Goal: Task Accomplishment & Management: Use online tool/utility

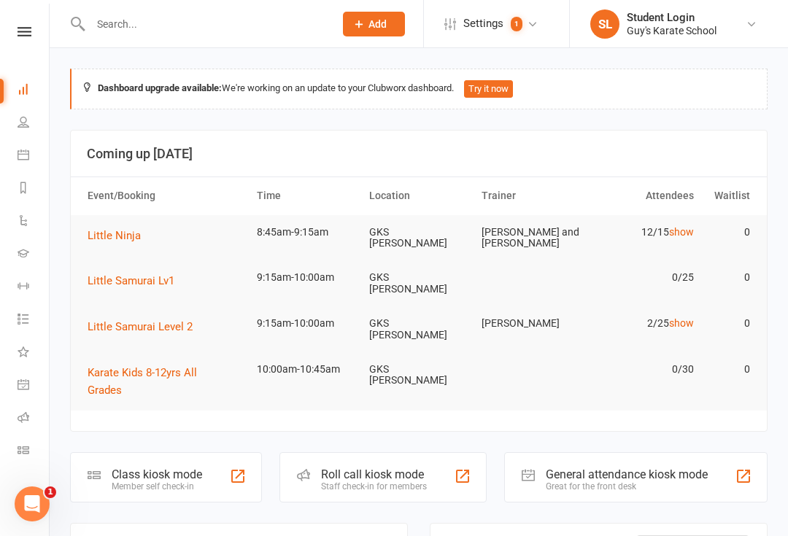
click at [43, 33] on link at bounding box center [25, 31] width 52 height 9
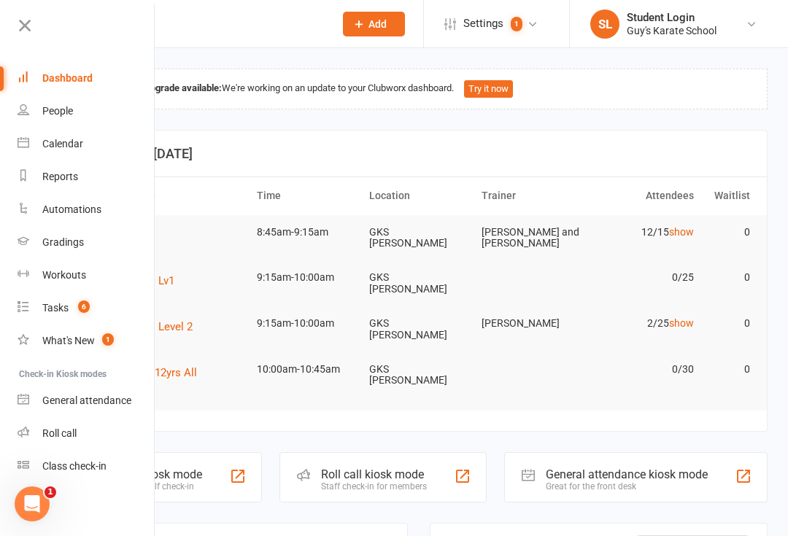
click at [98, 468] on div "Class check-in" at bounding box center [74, 466] width 64 height 12
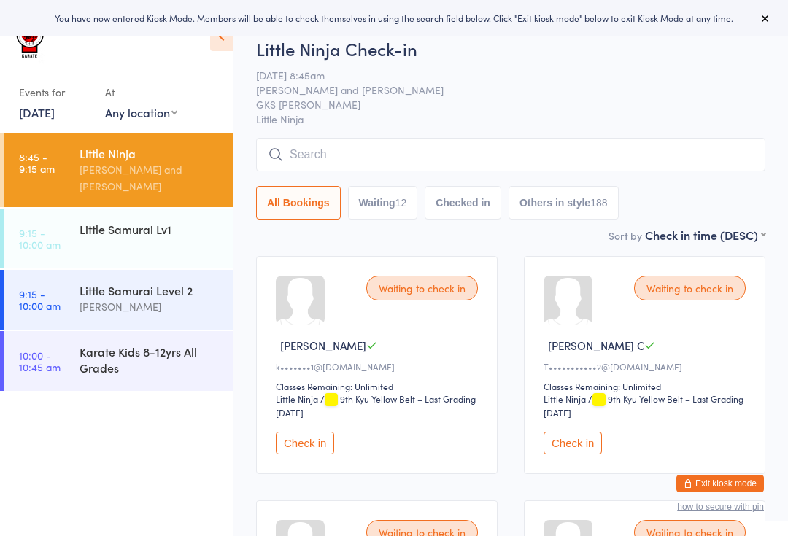
click at [768, 18] on icon at bounding box center [765, 18] width 12 height 12
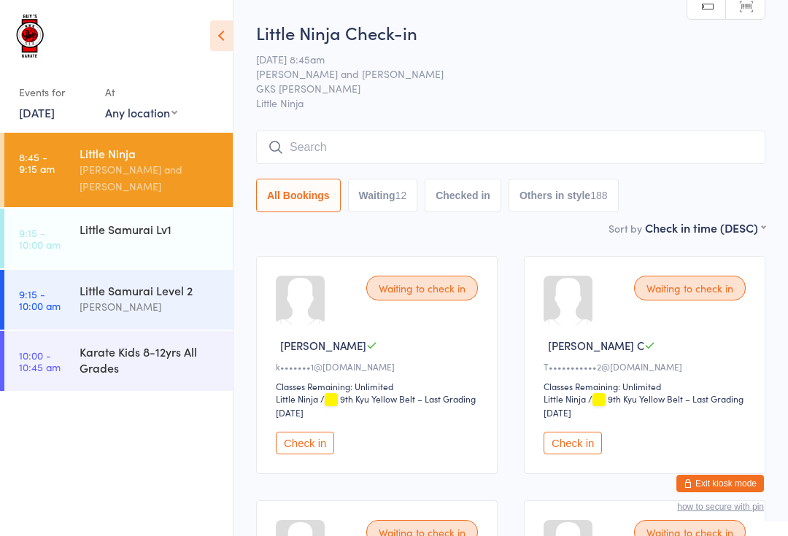
click at [104, 160] on div "Little Ninja" at bounding box center [150, 153] width 141 height 16
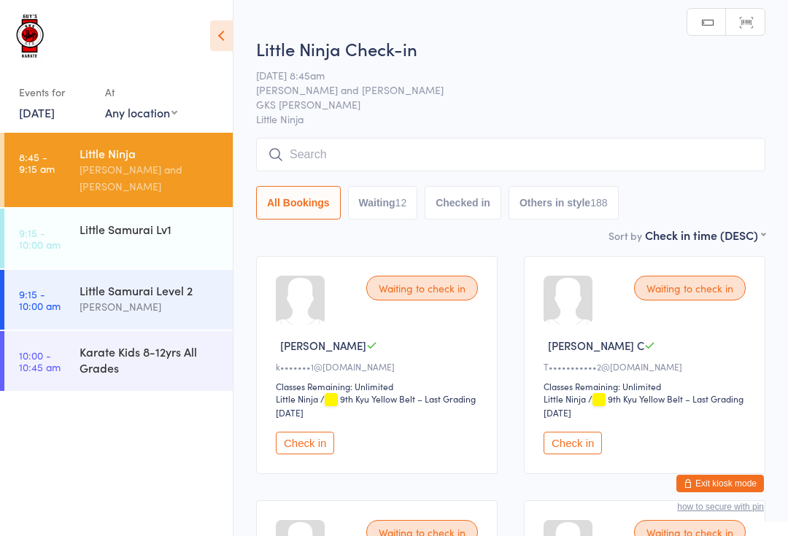
click at [329, 165] on input "search" at bounding box center [510, 155] width 509 height 34
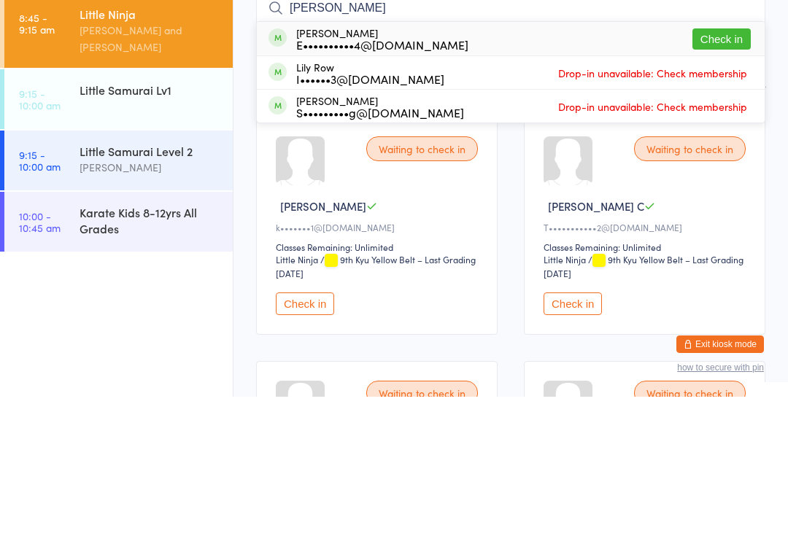
type input "[PERSON_NAME]"
click at [714, 168] on button "Check in" at bounding box center [721, 178] width 58 height 21
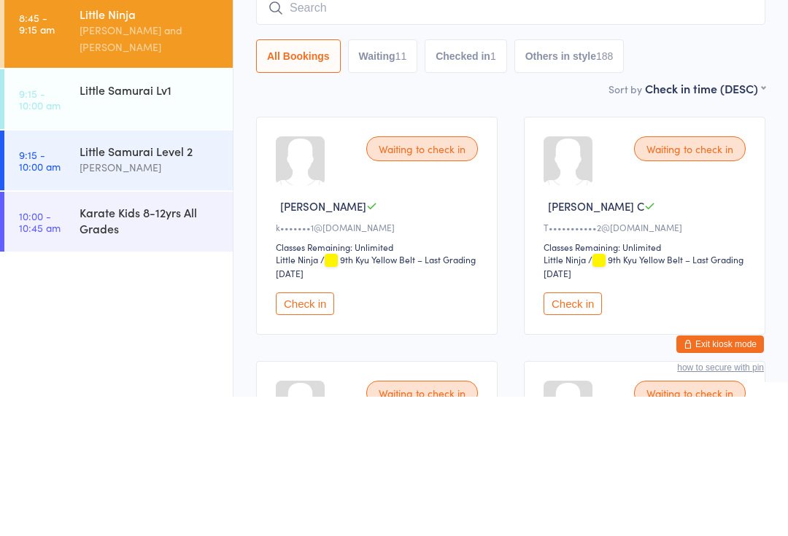
click at [134, 298] on div "[PERSON_NAME]" at bounding box center [150, 306] width 141 height 17
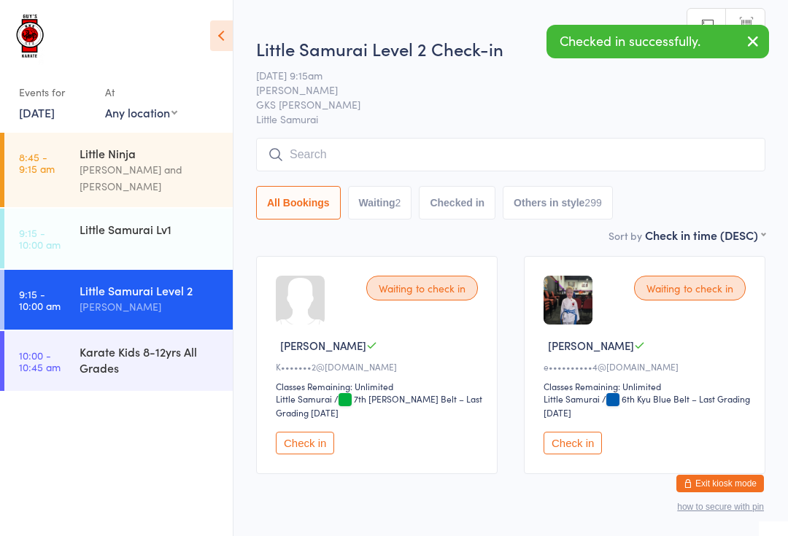
click at [573, 445] on button "Check in" at bounding box center [573, 443] width 58 height 23
click at [103, 158] on div "Little Ninja" at bounding box center [150, 153] width 141 height 16
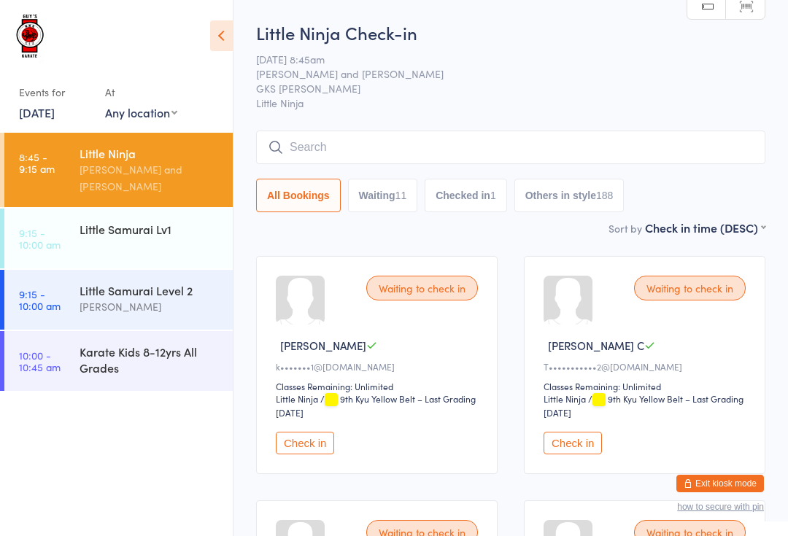
click at [161, 344] on div "Karate Kids 8-12yrs All Grades" at bounding box center [150, 360] width 141 height 32
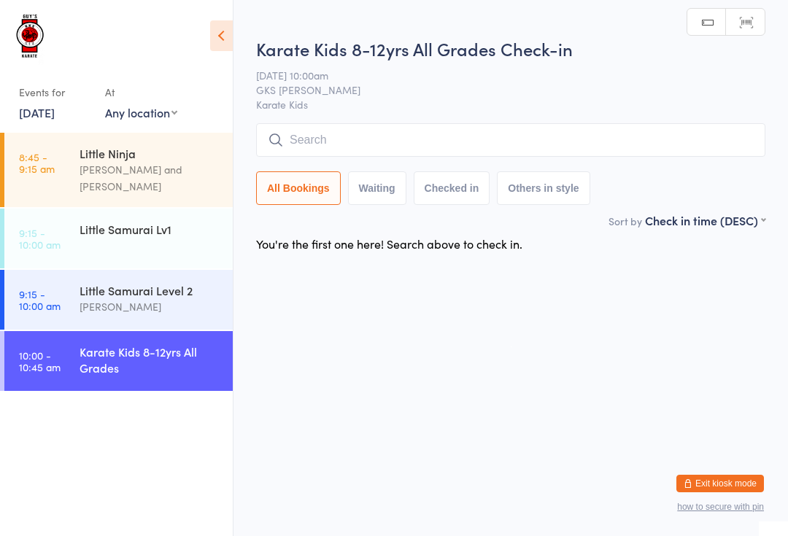
click at [665, 148] on input "search" at bounding box center [510, 140] width 509 height 34
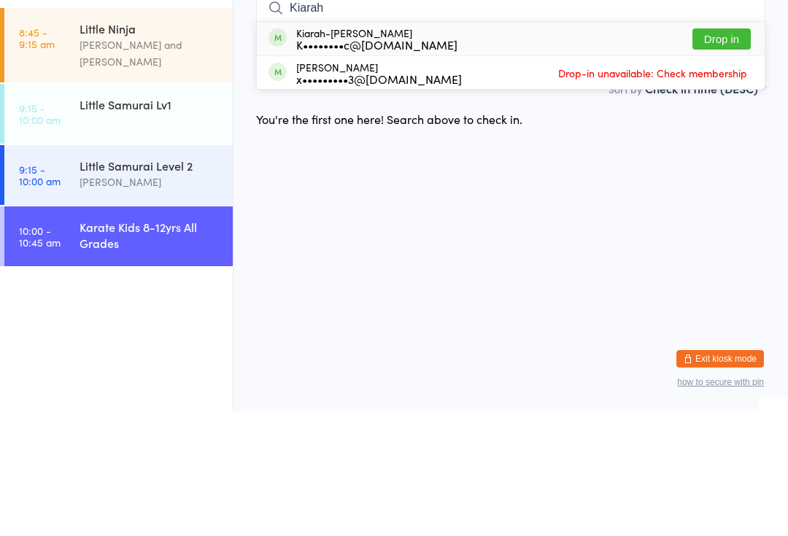
type input "Kiarah"
click at [734, 153] on button "Drop in" at bounding box center [721, 163] width 58 height 21
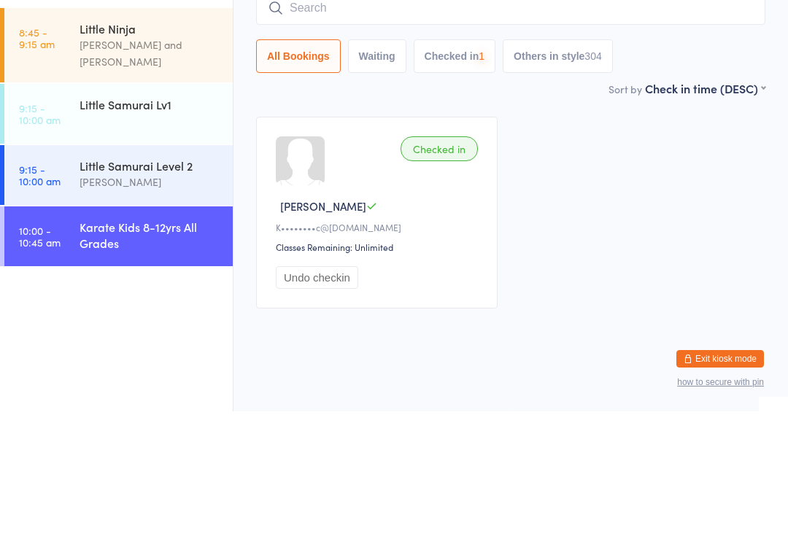
click at [202, 298] on div "[PERSON_NAME]" at bounding box center [150, 306] width 141 height 17
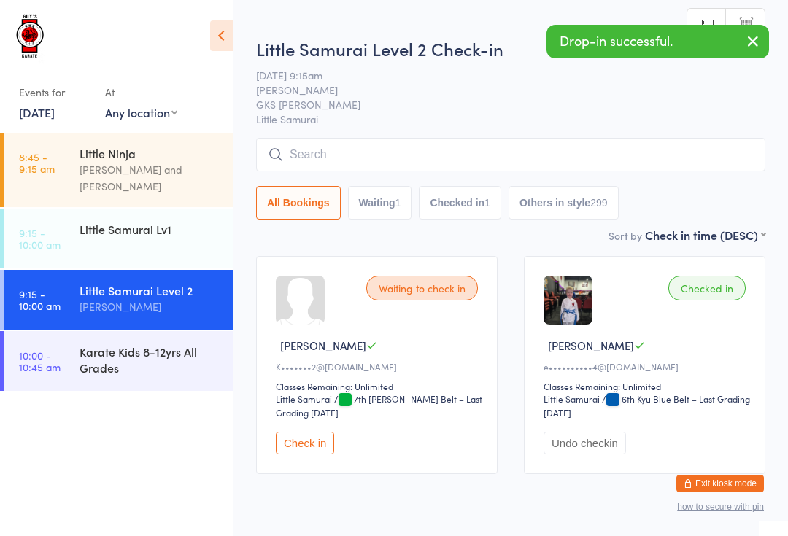
click at [611, 147] on input "search" at bounding box center [510, 155] width 509 height 34
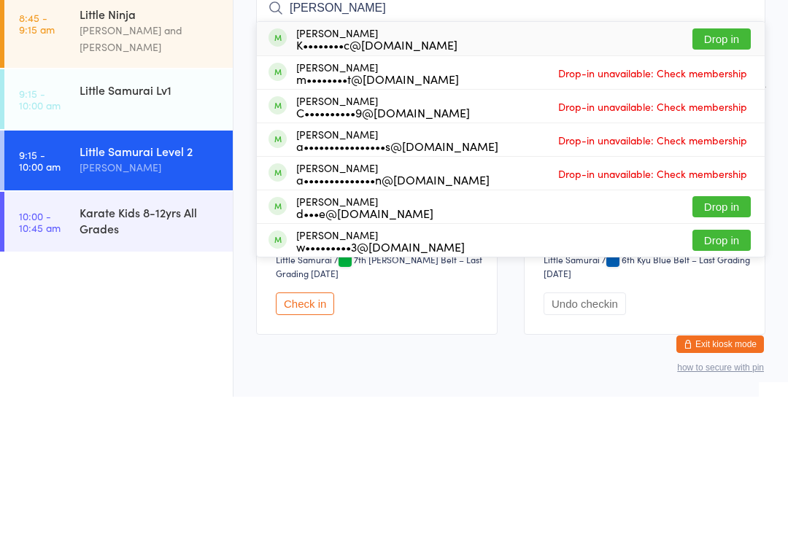
type input "[PERSON_NAME]"
click at [727, 168] on button "Drop in" at bounding box center [721, 178] width 58 height 21
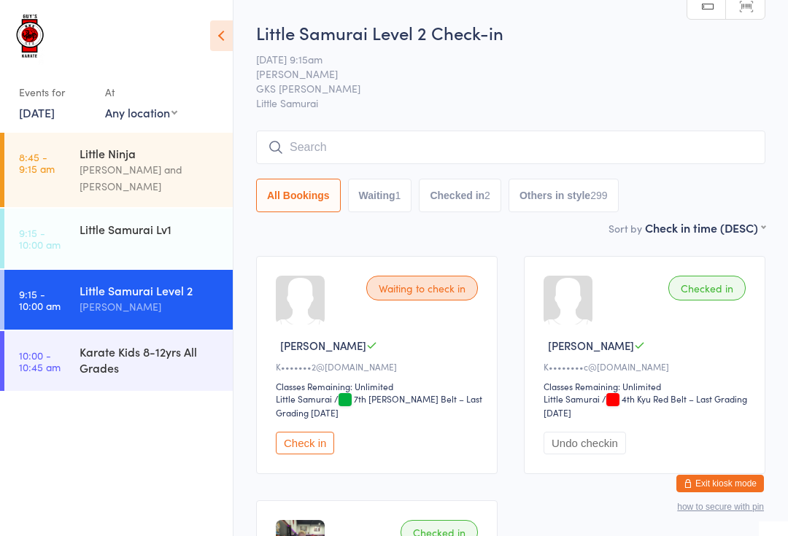
click at [180, 228] on div "Little Samurai Lv1" at bounding box center [156, 229] width 153 height 41
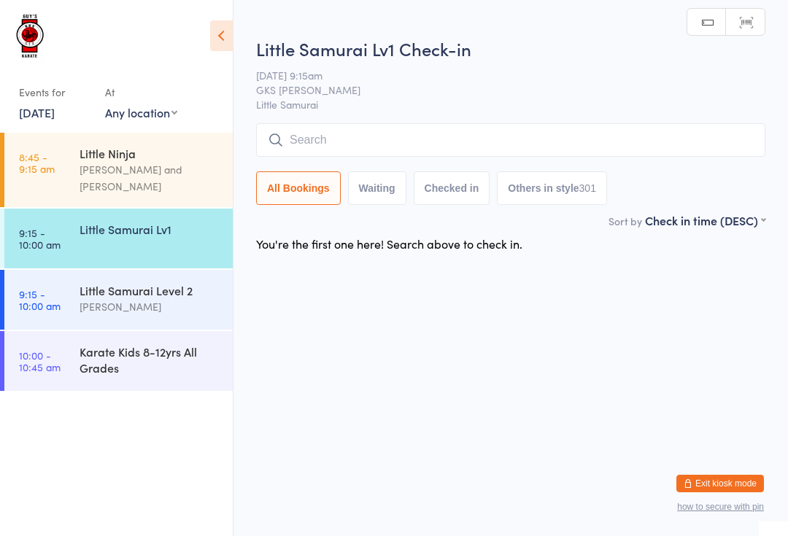
click at [147, 159] on div "Little Ninja" at bounding box center [150, 153] width 141 height 16
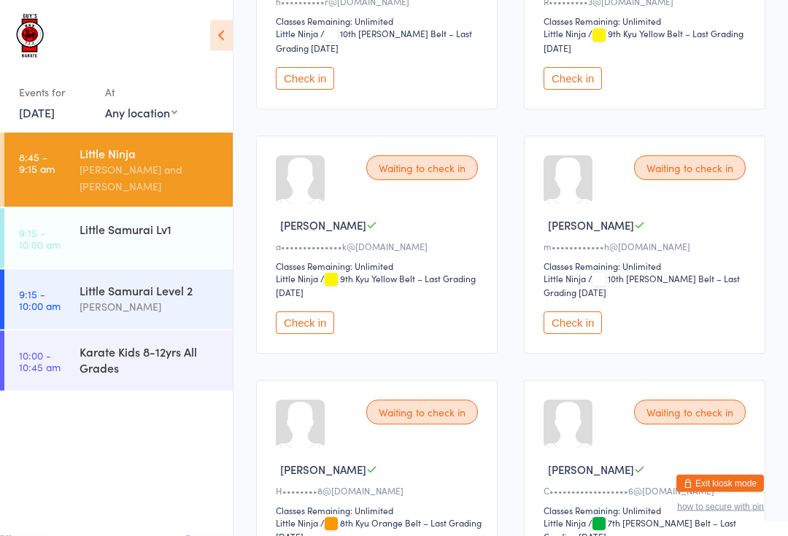
scroll to position [854, 0]
click at [577, 90] on button "Check in" at bounding box center [573, 78] width 58 height 23
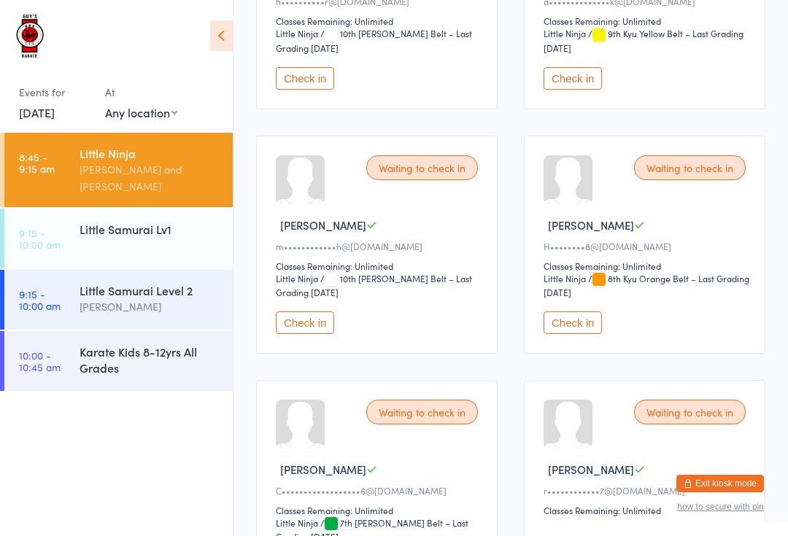
click at [165, 349] on div "Karate Kids 8-12yrs All Grades" at bounding box center [150, 360] width 141 height 32
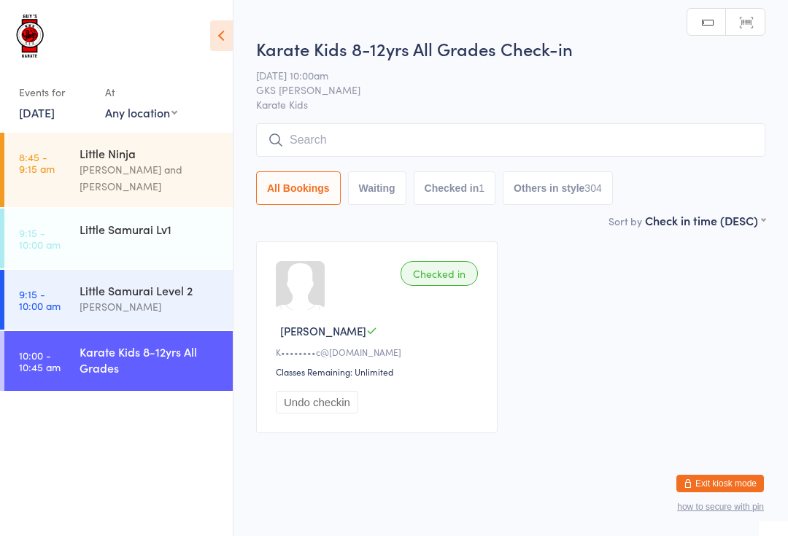
click at [377, 136] on input "search" at bounding box center [510, 140] width 509 height 34
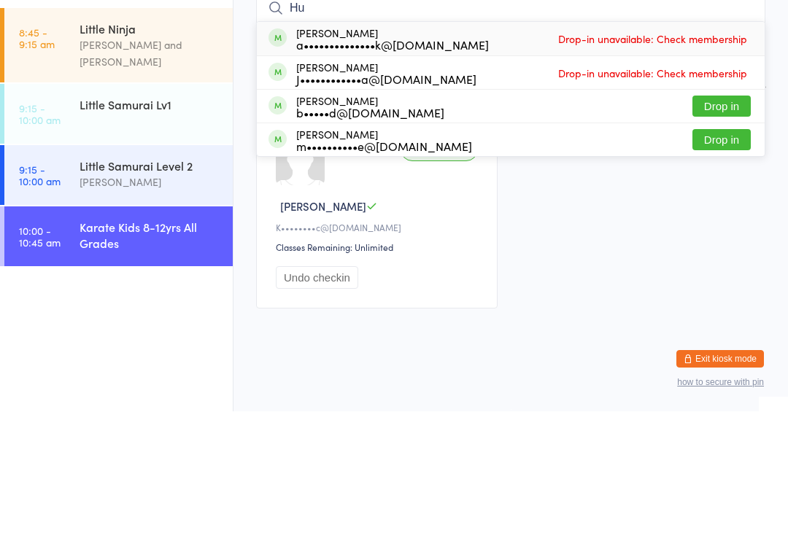
type input "Hu"
click at [721, 254] on button "Drop in" at bounding box center [721, 264] width 58 height 21
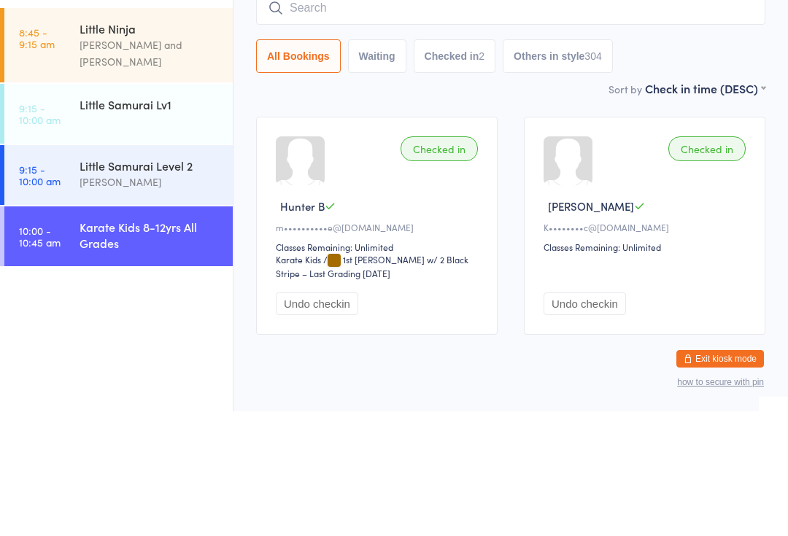
click at [173, 145] on div "Little Ninja" at bounding box center [150, 153] width 141 height 16
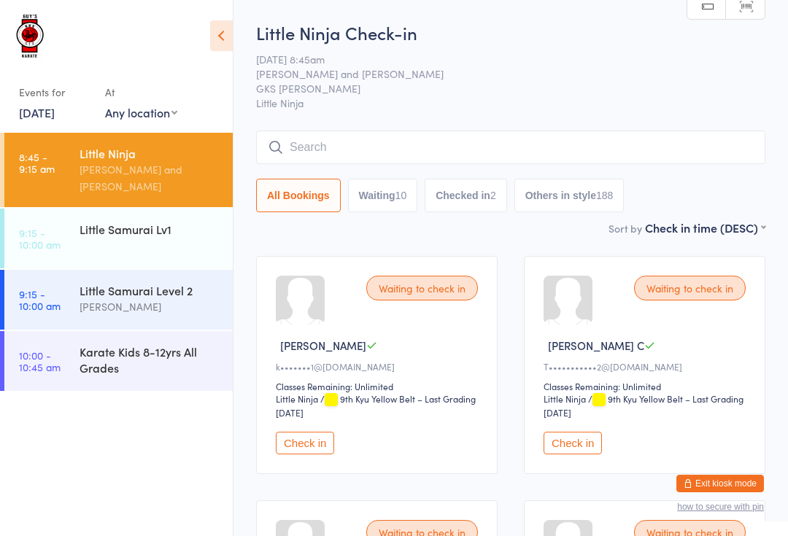
click at [342, 143] on input "search" at bounding box center [510, 148] width 509 height 34
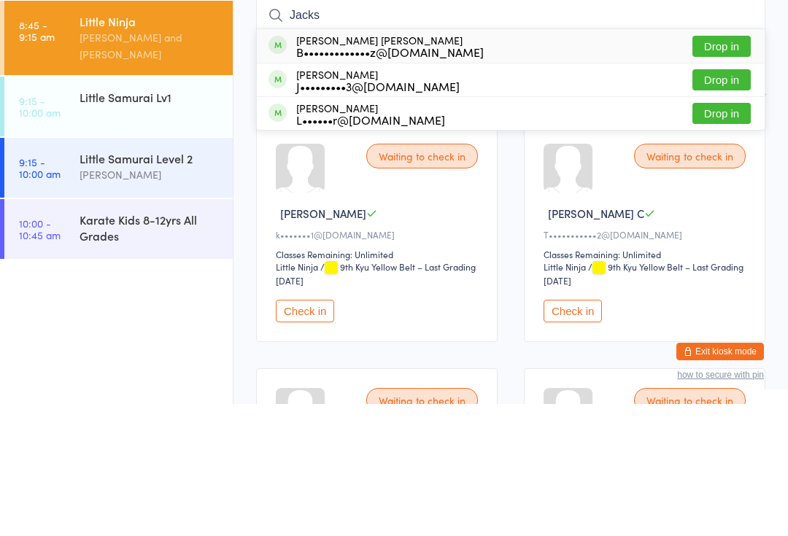
type input "Jacks"
click at [722, 168] on button "Drop in" at bounding box center [721, 178] width 58 height 21
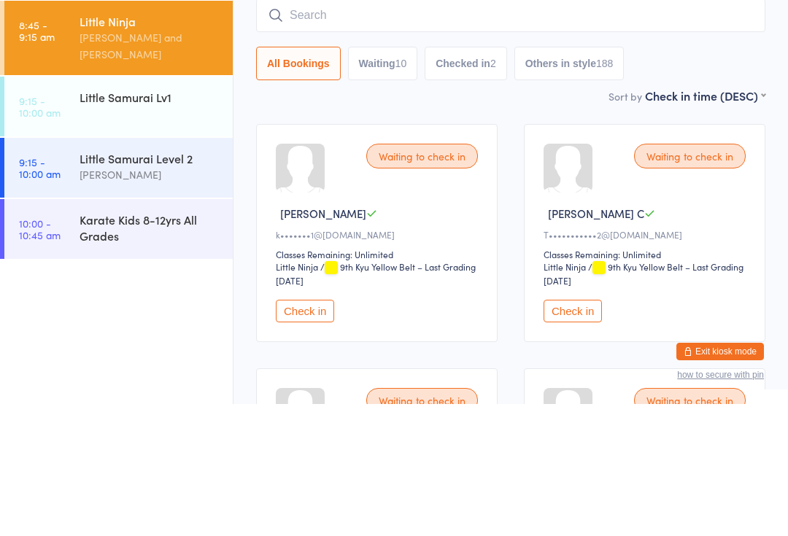
scroll to position [132, 0]
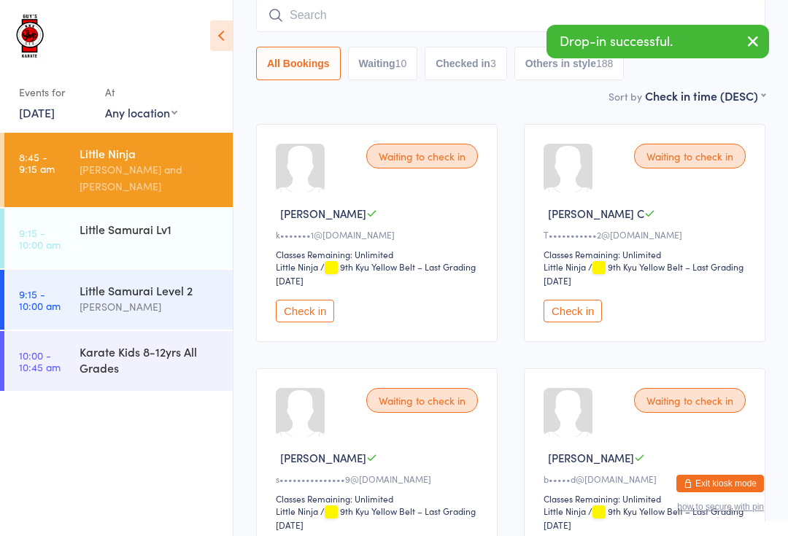
click at [131, 222] on div "Little Samurai Lv1" at bounding box center [150, 229] width 141 height 16
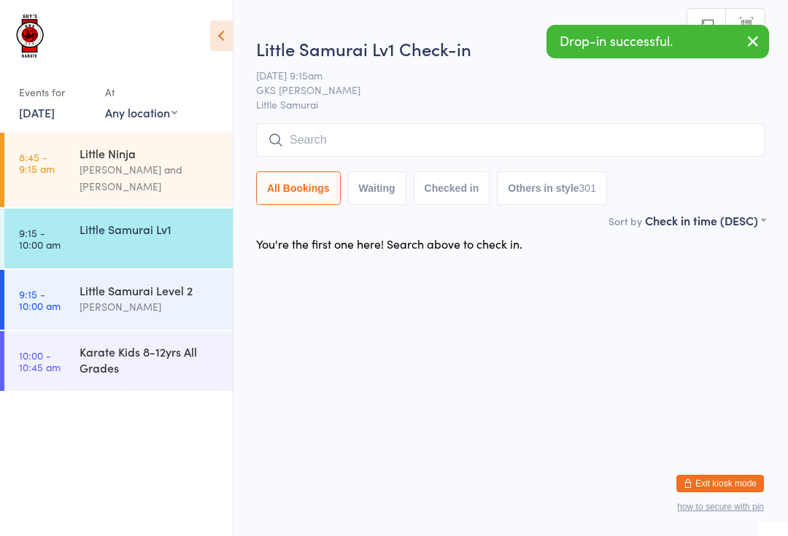
click at [309, 137] on input "search" at bounding box center [510, 140] width 509 height 34
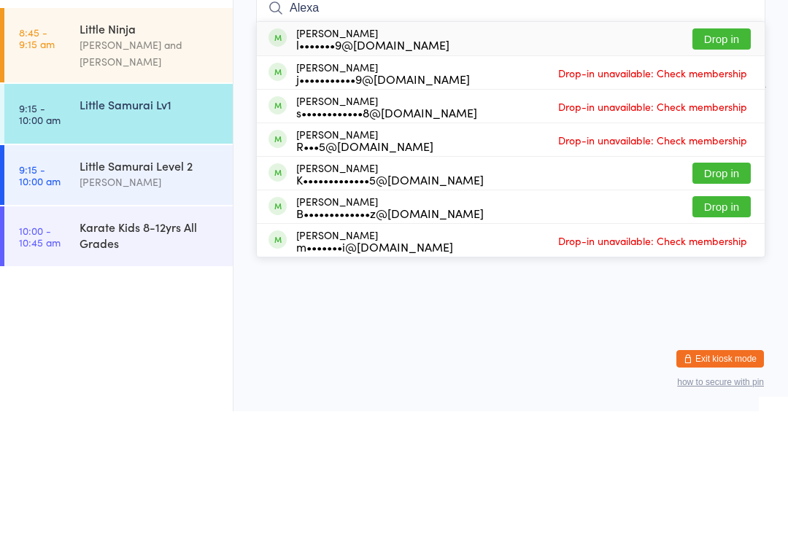
type input "Alexa"
click at [722, 321] on button "Drop in" at bounding box center [721, 331] width 58 height 21
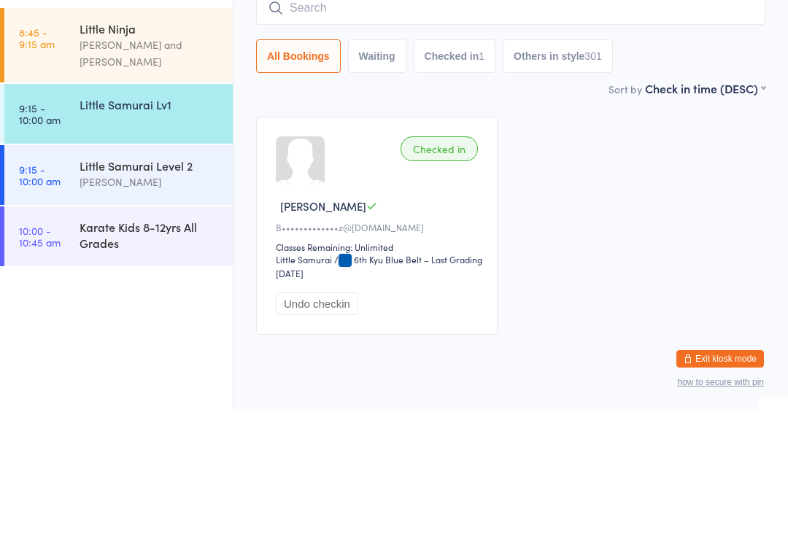
click at [145, 145] on div "Little Ninja" at bounding box center [150, 153] width 141 height 16
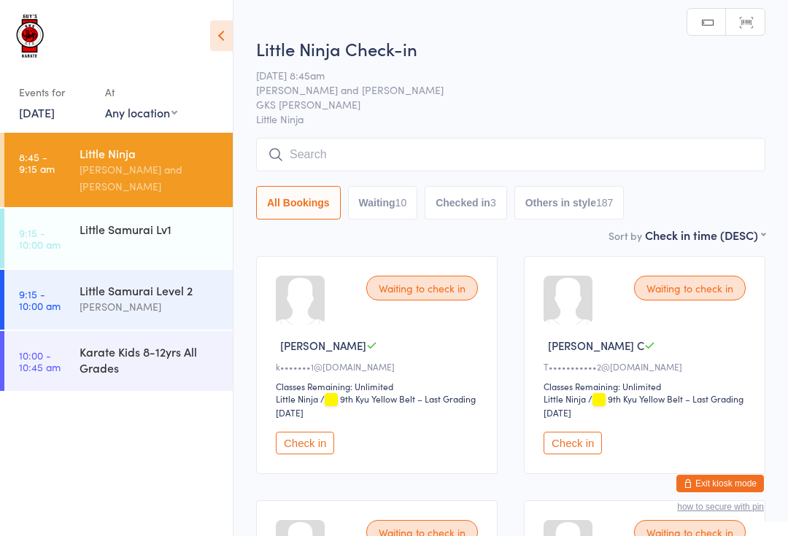
click at [370, 149] on input "search" at bounding box center [510, 155] width 509 height 34
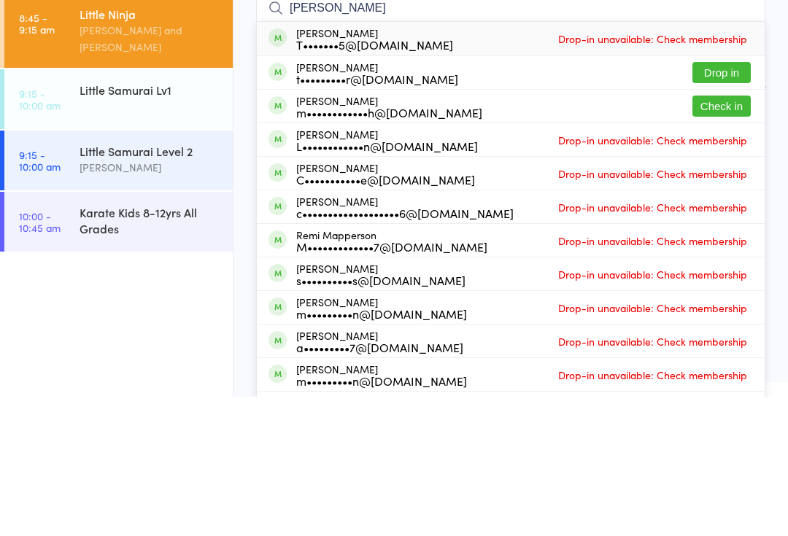
type input "[PERSON_NAME]"
click at [725, 235] on button "Check in" at bounding box center [721, 245] width 58 height 21
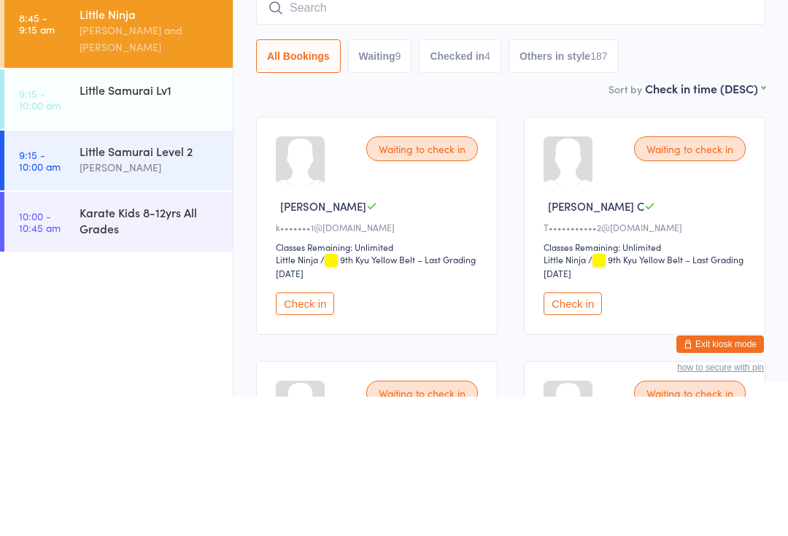
scroll to position [139, 0]
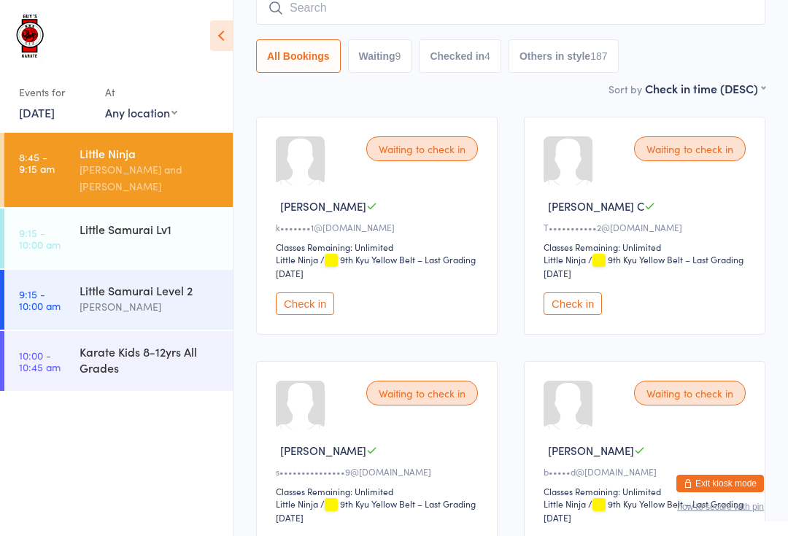
click at [311, 9] on input "search" at bounding box center [510, 8] width 509 height 34
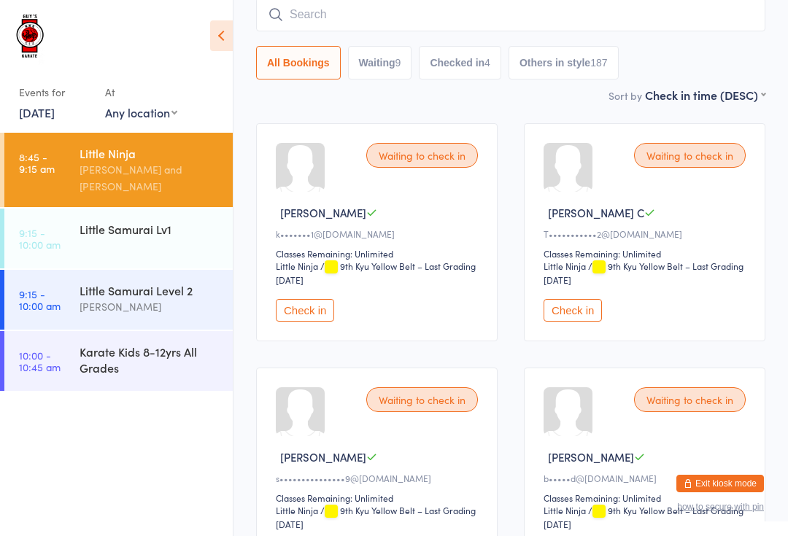
scroll to position [132, 0]
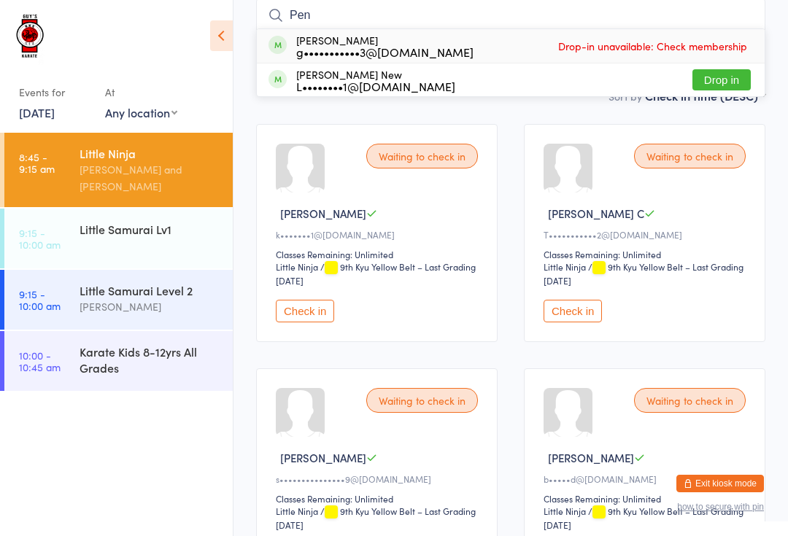
type input "Pen"
click at [724, 74] on button "Drop in" at bounding box center [721, 79] width 58 height 21
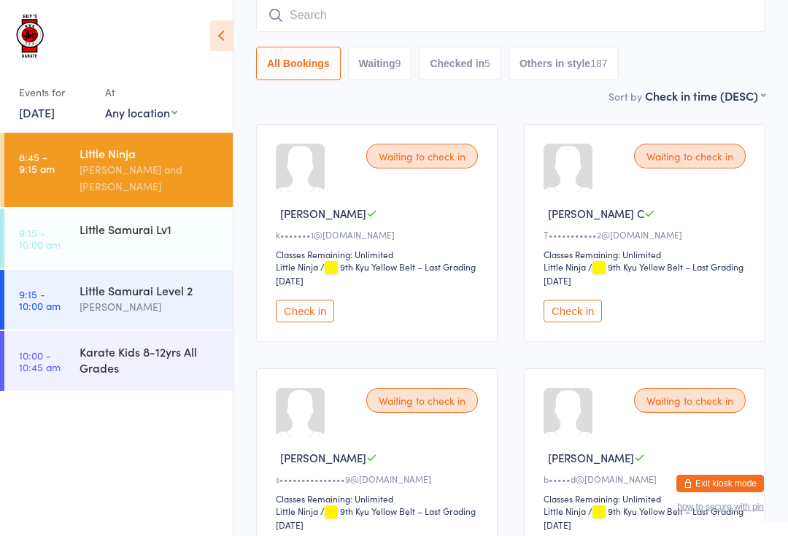
click at [619, 10] on input "search" at bounding box center [510, 16] width 509 height 34
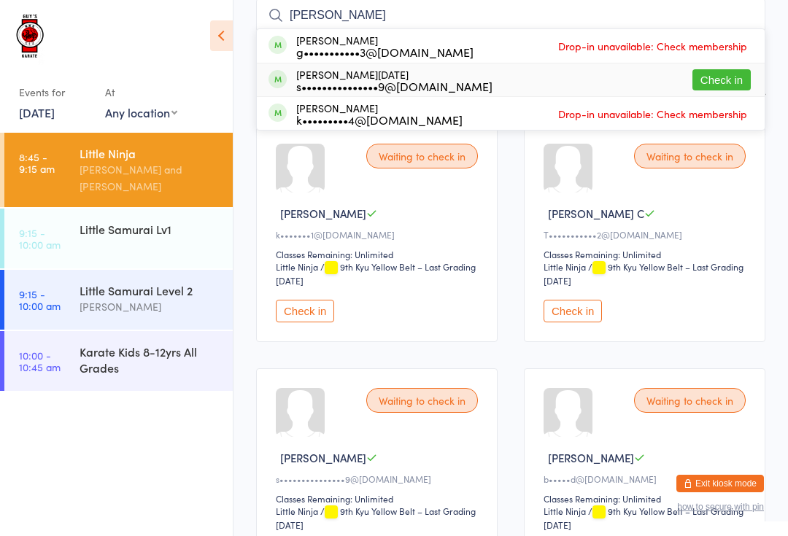
type input "[PERSON_NAME]"
click at [392, 74] on div "[PERSON_NAME][DATE] s•••••••••••••••9@[DOMAIN_NAME]" at bounding box center [394, 80] width 196 height 23
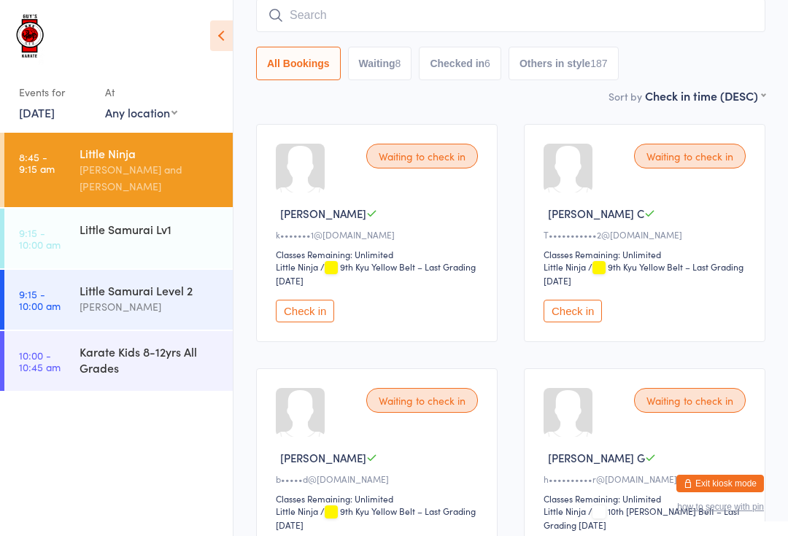
click at [383, 19] on input "search" at bounding box center [510, 16] width 509 height 34
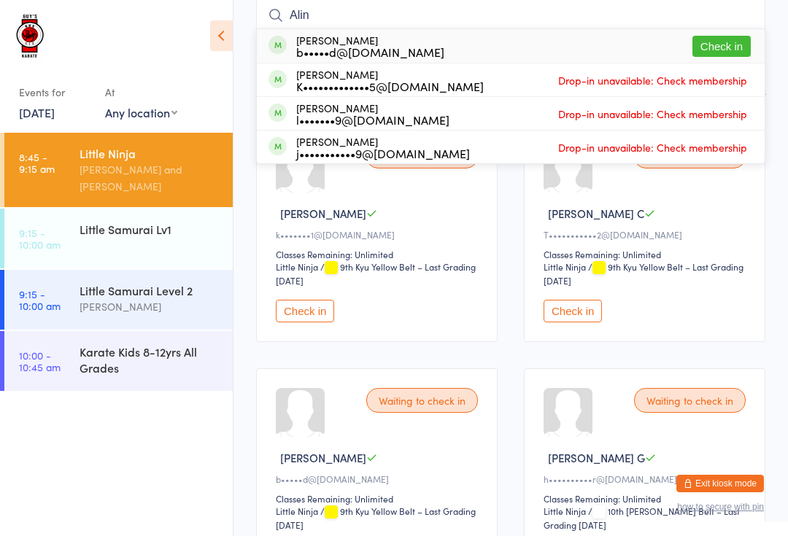
type input "Alin"
click at [731, 45] on button "Check in" at bounding box center [721, 46] width 58 height 21
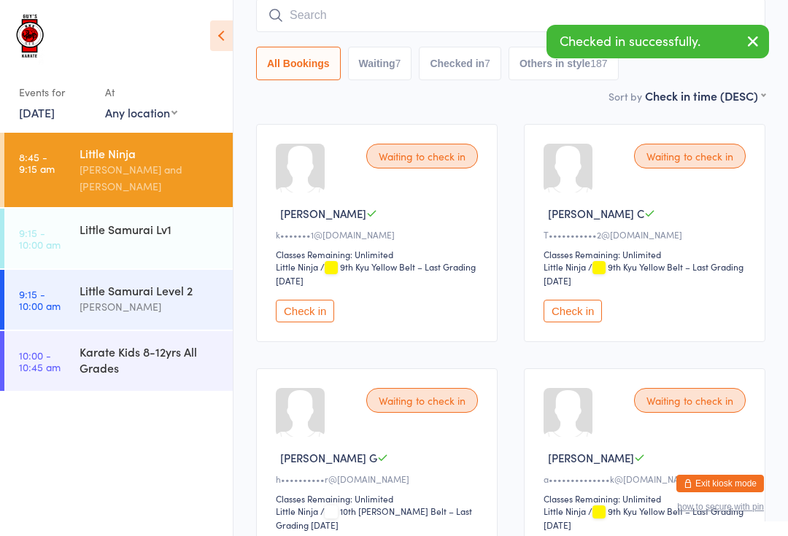
click at [187, 355] on div "Karate Kids 8-12yrs All Grades" at bounding box center [150, 360] width 141 height 32
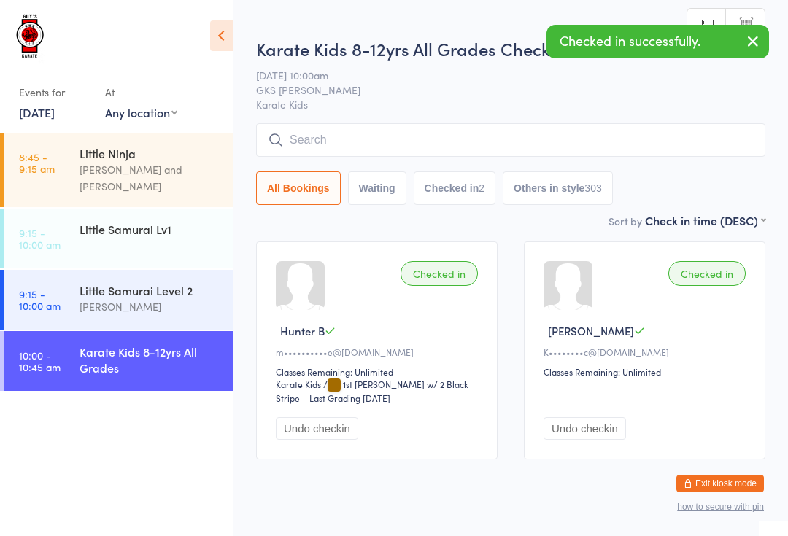
click at [434, 147] on input "search" at bounding box center [510, 140] width 509 height 34
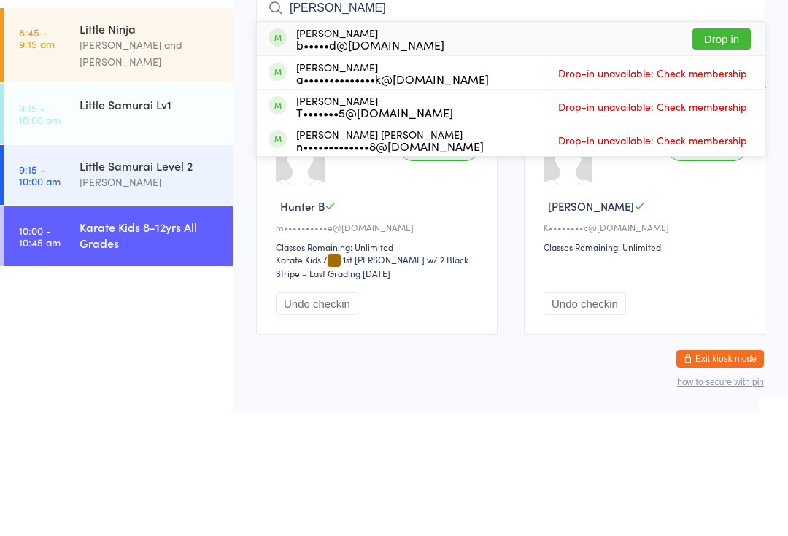
type input "[PERSON_NAME]"
click at [742, 153] on button "Drop in" at bounding box center [721, 163] width 58 height 21
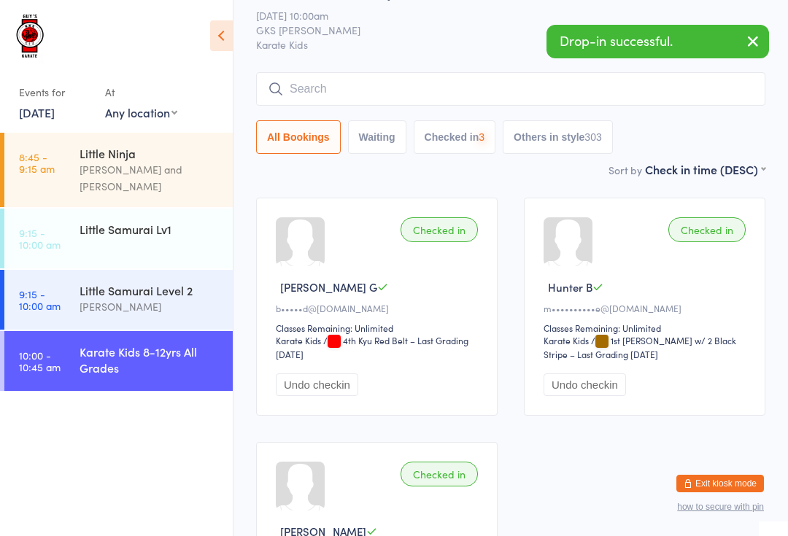
click at [152, 149] on div "Little Ninja" at bounding box center [150, 153] width 141 height 16
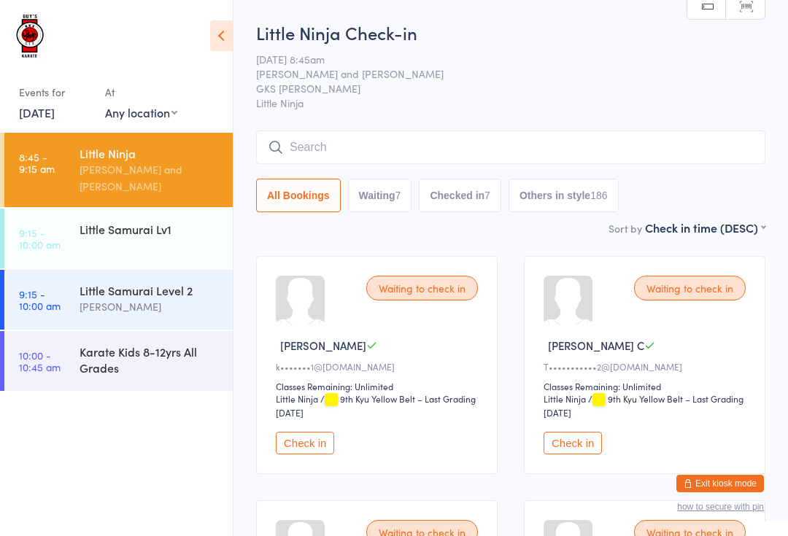
click at [561, 446] on button "Check in" at bounding box center [573, 443] width 58 height 23
click at [308, 151] on input "search" at bounding box center [510, 148] width 509 height 34
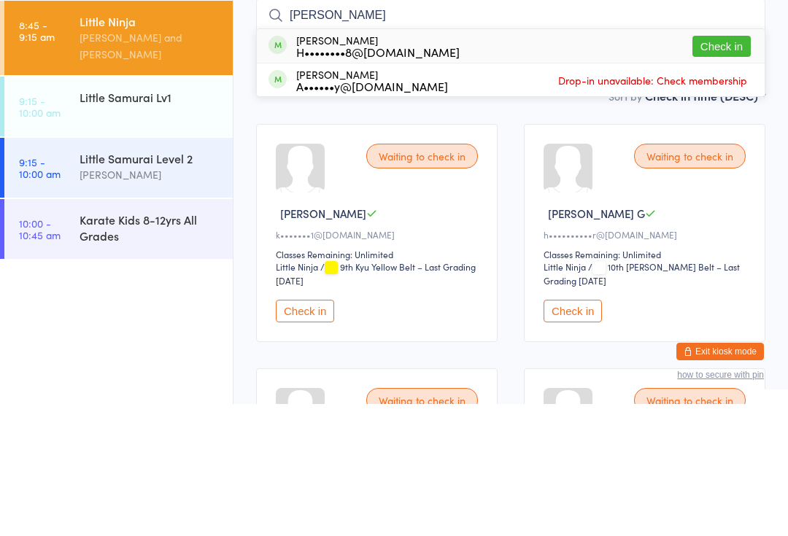
type input "[PERSON_NAME]"
click at [379, 166] on div "[PERSON_NAME] H••••••••8@[DOMAIN_NAME]" at bounding box center [377, 177] width 163 height 23
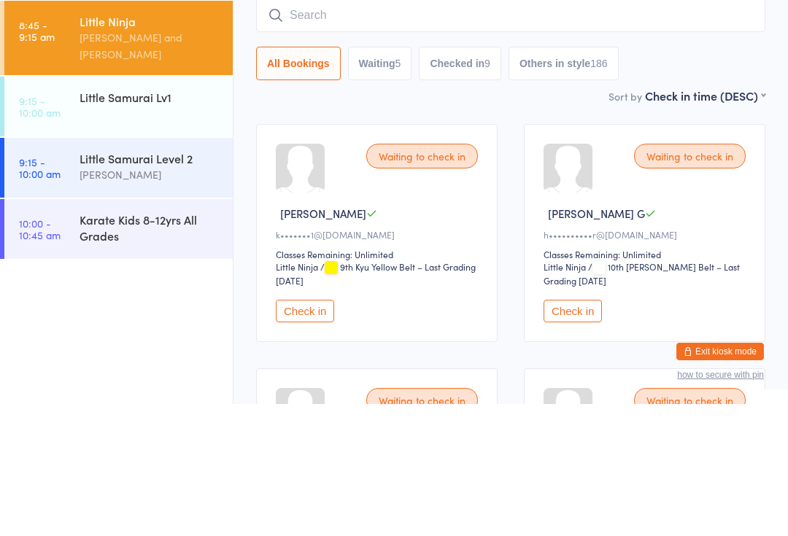
click at [118, 145] on div "Little Ninja" at bounding box center [150, 153] width 141 height 16
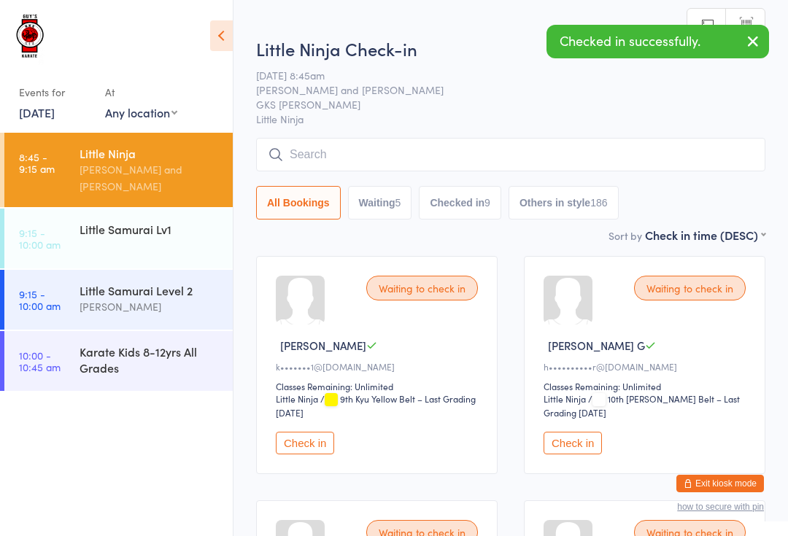
click at [320, 151] on input "search" at bounding box center [510, 155] width 509 height 34
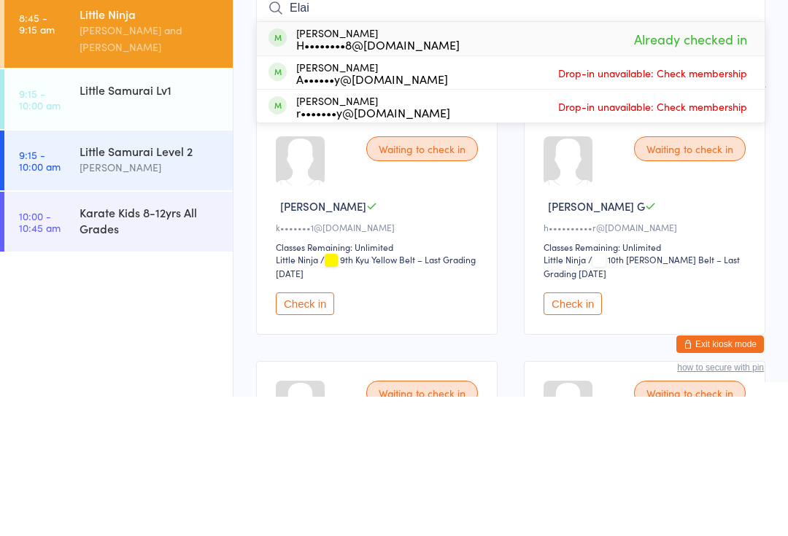
type input "Elai"
click at [374, 166] on div "[PERSON_NAME] H••••••••8@[DOMAIN_NAME]" at bounding box center [377, 177] width 163 height 23
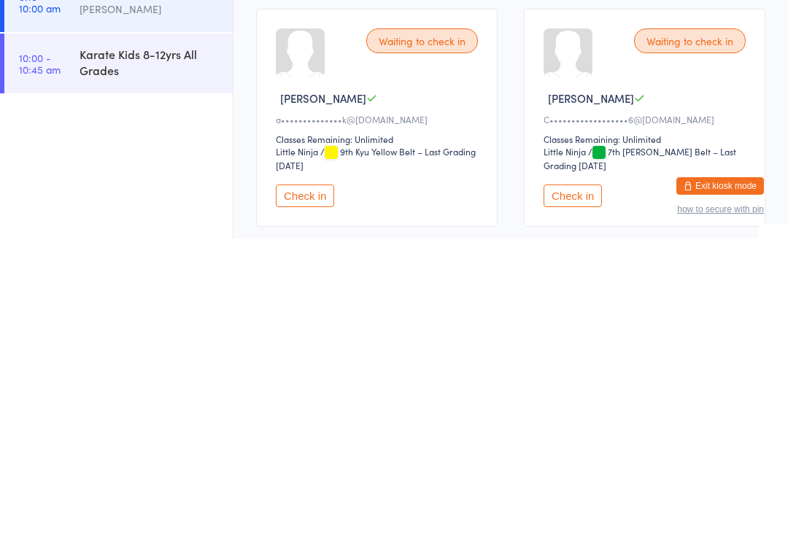
scroll to position [371, 0]
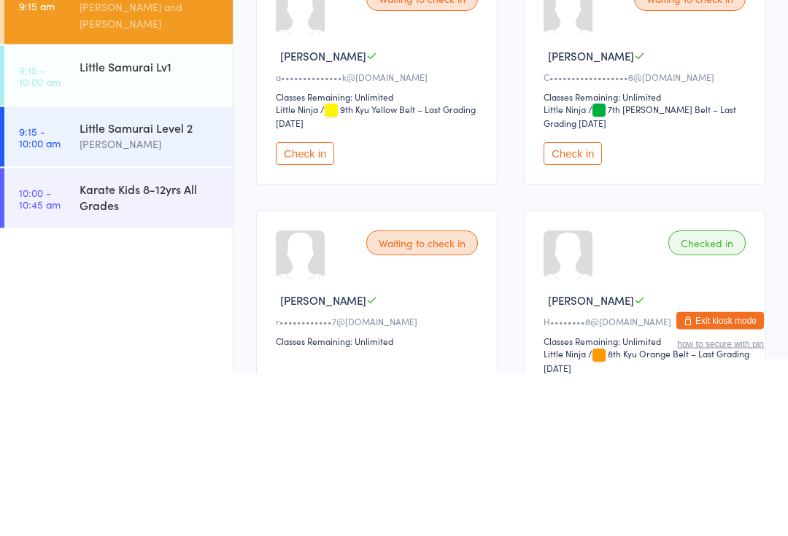
click at [587, 306] on button "Check in" at bounding box center [573, 317] width 58 height 23
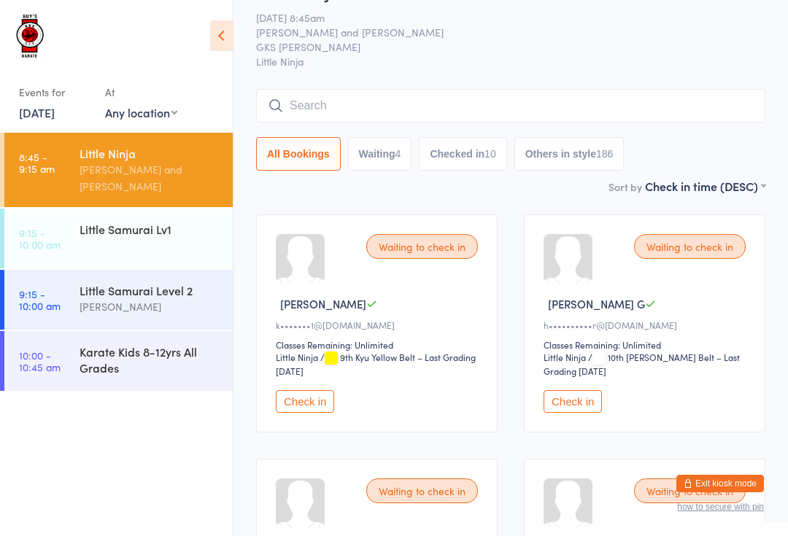
scroll to position [0, 0]
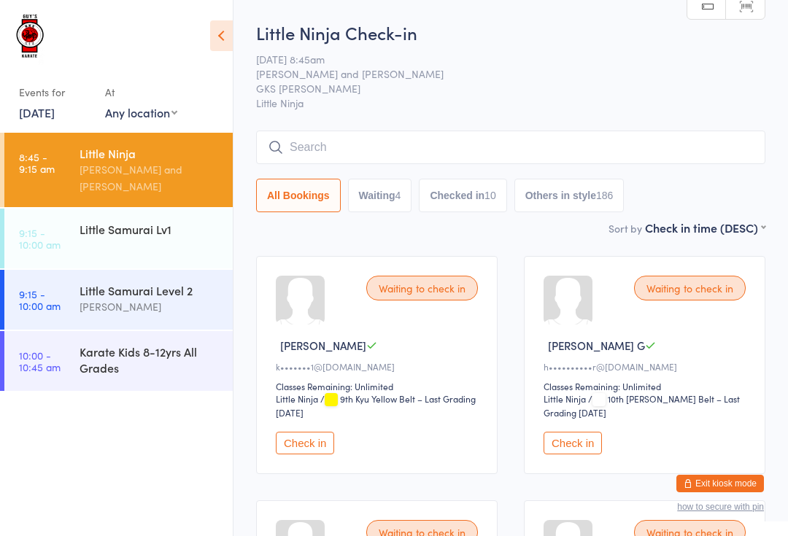
click at [535, 137] on input "search" at bounding box center [510, 148] width 509 height 34
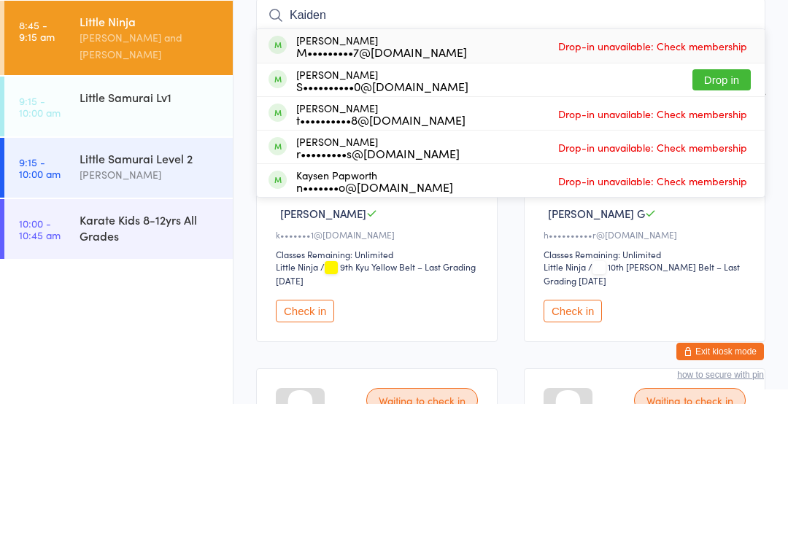
type input "Kaiden"
click at [732, 201] on button "Drop in" at bounding box center [721, 211] width 58 height 21
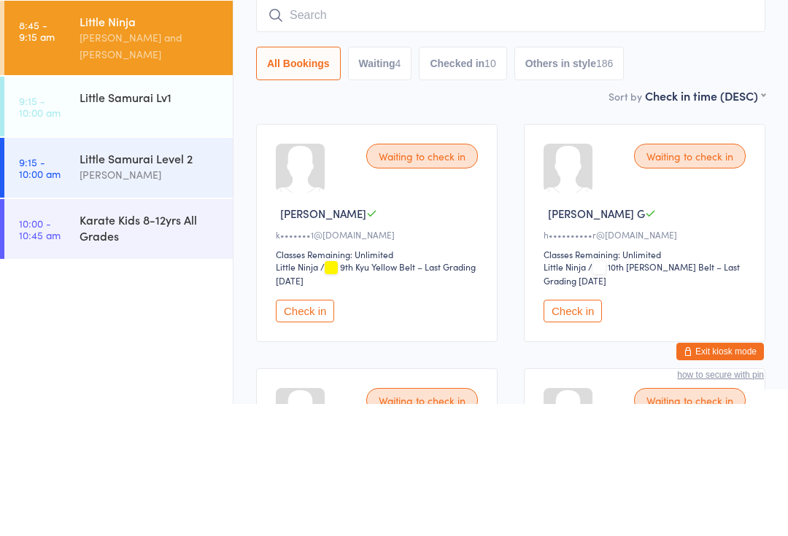
scroll to position [132, 0]
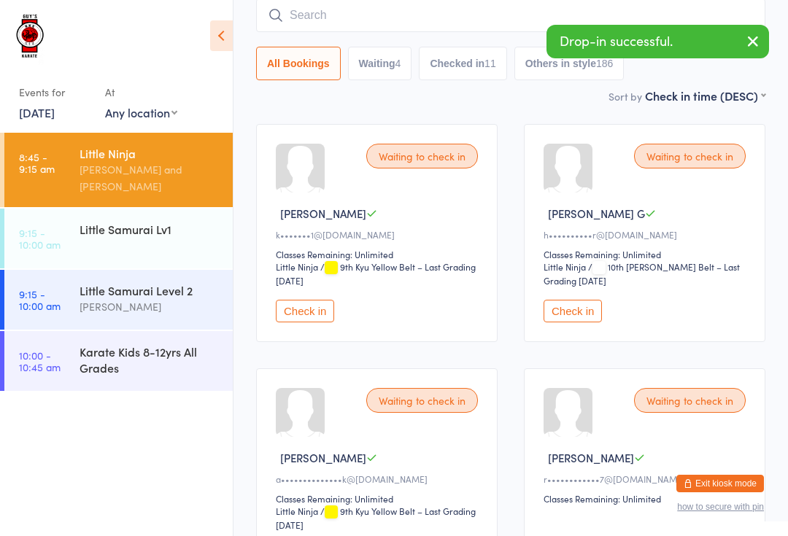
click at [145, 222] on div "Little Samurai Lv1" at bounding box center [150, 229] width 141 height 16
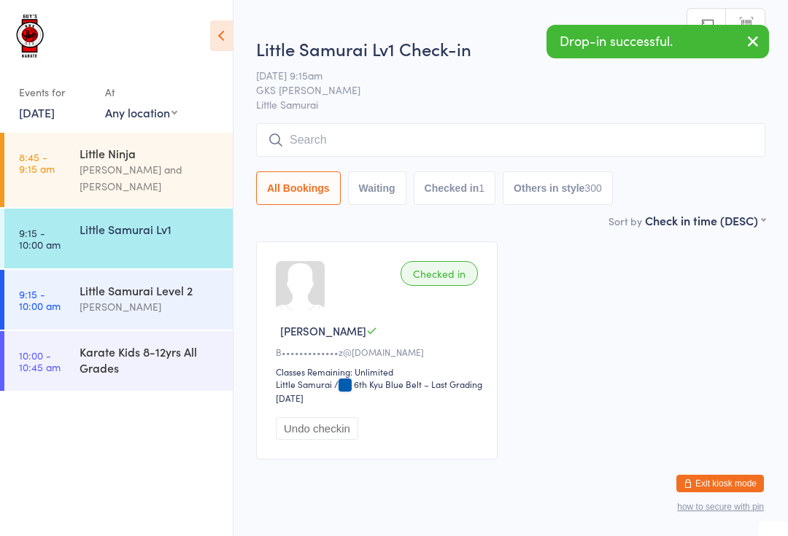
click at [432, 147] on input "search" at bounding box center [510, 140] width 509 height 34
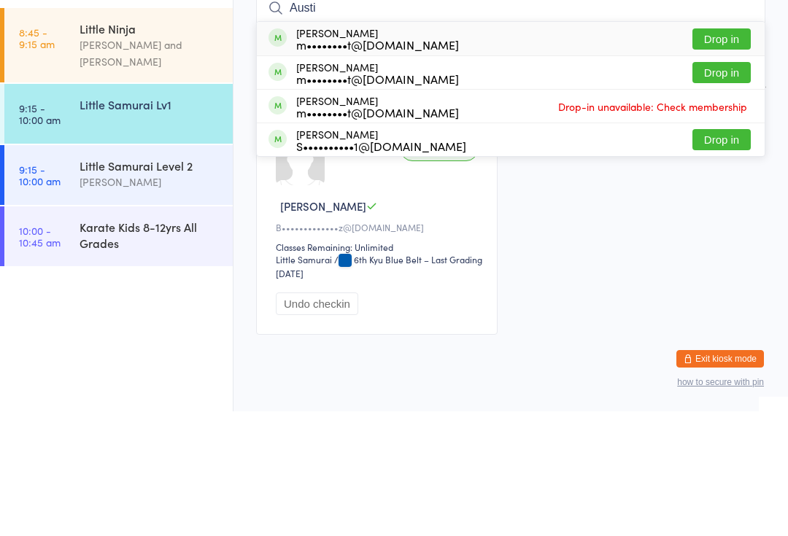
type input "Austi"
click at [721, 254] on button "Drop in" at bounding box center [721, 264] width 58 height 21
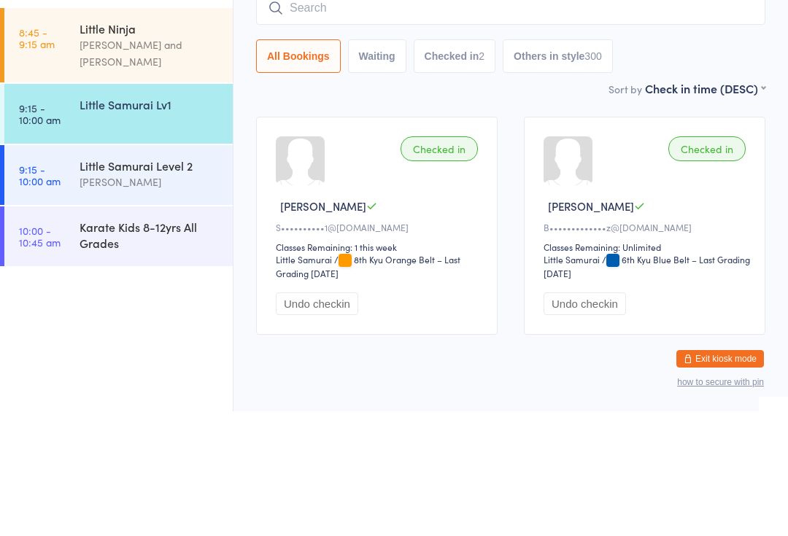
click at [171, 145] on div "Little Ninja" at bounding box center [150, 153] width 141 height 16
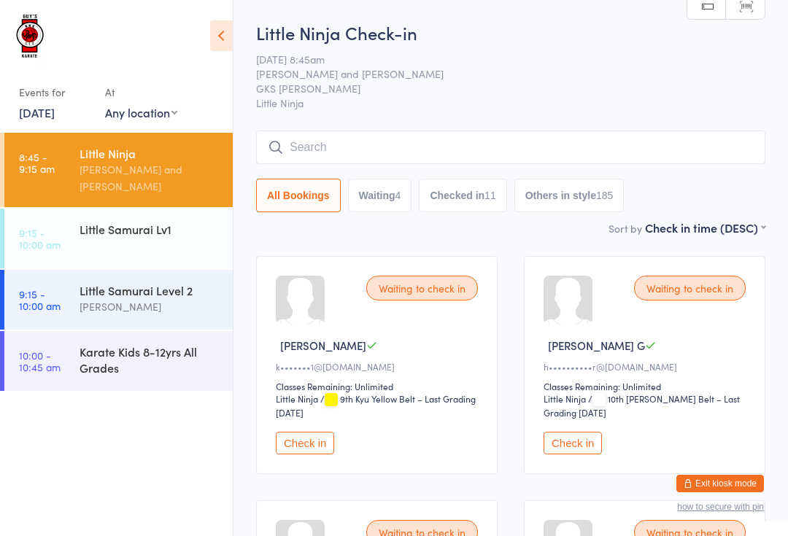
click at [139, 171] on div "[PERSON_NAME] and [PERSON_NAME]" at bounding box center [150, 178] width 141 height 34
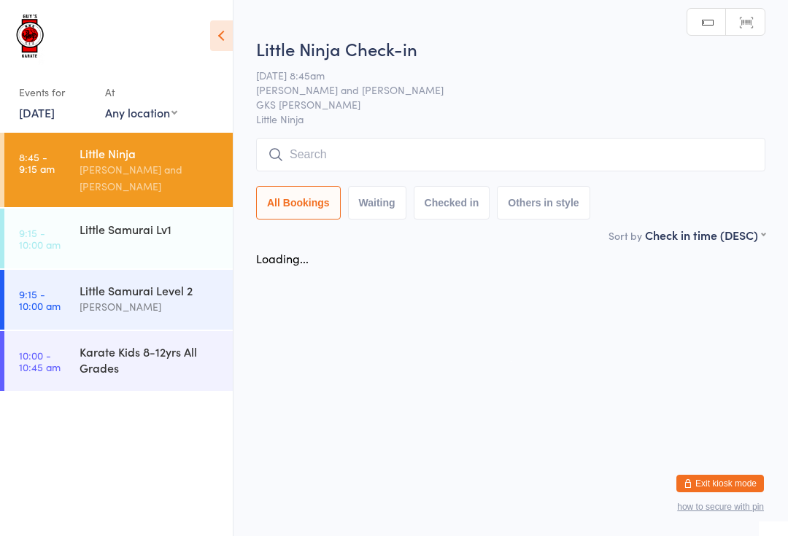
click at [300, 145] on input "search" at bounding box center [510, 155] width 509 height 34
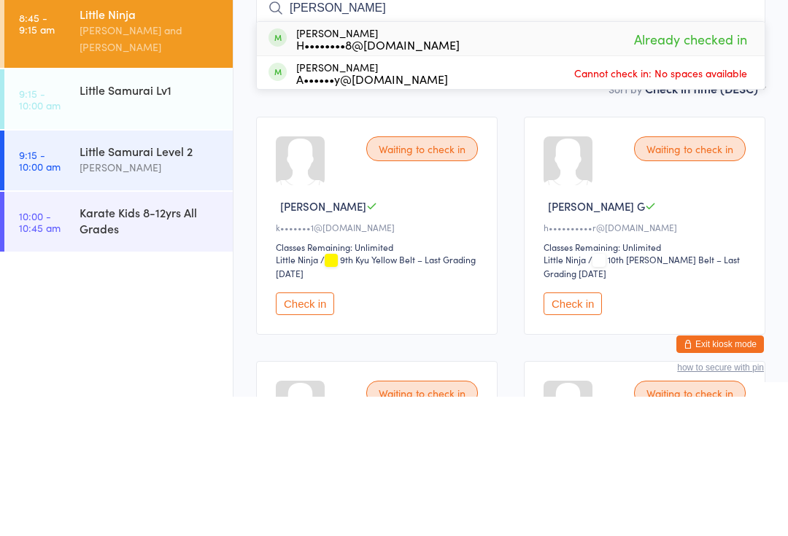
type input "[PERSON_NAME]"
click at [371, 178] on div "H••••••••8@[DOMAIN_NAME]" at bounding box center [377, 184] width 163 height 12
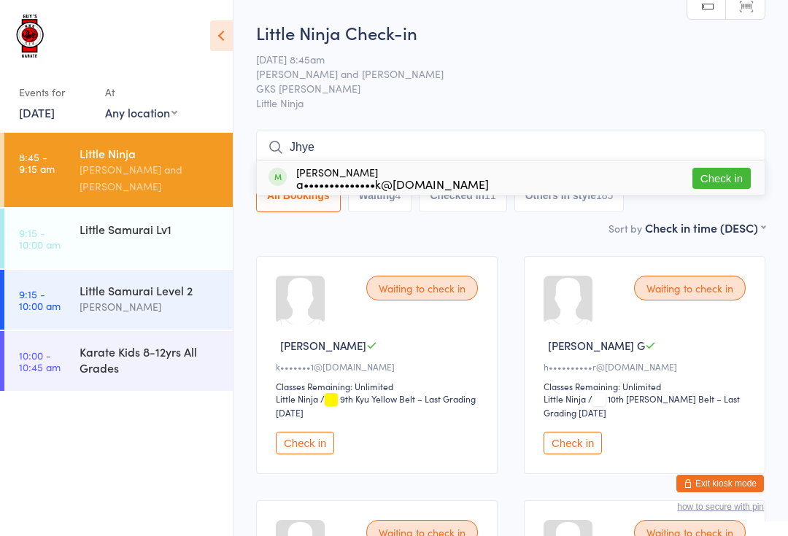
type input "Jhye"
click at [732, 170] on button "Check in" at bounding box center [721, 178] width 58 height 21
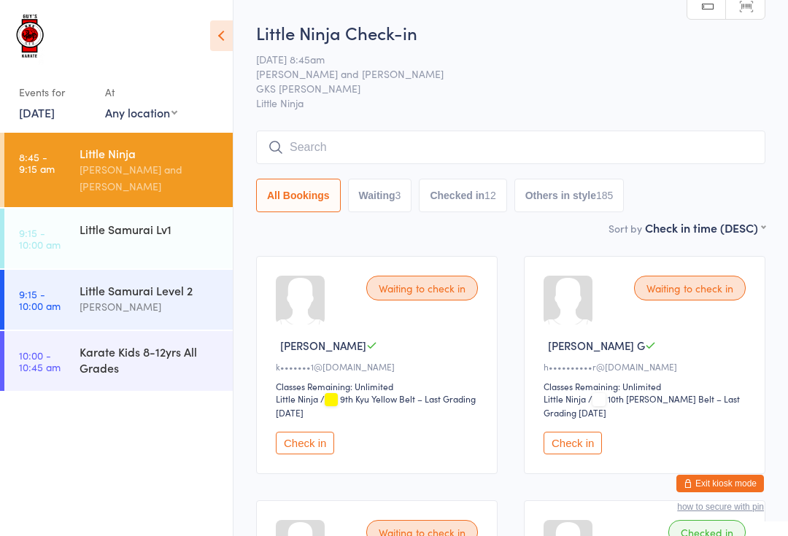
click at [62, 161] on link "8:45 - 9:15 am Little Ninja [PERSON_NAME] and [PERSON_NAME]" at bounding box center [118, 170] width 228 height 74
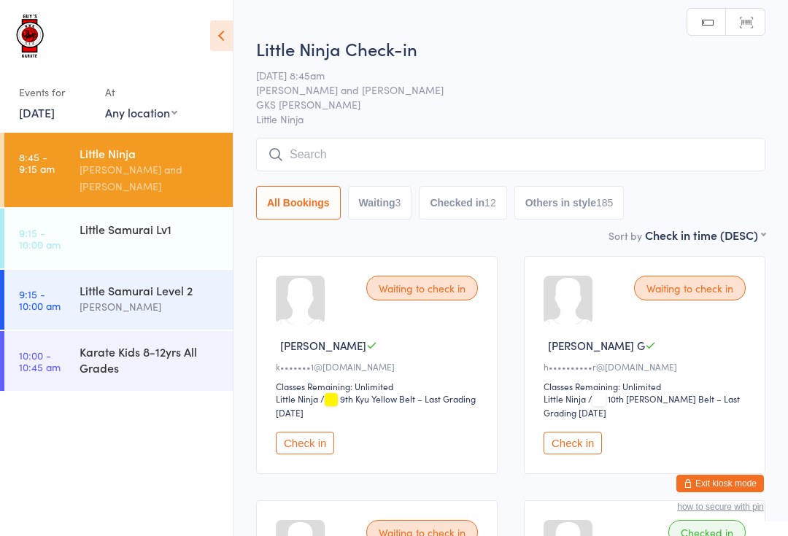
click at [290, 150] on input "search" at bounding box center [510, 155] width 509 height 34
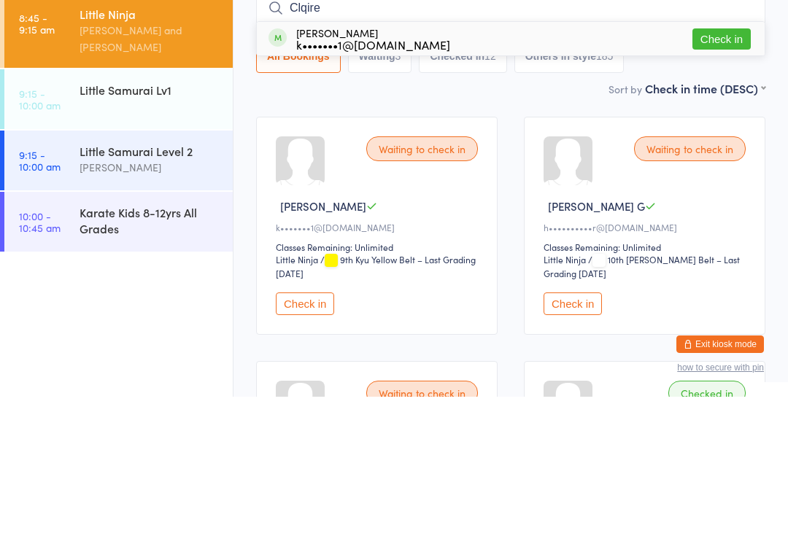
type input "Clqire"
click at [721, 168] on button "Check in" at bounding box center [721, 178] width 58 height 21
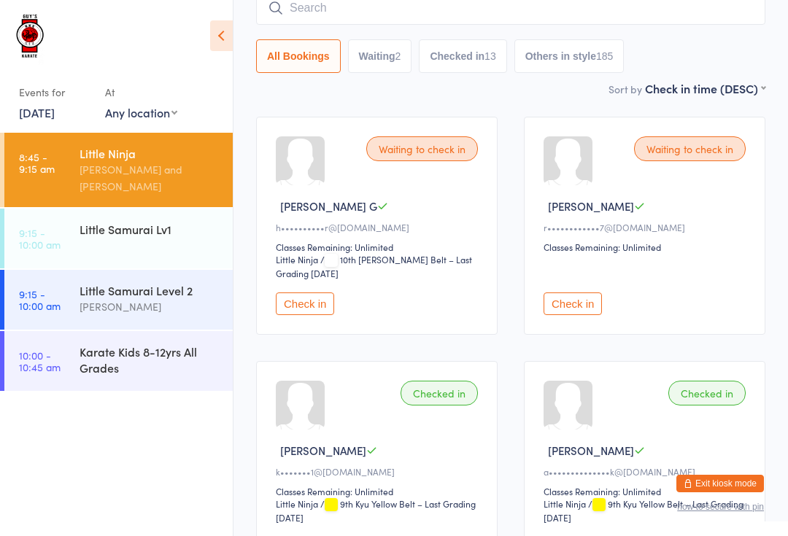
click at [147, 221] on div "Little Samurai Lv1" at bounding box center [150, 229] width 141 height 16
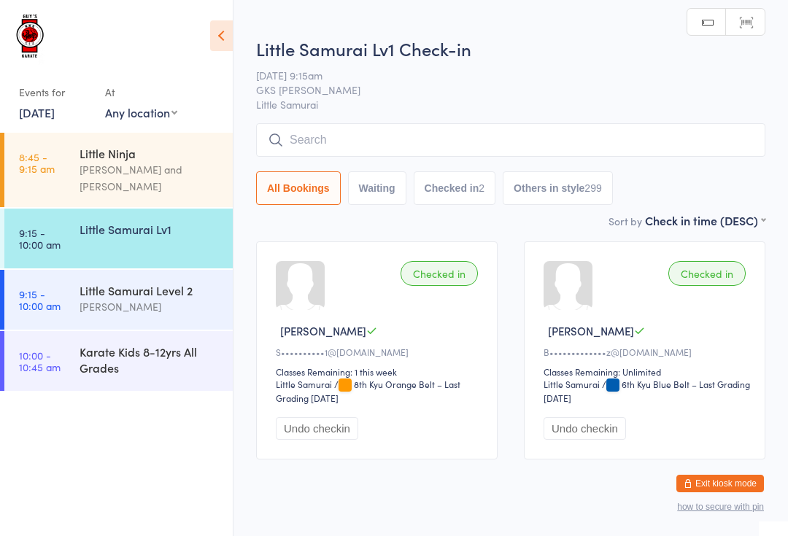
click at [436, 147] on input "search" at bounding box center [510, 140] width 509 height 34
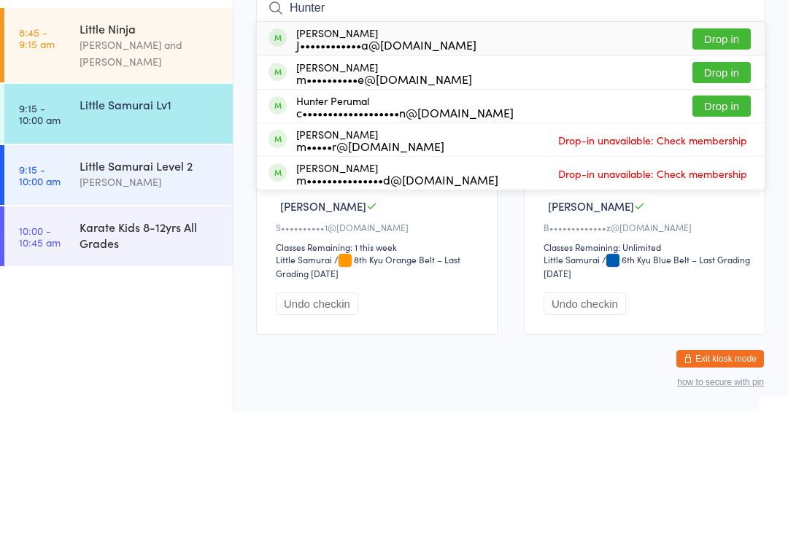
type input "Hunter"
click at [727, 220] on button "Drop in" at bounding box center [721, 230] width 58 height 21
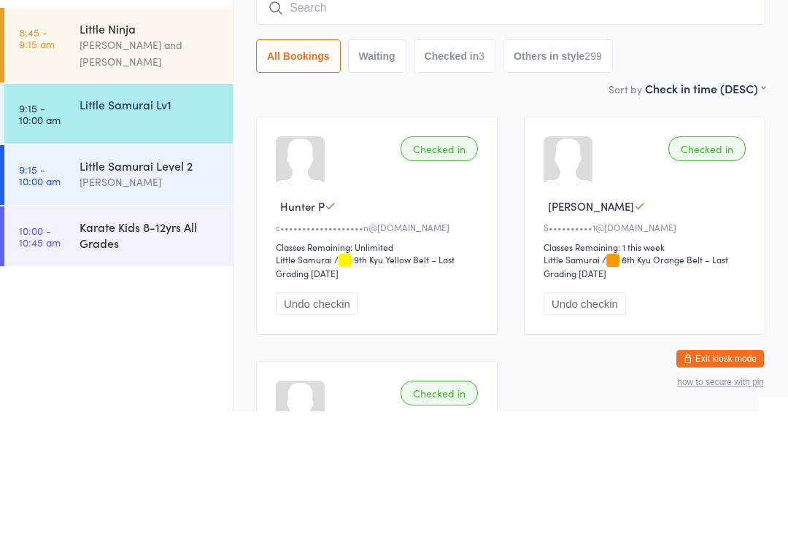
type input "O"
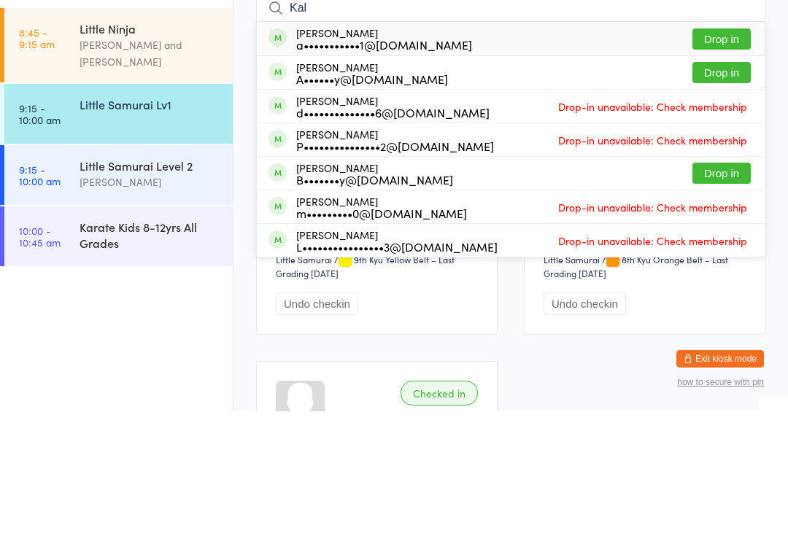
type input "Kal"
click at [717, 187] on button "Drop in" at bounding box center [721, 197] width 58 height 21
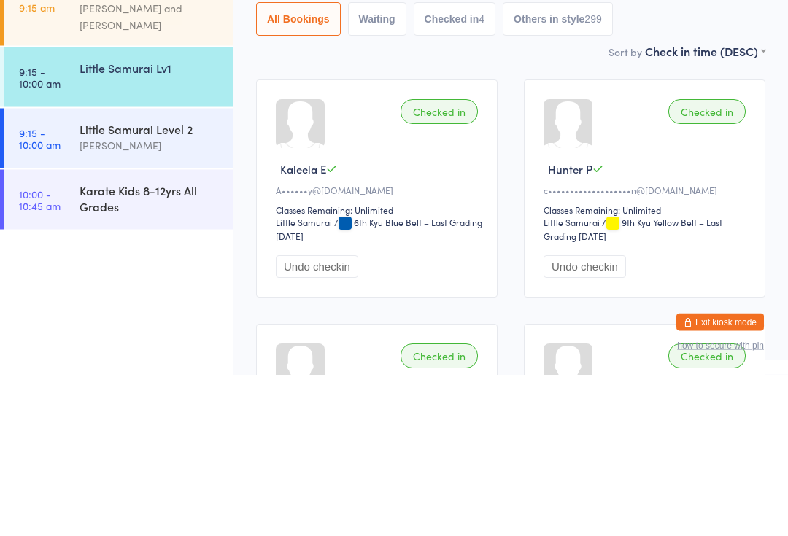
click at [164, 344] on div "Karate Kids 8-12yrs All Grades" at bounding box center [150, 360] width 141 height 32
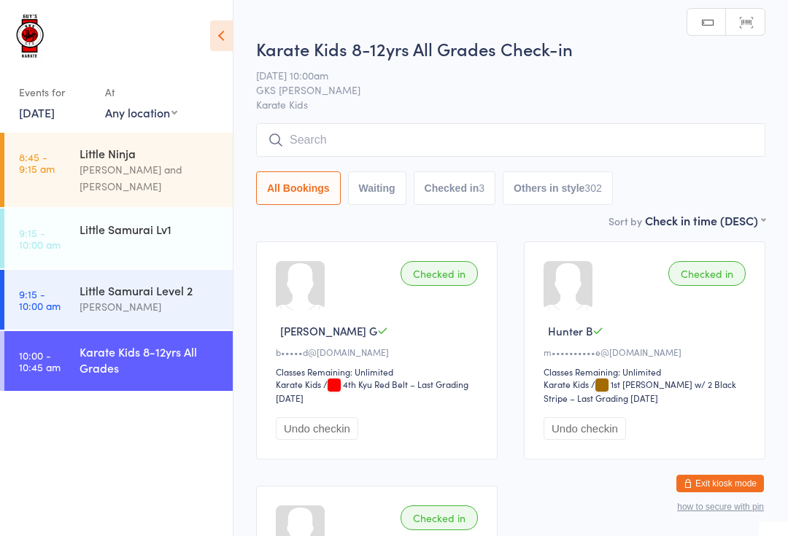
click at [540, 133] on input "search" at bounding box center [510, 140] width 509 height 34
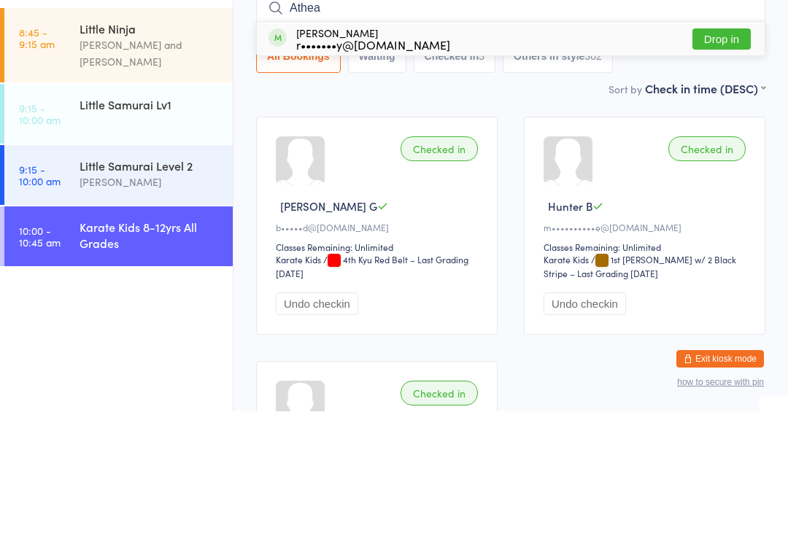
type input "Athea"
click at [731, 153] on button "Drop in" at bounding box center [721, 163] width 58 height 21
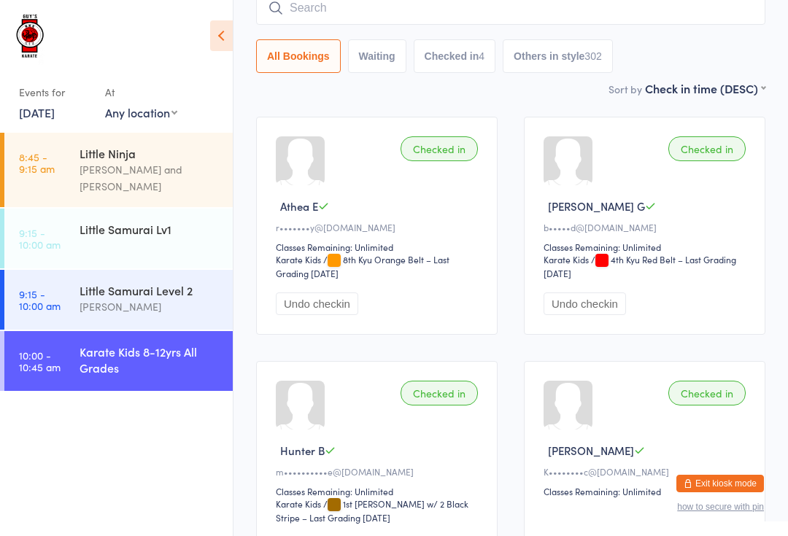
click at [39, 270] on link "9:15 - 10:00 am Little Samurai Level 2 [PERSON_NAME]" at bounding box center [118, 300] width 228 height 60
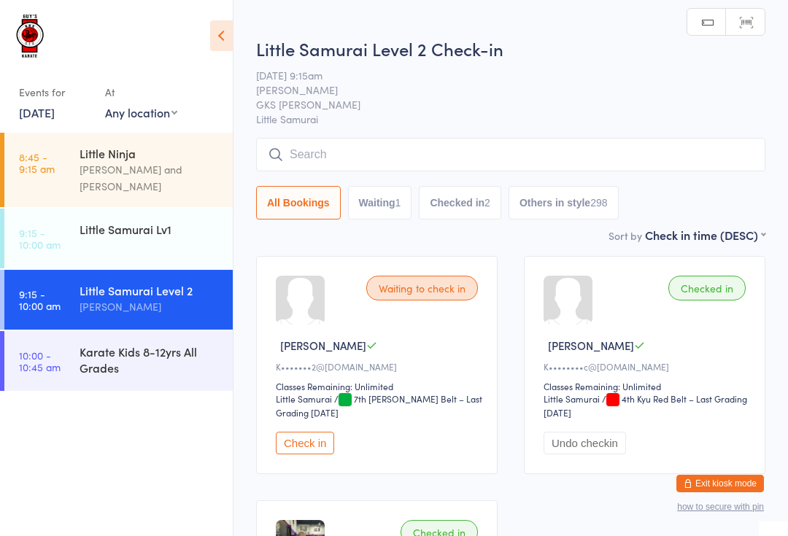
click at [295, 152] on input "search" at bounding box center [510, 155] width 509 height 34
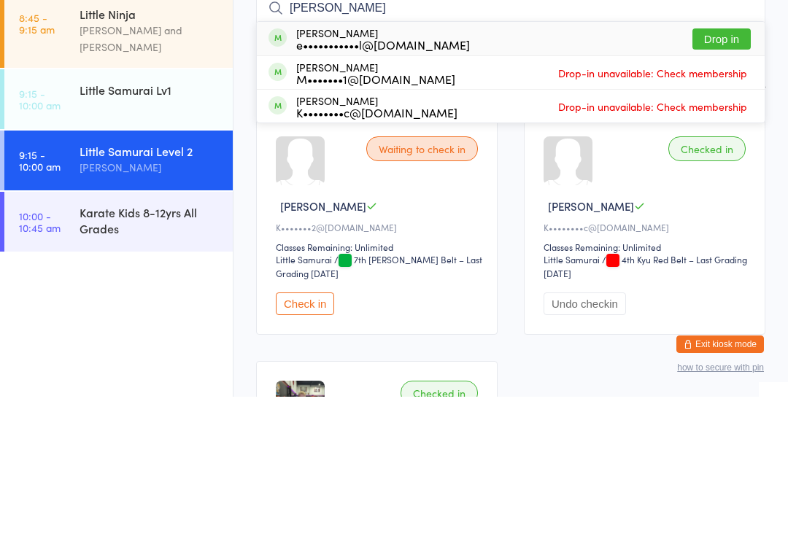
type input "[PERSON_NAME]"
click at [726, 168] on button "Drop in" at bounding box center [721, 178] width 58 height 21
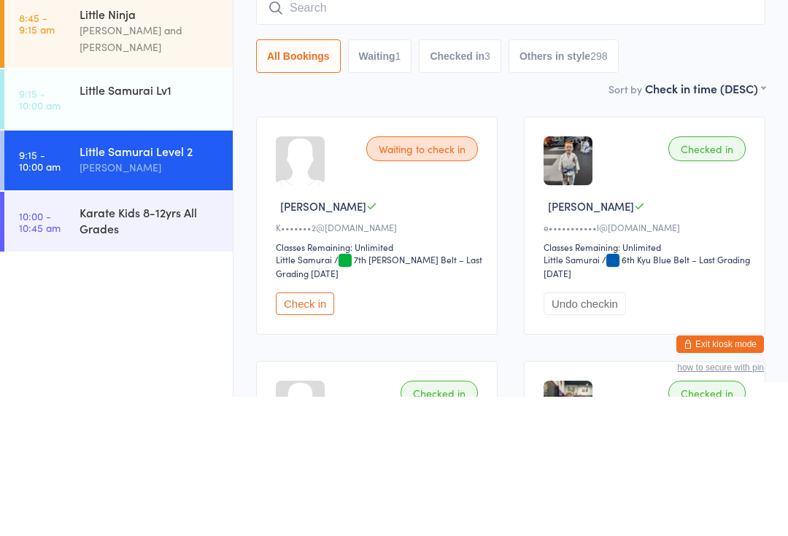
click at [154, 282] on div "Little Samurai Level 2" at bounding box center [150, 290] width 141 height 16
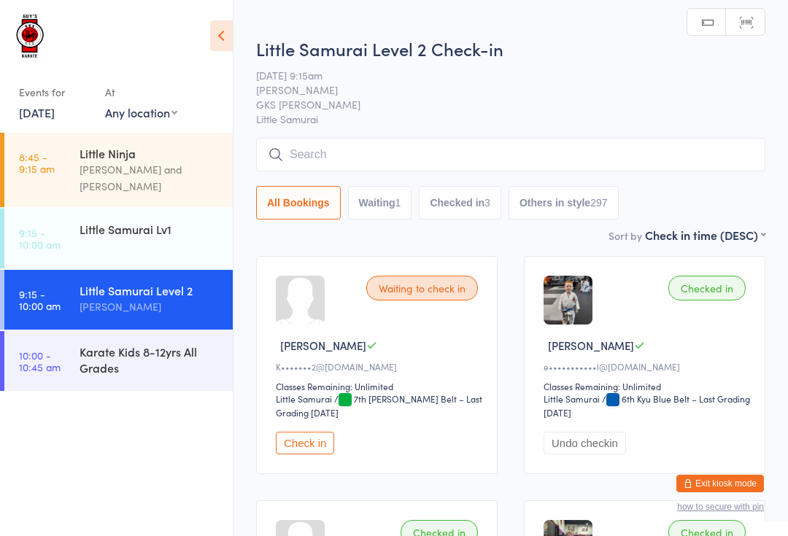
click at [190, 345] on div "Karate Kids 8-12yrs All Grades" at bounding box center [150, 360] width 141 height 32
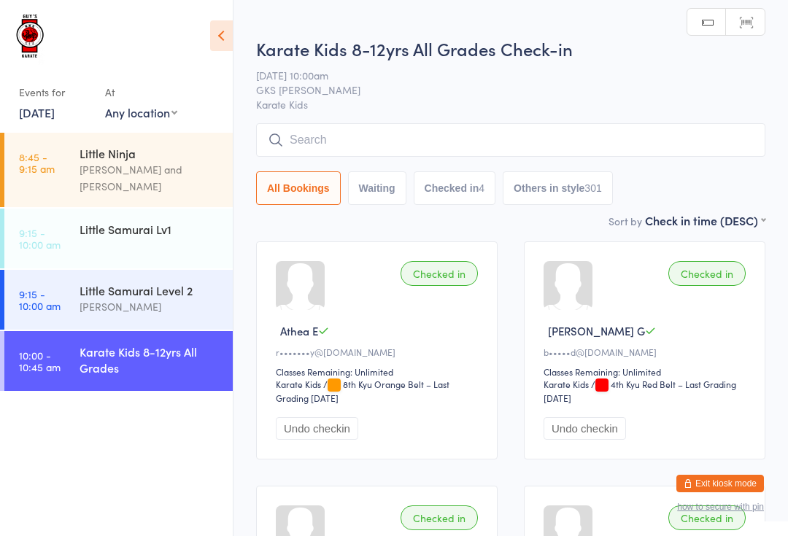
click at [469, 140] on input "search" at bounding box center [510, 140] width 509 height 34
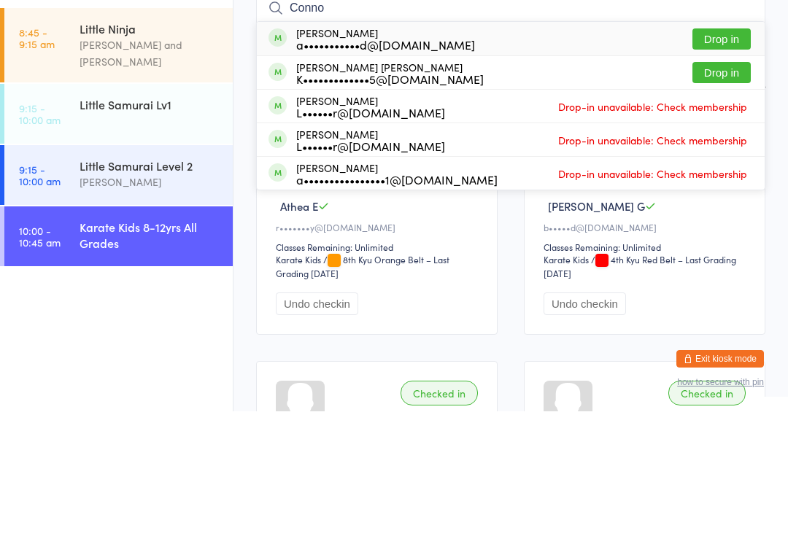
type input "Conno"
click at [717, 187] on button "Drop in" at bounding box center [721, 197] width 58 height 21
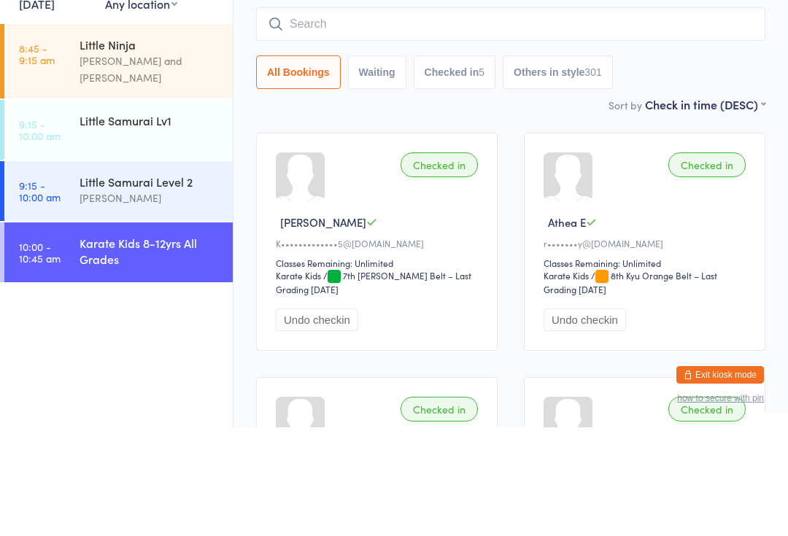
click at [200, 282] on div "Little Samurai Level 2" at bounding box center [150, 290] width 141 height 16
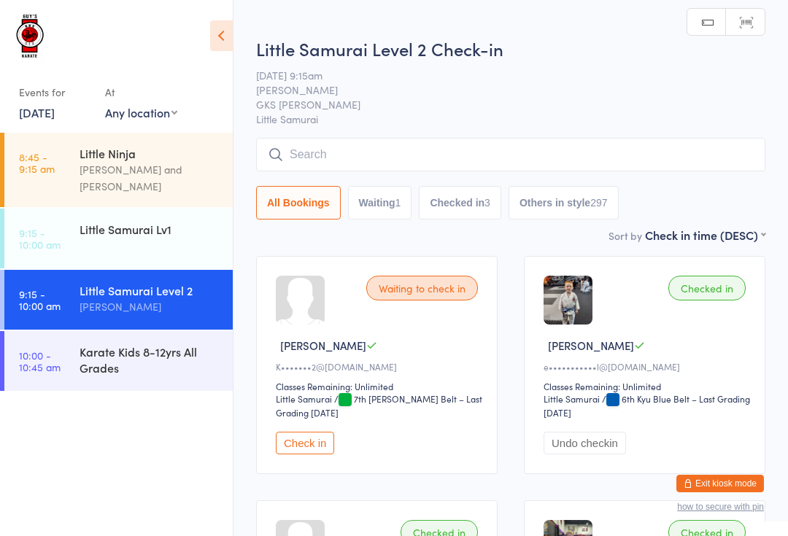
click at [529, 150] on input "search" at bounding box center [510, 155] width 509 height 34
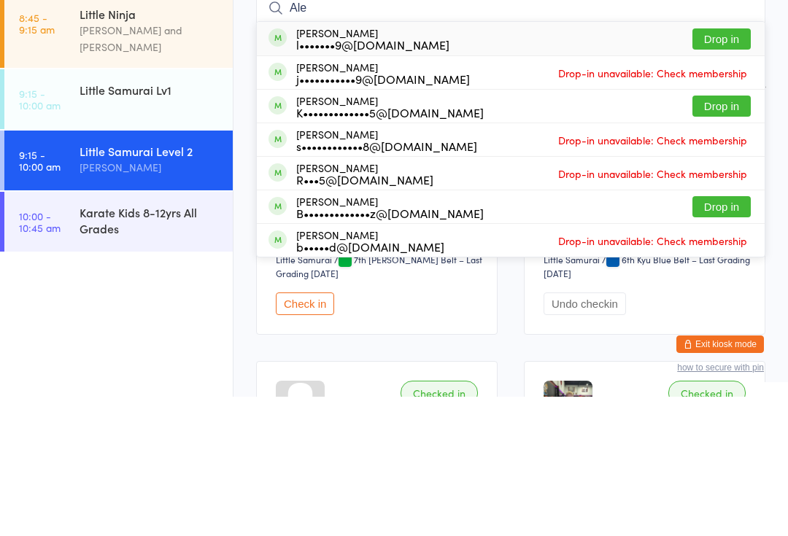
type input "Ale"
click at [732, 235] on button "Drop in" at bounding box center [721, 245] width 58 height 21
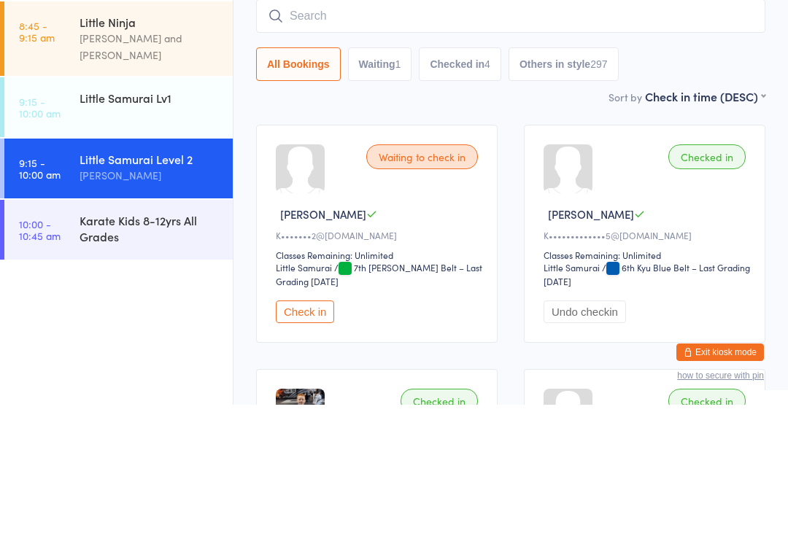
click at [147, 221] on div "Little Samurai Lv1" at bounding box center [150, 229] width 141 height 16
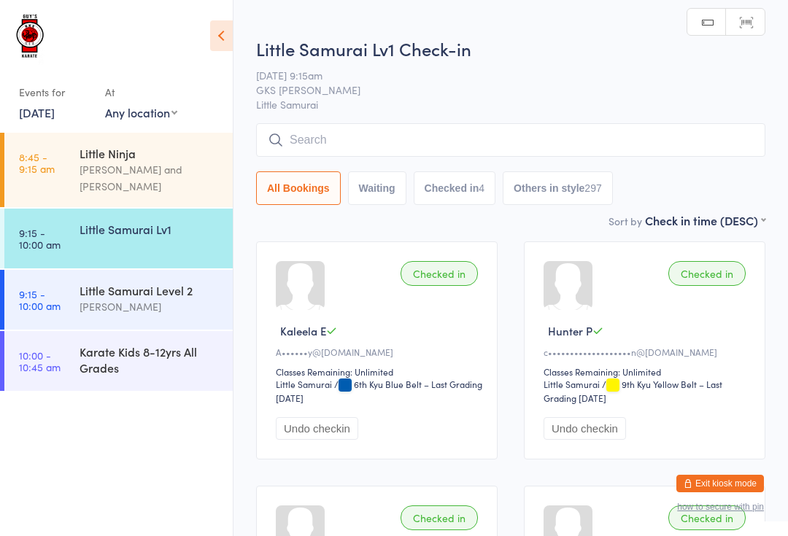
click at [428, 134] on input "search" at bounding box center [510, 140] width 509 height 34
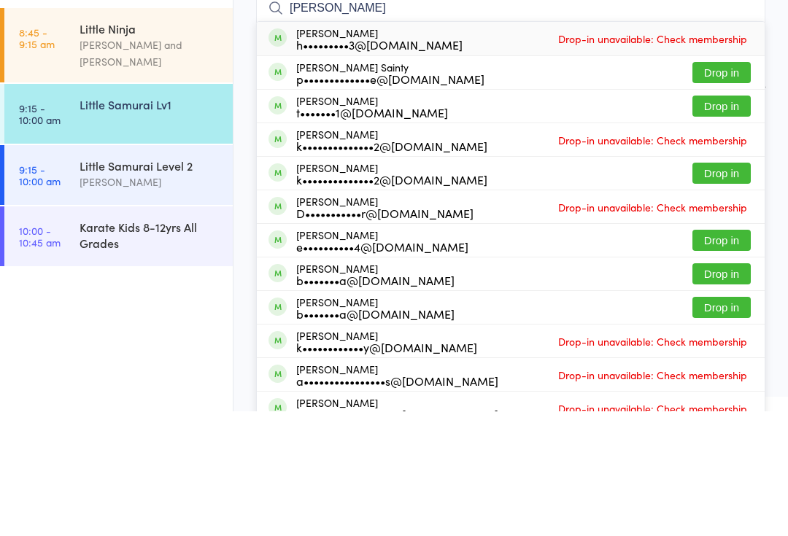
type input "[PERSON_NAME]"
click at [714, 220] on button "Drop in" at bounding box center [721, 230] width 58 height 21
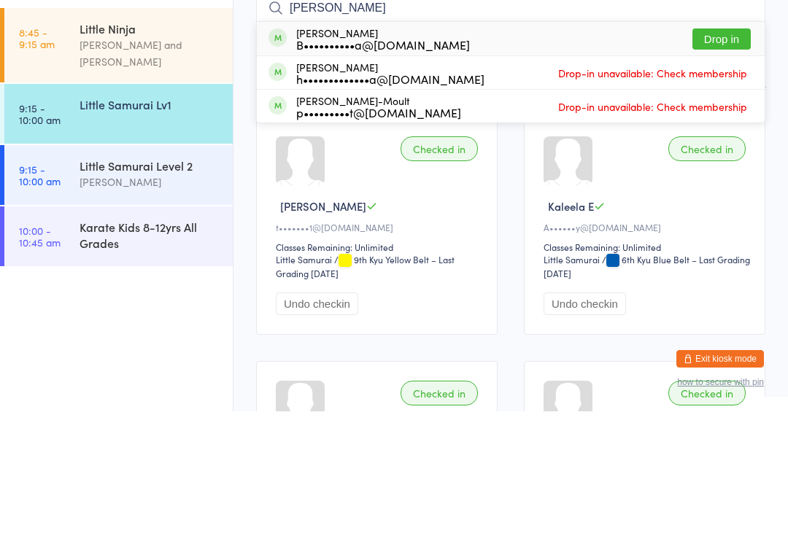
type input "[PERSON_NAME]"
click at [469, 147] on div "[PERSON_NAME] B••••••••••a@[DOMAIN_NAME] Drop in" at bounding box center [511, 164] width 508 height 34
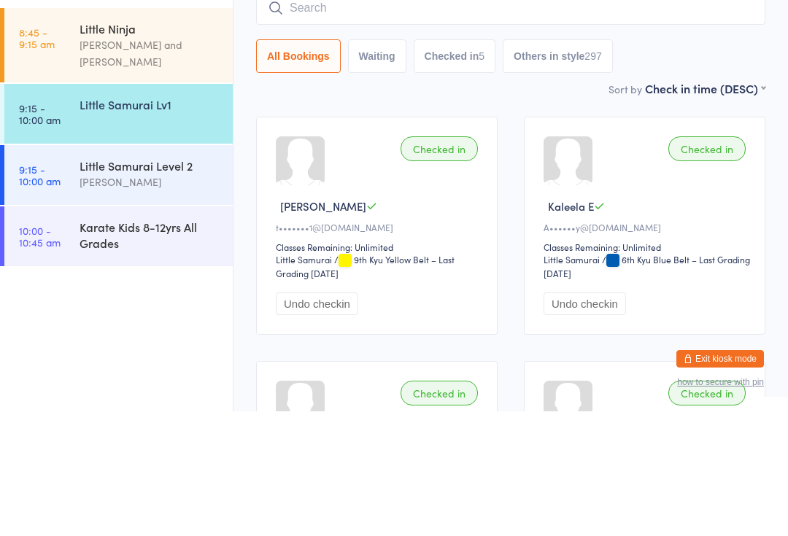
scroll to position [125, 0]
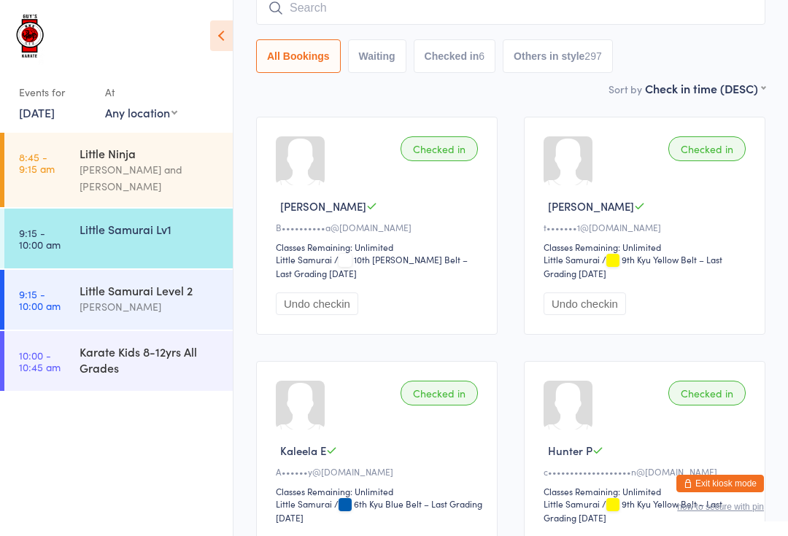
click at [116, 282] on div "Little Samurai Level 2" at bounding box center [150, 290] width 141 height 16
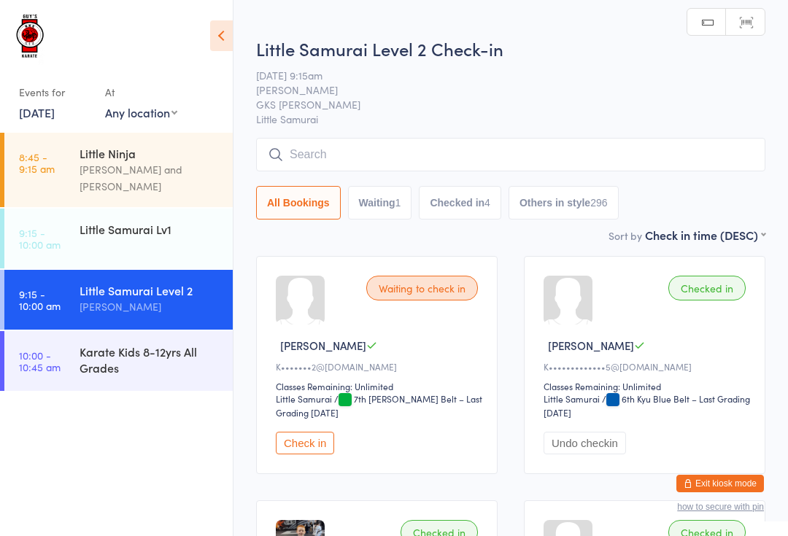
click at [532, 147] on input "search" at bounding box center [510, 155] width 509 height 34
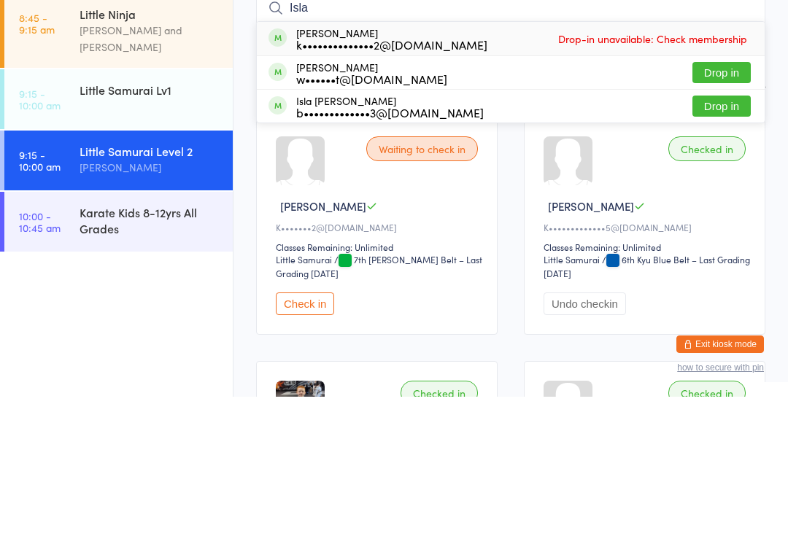
type input "Isla"
click at [733, 235] on button "Drop in" at bounding box center [721, 245] width 58 height 21
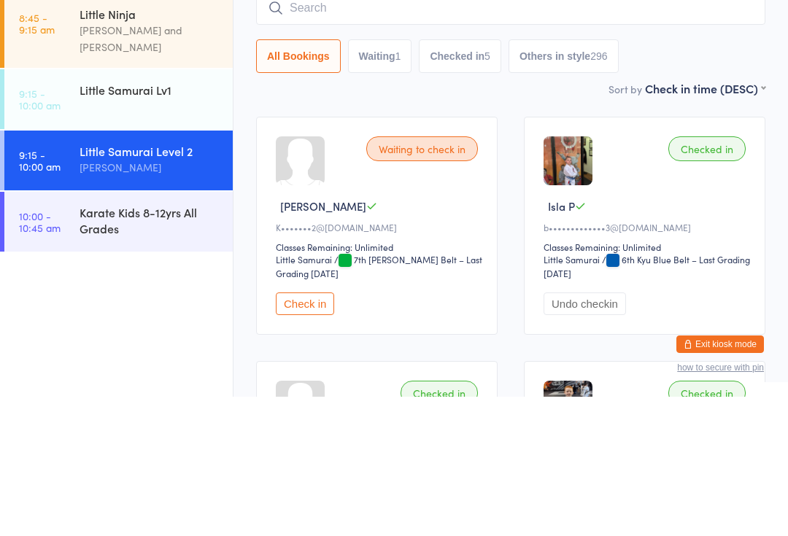
click at [351, 131] on input "search" at bounding box center [510, 148] width 509 height 34
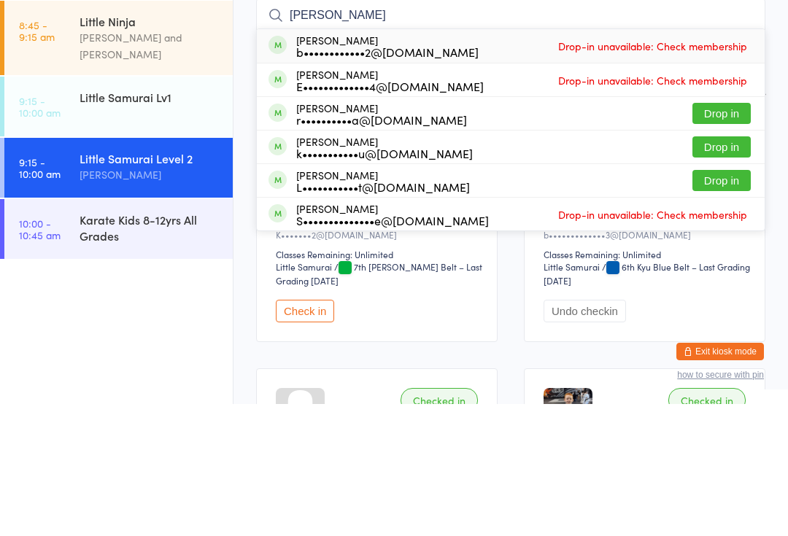
type input "[PERSON_NAME]"
click at [730, 302] on button "Drop in" at bounding box center [721, 312] width 58 height 21
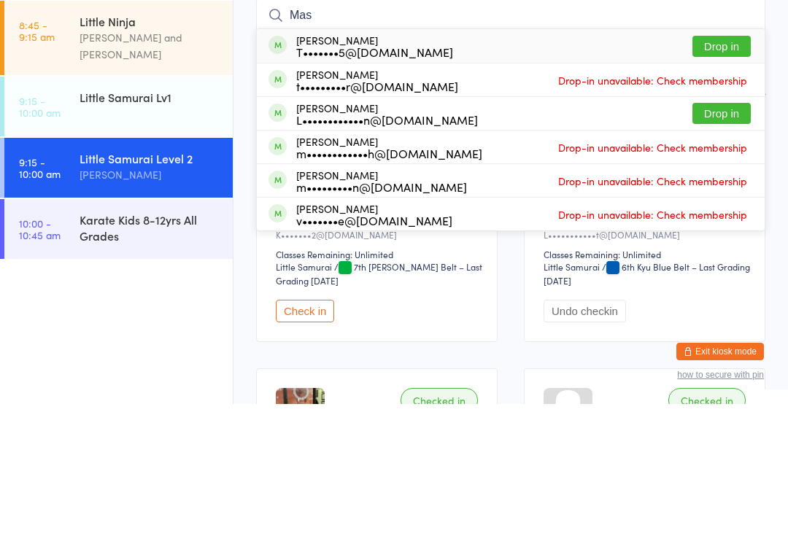
type input "Mas"
click at [744, 168] on button "Drop in" at bounding box center [721, 178] width 58 height 21
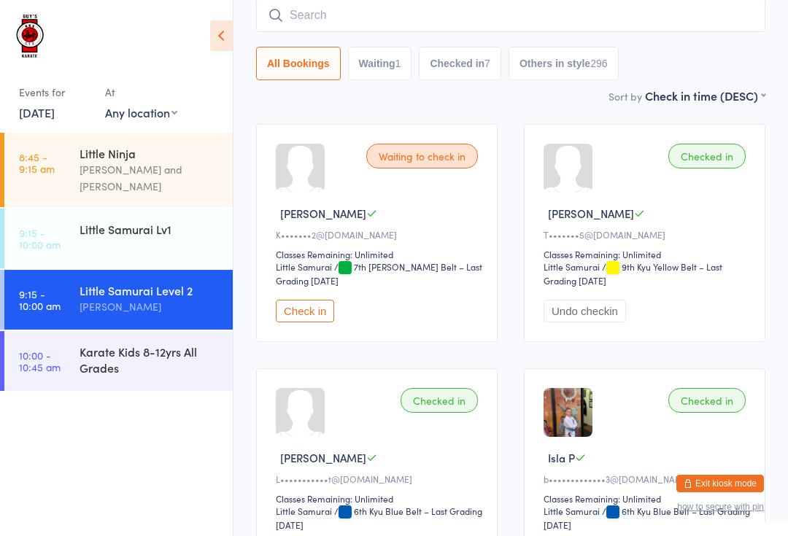
click at [193, 244] on link "9:15 - 10:00 am Little Samurai Lv1" at bounding box center [118, 239] width 228 height 60
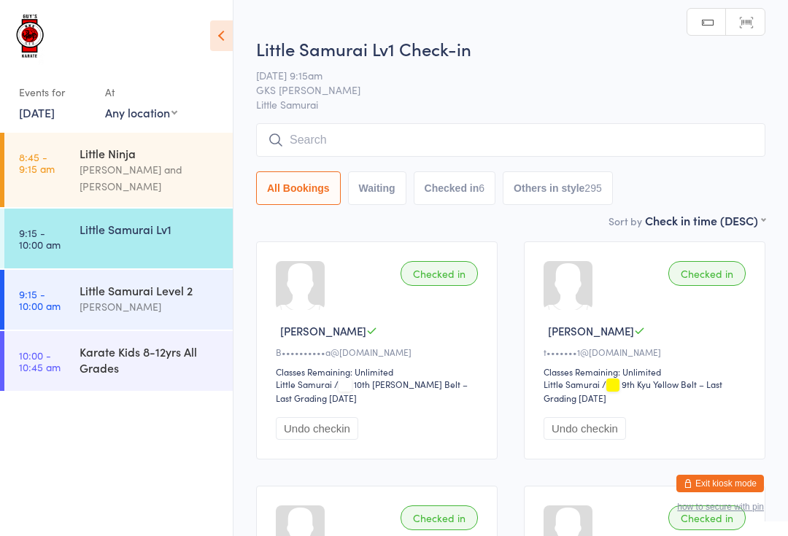
click at [386, 156] on input "search" at bounding box center [510, 140] width 509 height 34
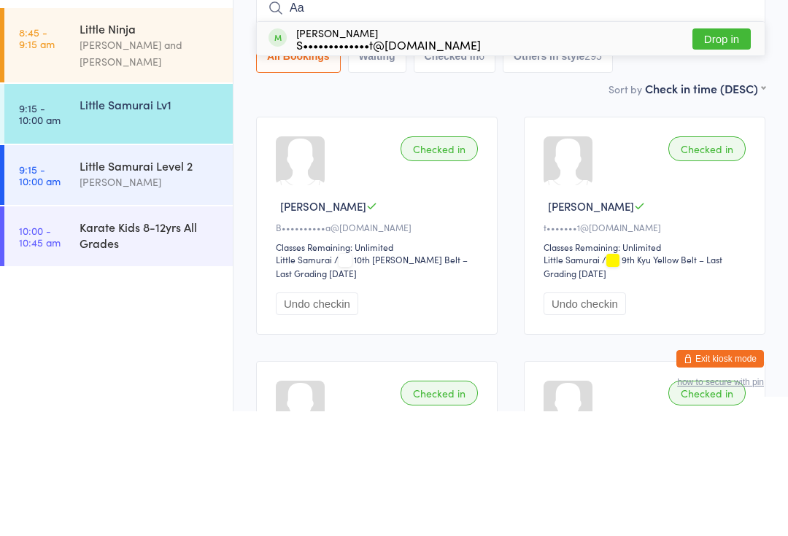
type input "Aa"
click at [329, 163] on div "S•••••••••••••t@[DOMAIN_NAME]" at bounding box center [388, 169] width 185 height 12
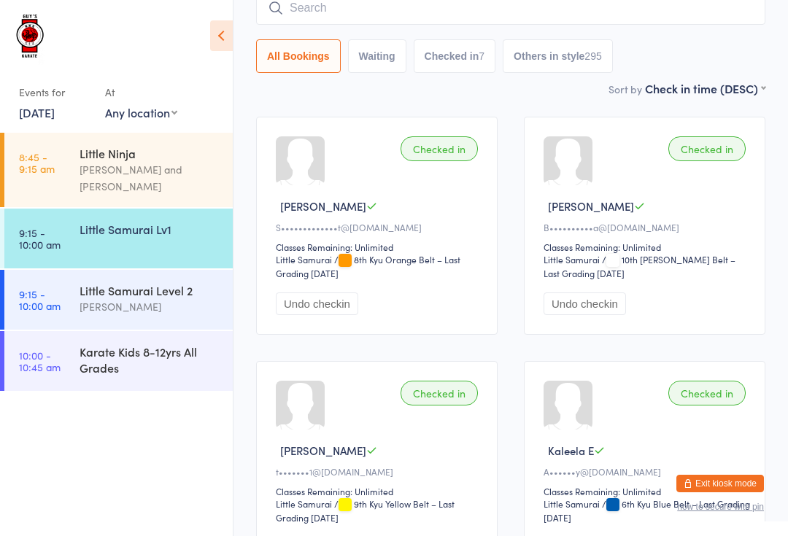
click at [361, 10] on input "search" at bounding box center [510, 8] width 509 height 34
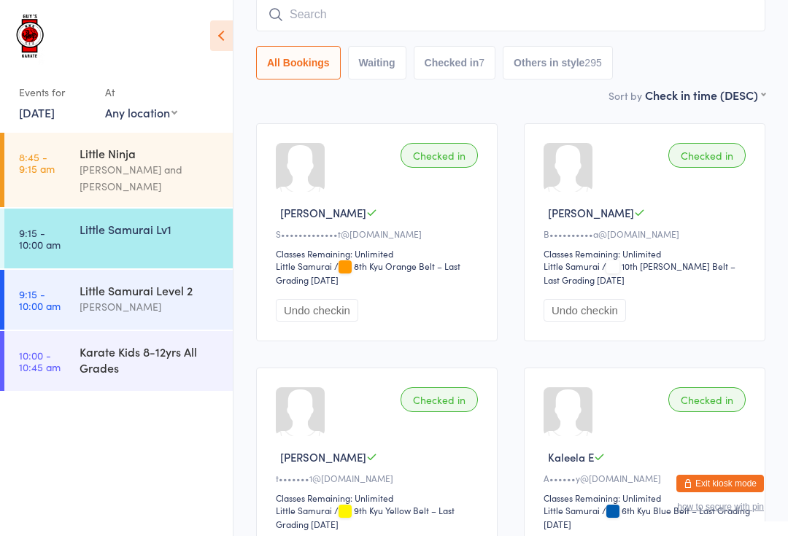
scroll to position [117, 0]
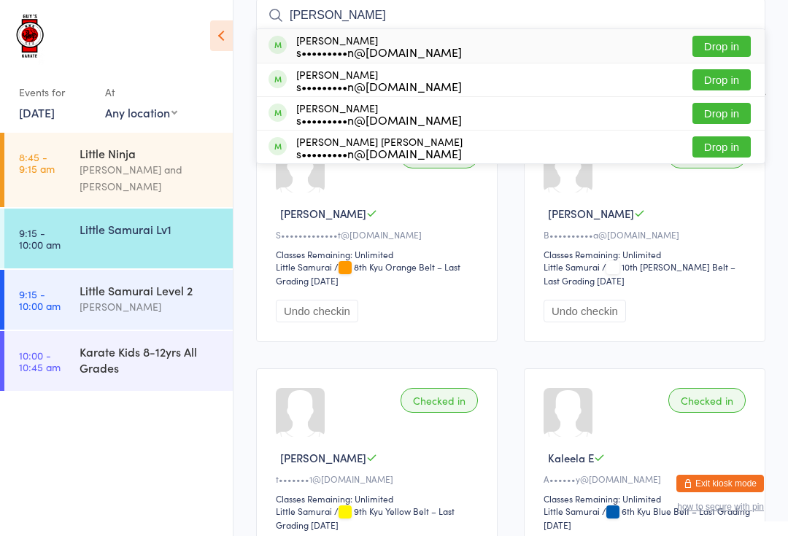
type input "[PERSON_NAME]"
click at [743, 42] on button "Drop in" at bounding box center [721, 46] width 58 height 21
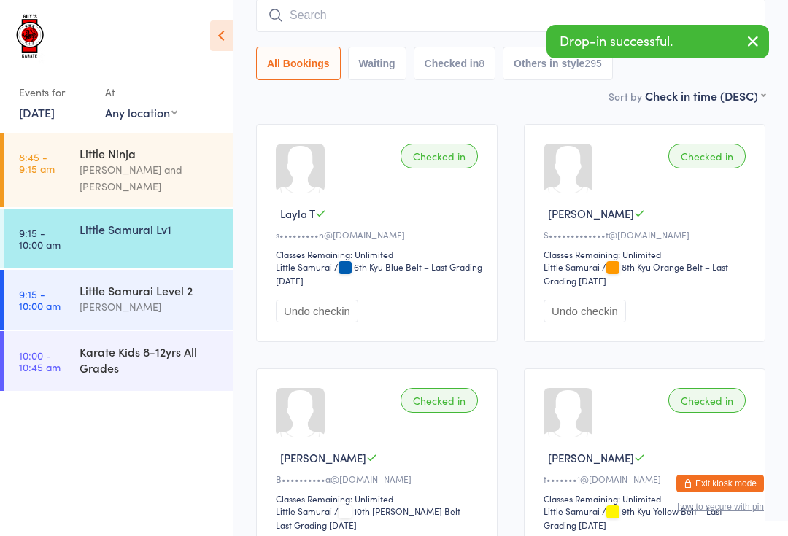
click at [400, 11] on input "search" at bounding box center [510, 16] width 509 height 34
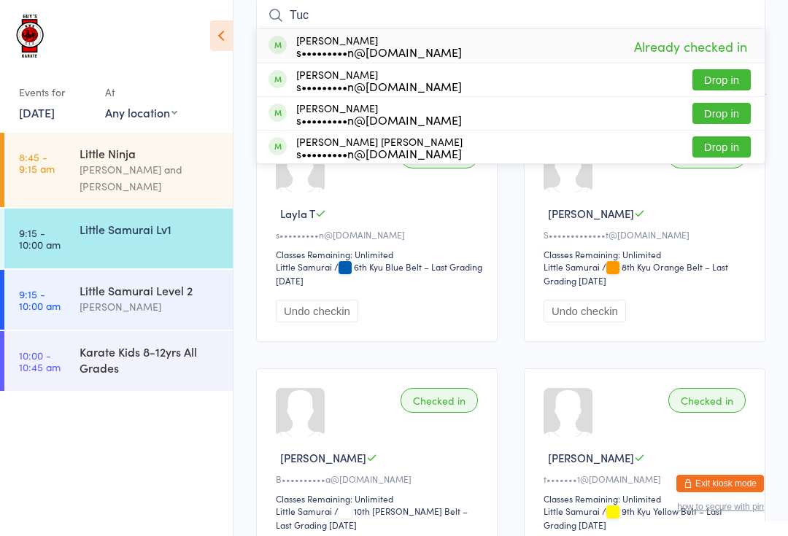
type input "Tuc"
click at [732, 110] on button "Drop in" at bounding box center [721, 113] width 58 height 21
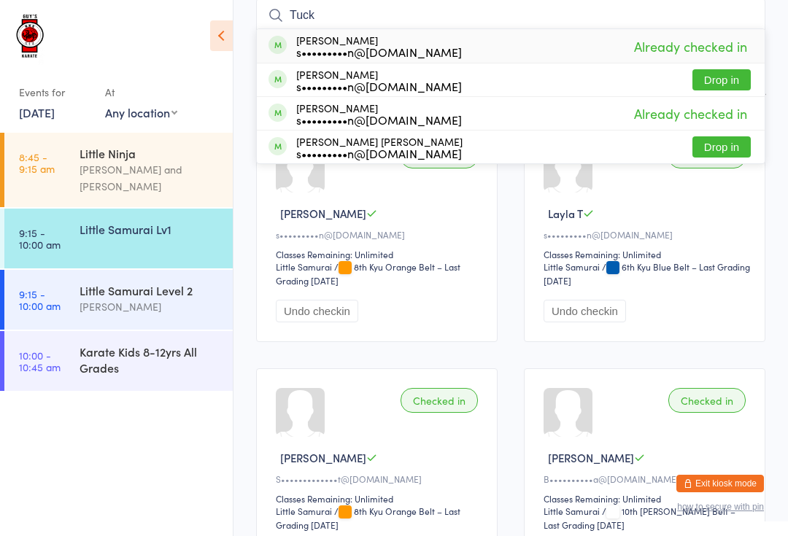
type input "Tuck"
click at [737, 147] on button "Drop in" at bounding box center [721, 146] width 58 height 21
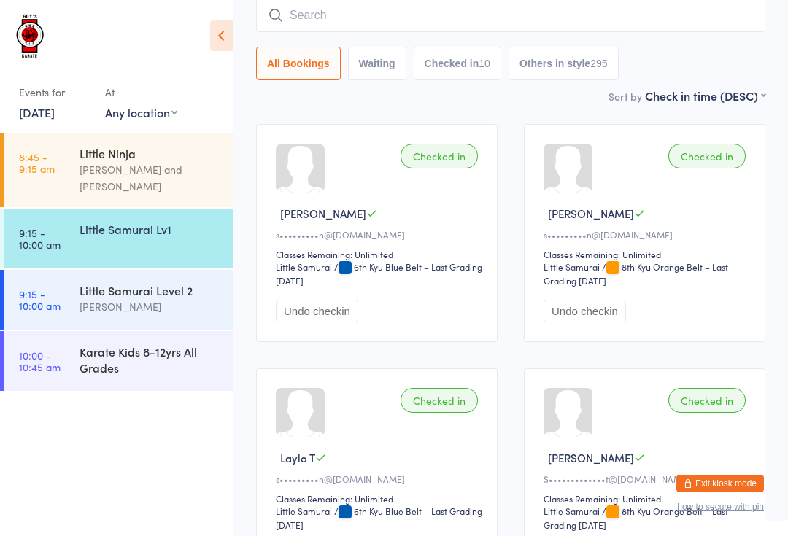
click at [193, 221] on div "Little Samurai Lv1" at bounding box center [150, 229] width 141 height 16
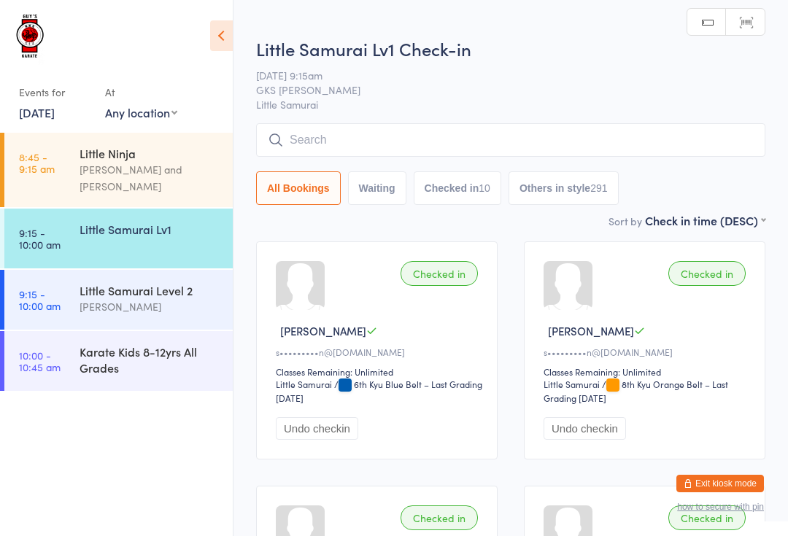
click at [170, 282] on div "Little Samurai Level 2" at bounding box center [150, 290] width 141 height 16
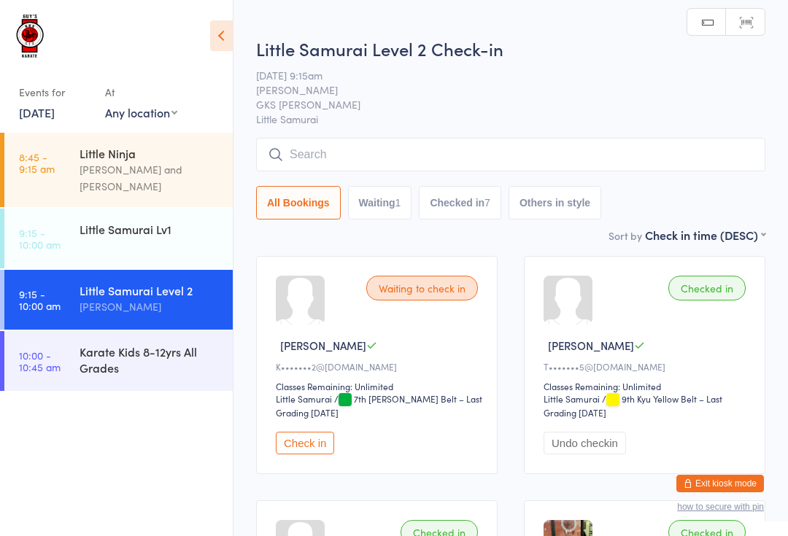
click at [412, 105] on span "GKS [PERSON_NAME]" at bounding box center [499, 104] width 487 height 15
click at [417, 140] on input "search" at bounding box center [510, 155] width 509 height 34
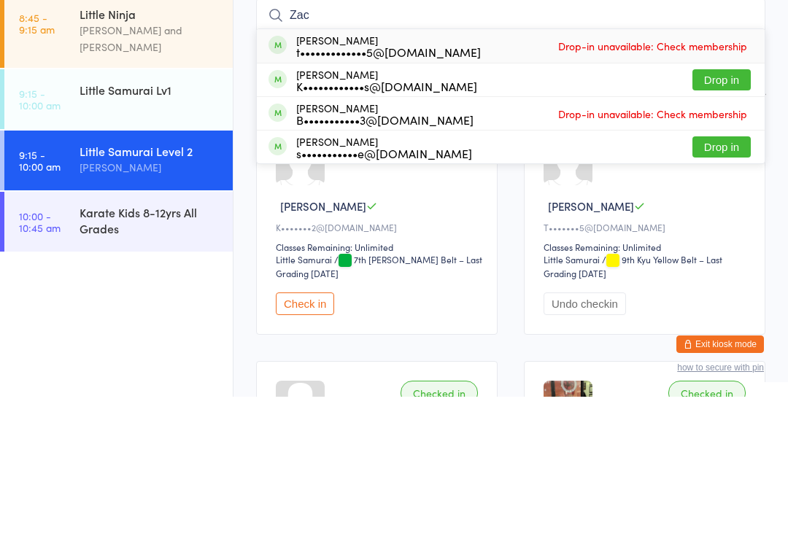
type input "Zac"
click at [732, 209] on button "Drop in" at bounding box center [721, 219] width 58 height 21
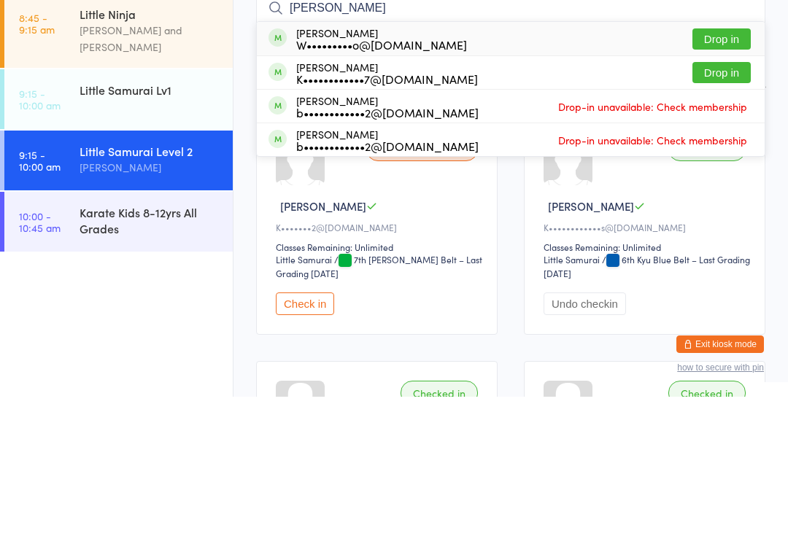
type input "[PERSON_NAME]"
click at [719, 168] on button "Drop in" at bounding box center [721, 178] width 58 height 21
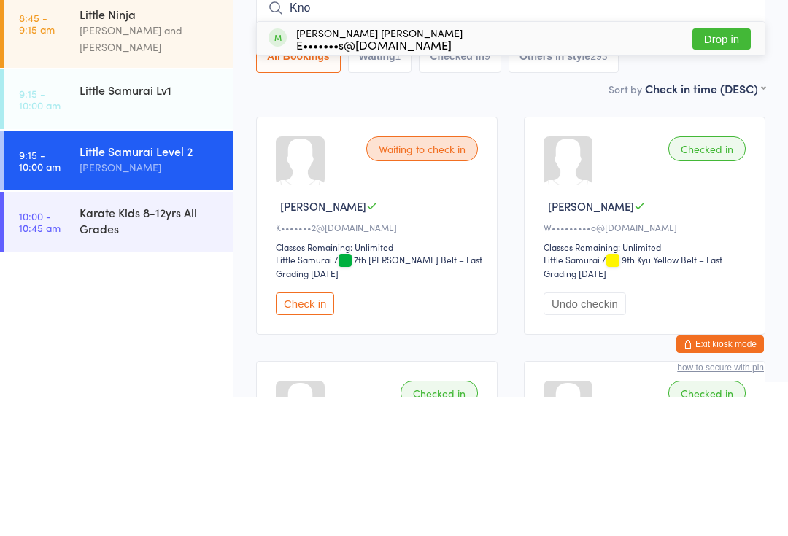
type input "Kno"
click at [743, 168] on button "Drop in" at bounding box center [721, 178] width 58 height 21
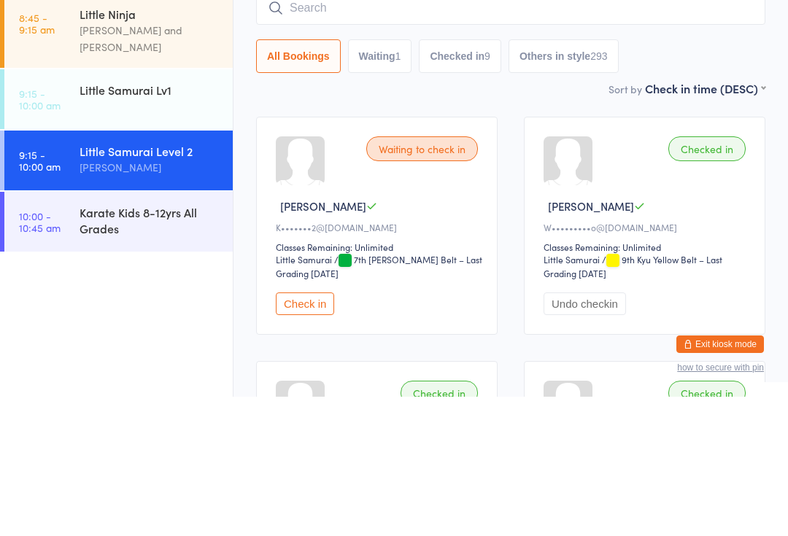
scroll to position [139, 0]
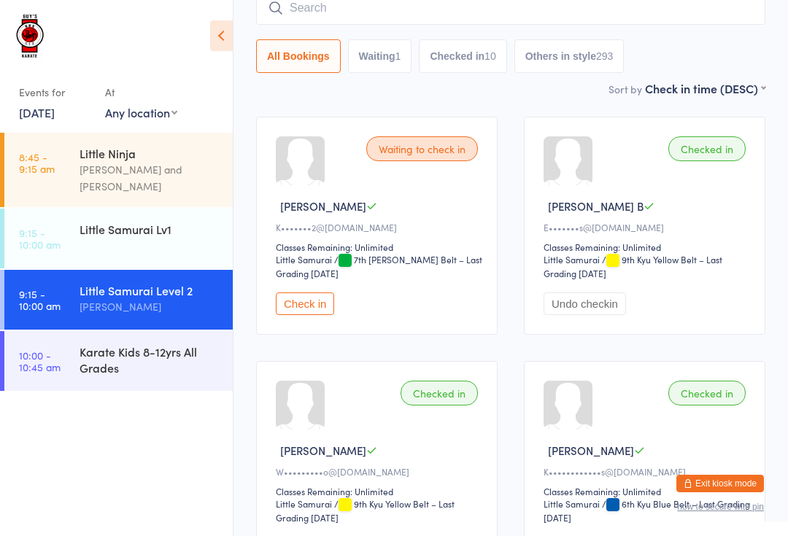
click at [695, 5] on input "search" at bounding box center [510, 8] width 509 height 34
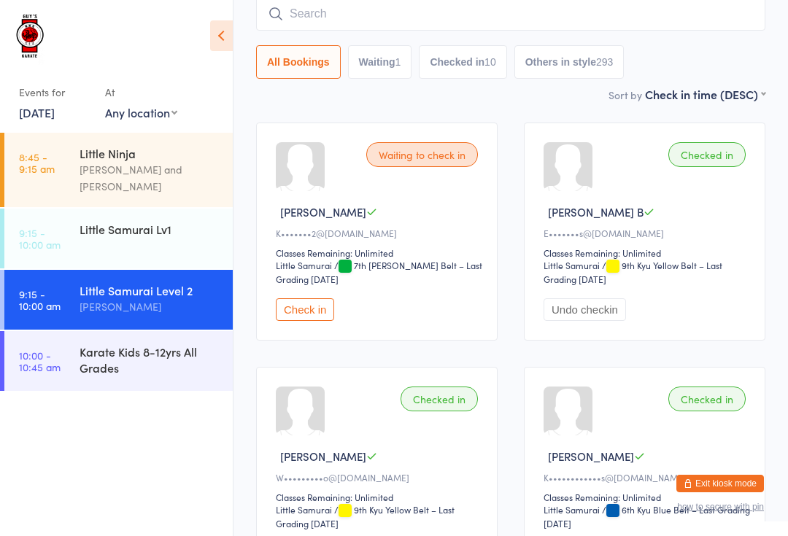
scroll to position [132, 0]
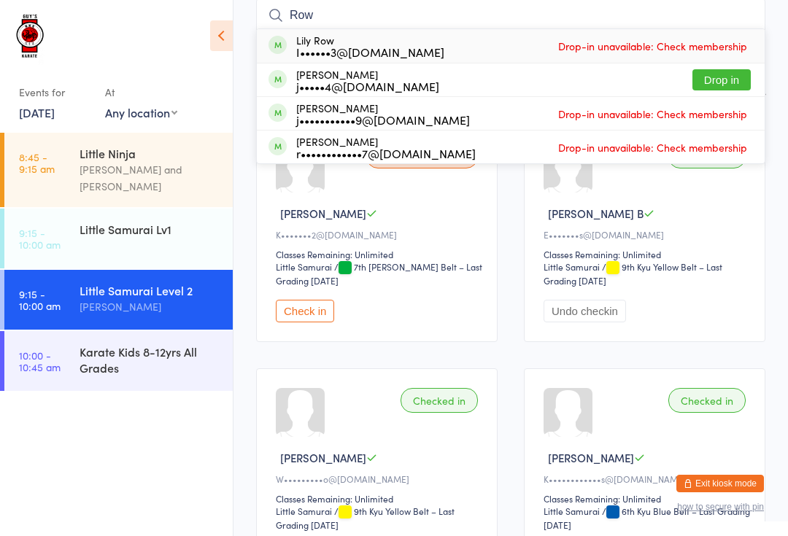
type input "Row"
click at [731, 86] on button "Drop in" at bounding box center [721, 79] width 58 height 21
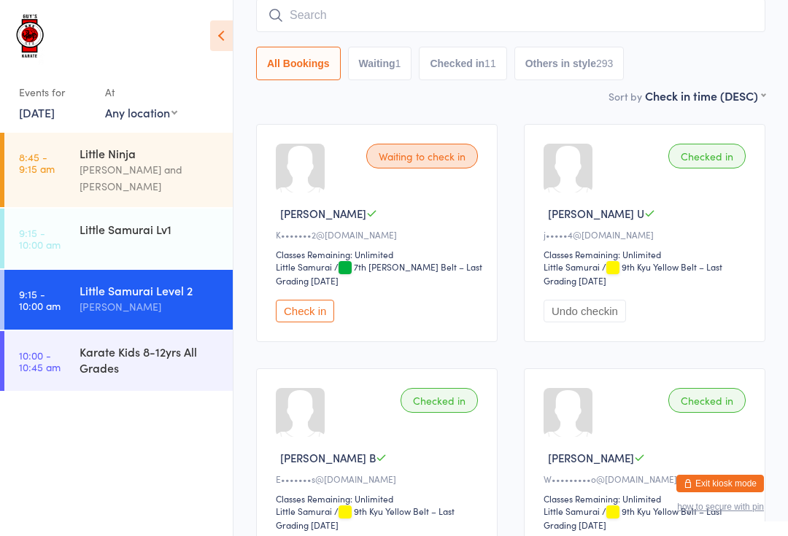
click at [347, 15] on input "search" at bounding box center [510, 16] width 509 height 34
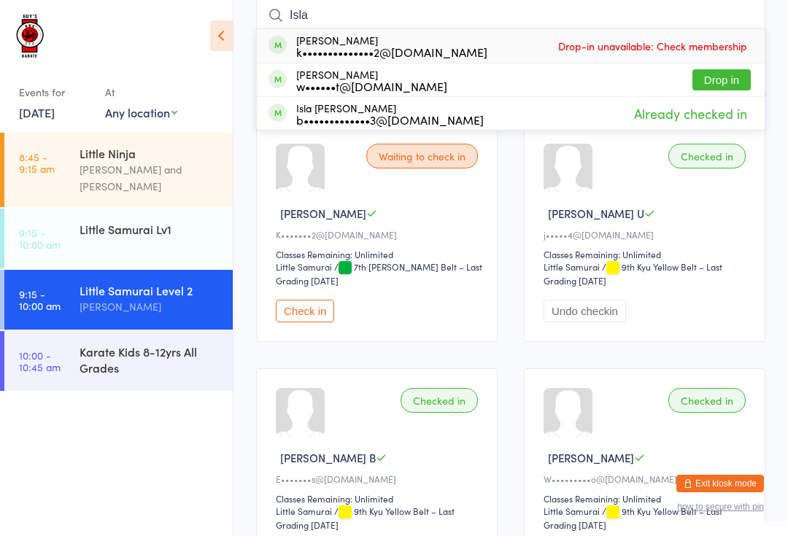
type input "Isla"
click at [346, 80] on div "w••••••t@[DOMAIN_NAME]" at bounding box center [371, 86] width 151 height 12
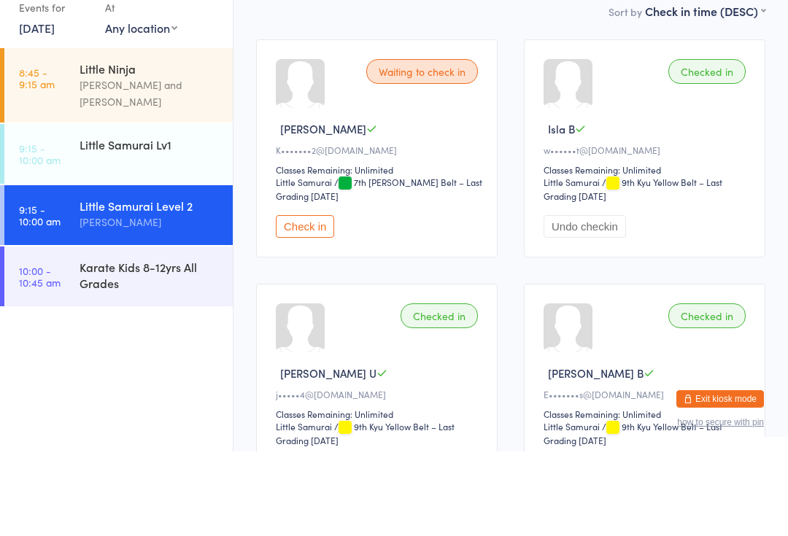
click at [124, 282] on div "Little Samurai Level 2" at bounding box center [150, 290] width 141 height 16
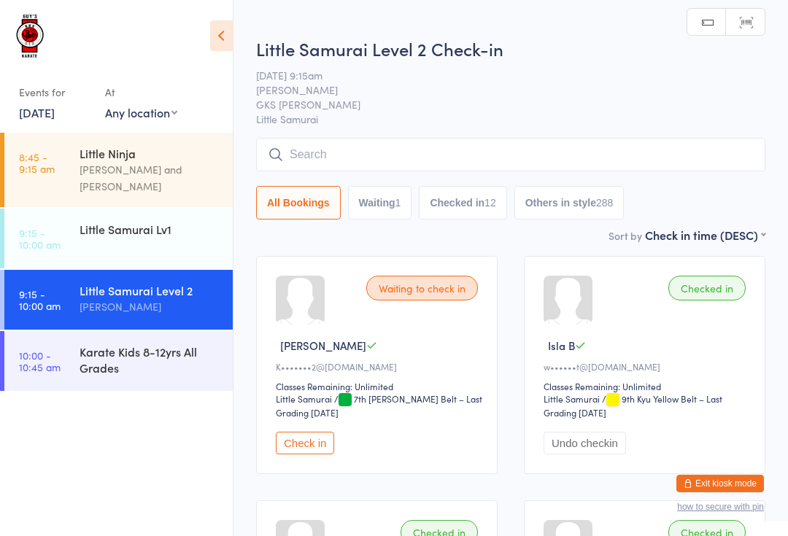
click at [355, 150] on input "search" at bounding box center [510, 155] width 509 height 34
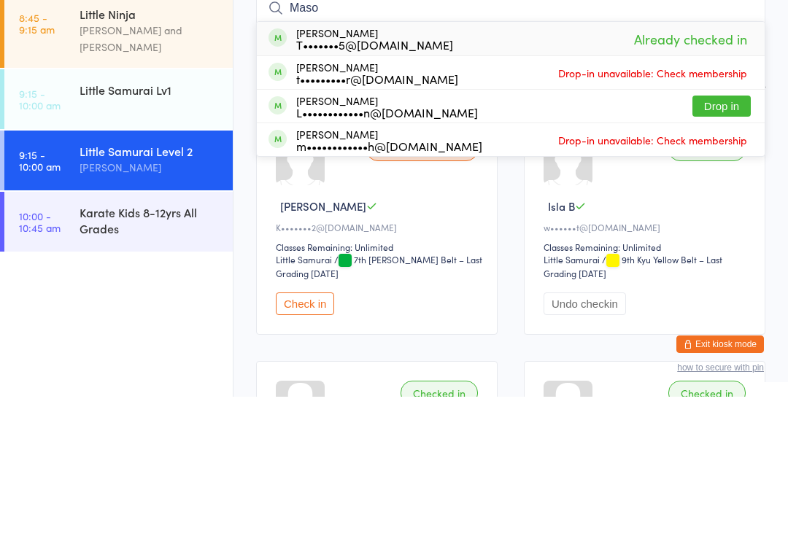
type input "Maso"
click at [723, 235] on button "Drop in" at bounding box center [721, 245] width 58 height 21
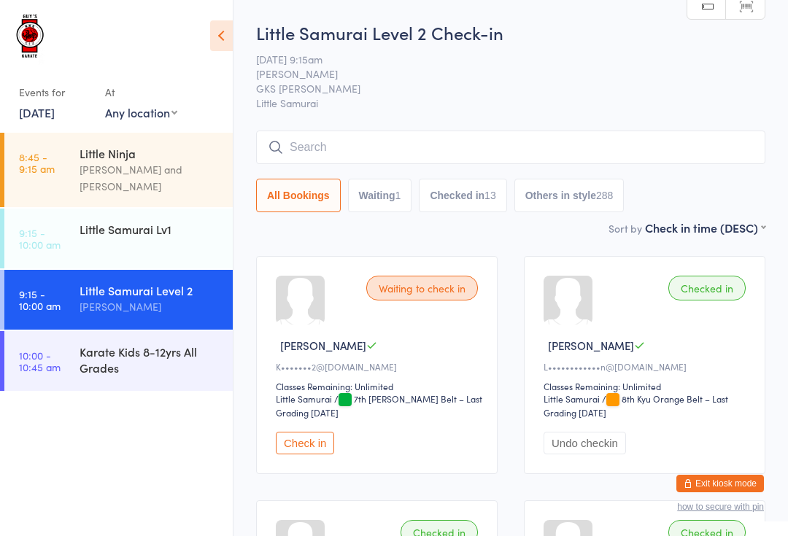
click at [182, 384] on ul "8:45 - 9:15 am Little Ninja [PERSON_NAME] and [PERSON_NAME] 9:15 - 10:00 am Lit…" at bounding box center [116, 334] width 233 height 403
click at [206, 363] on div "Karate Kids 8-12yrs All Grades" at bounding box center [150, 360] width 141 height 32
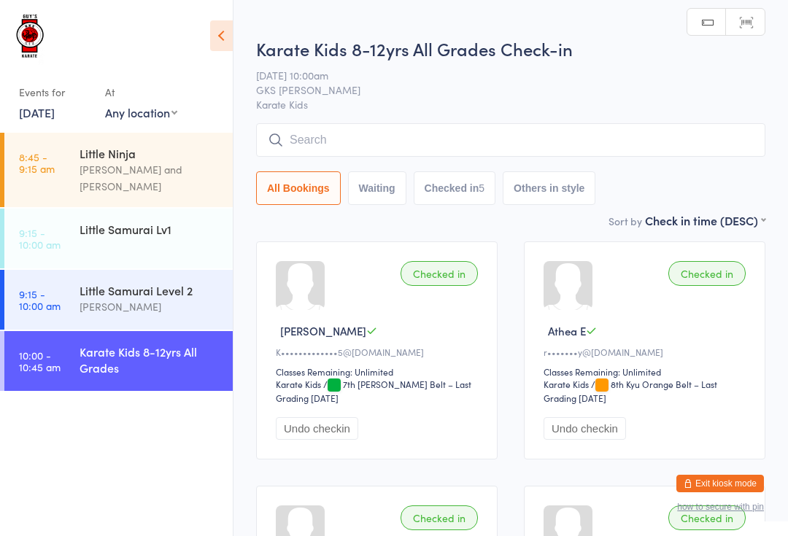
click at [433, 131] on input "search" at bounding box center [510, 140] width 509 height 34
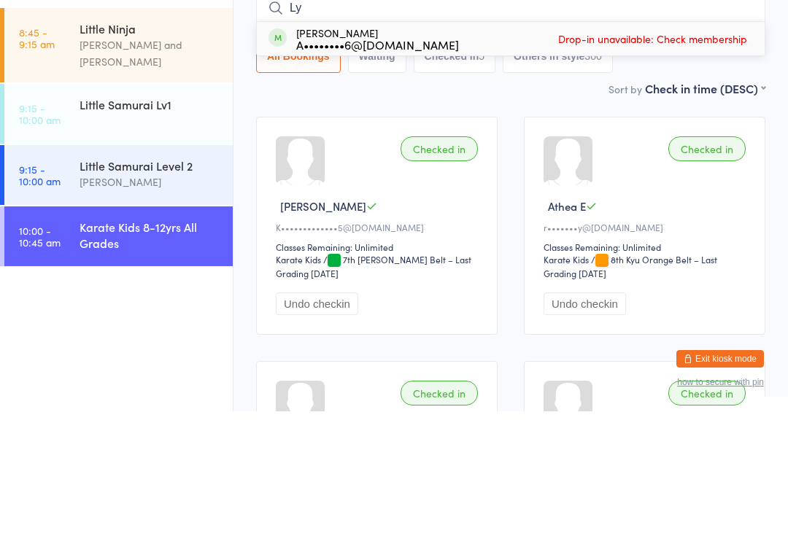
type input "L"
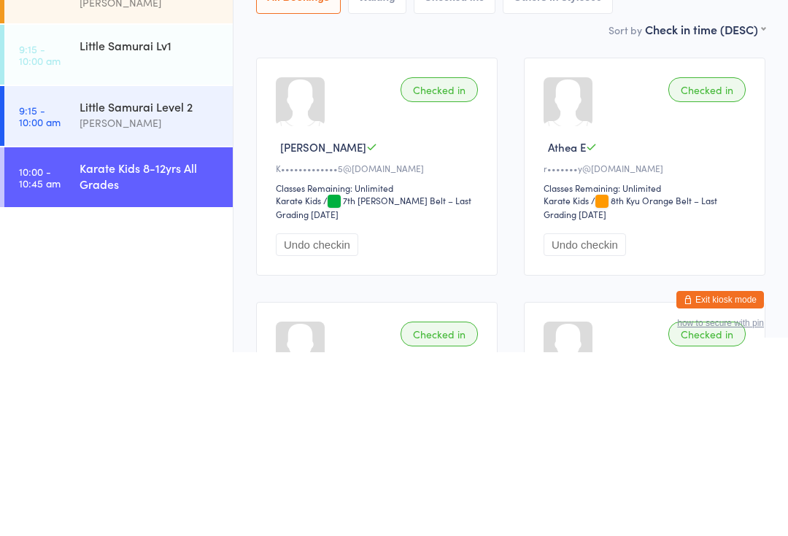
click at [172, 344] on div "Karate Kids 8-12yrs All Grades" at bounding box center [150, 360] width 141 height 32
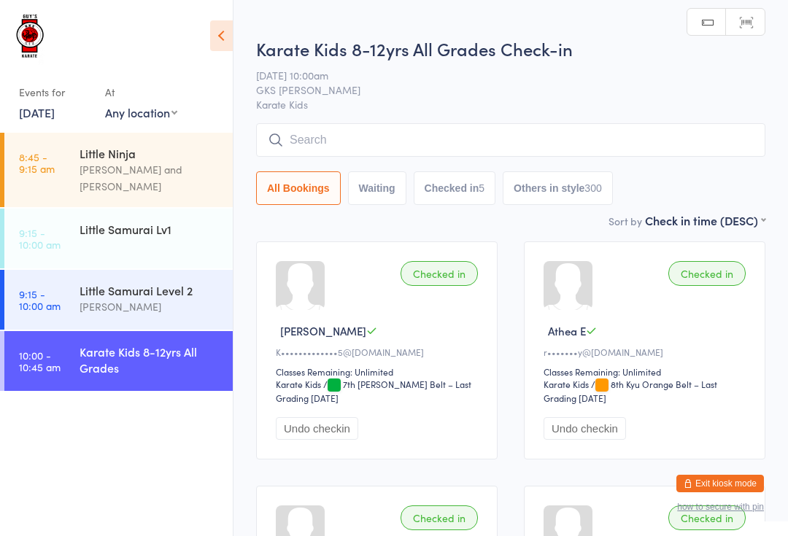
click at [448, 130] on input "search" at bounding box center [510, 140] width 509 height 34
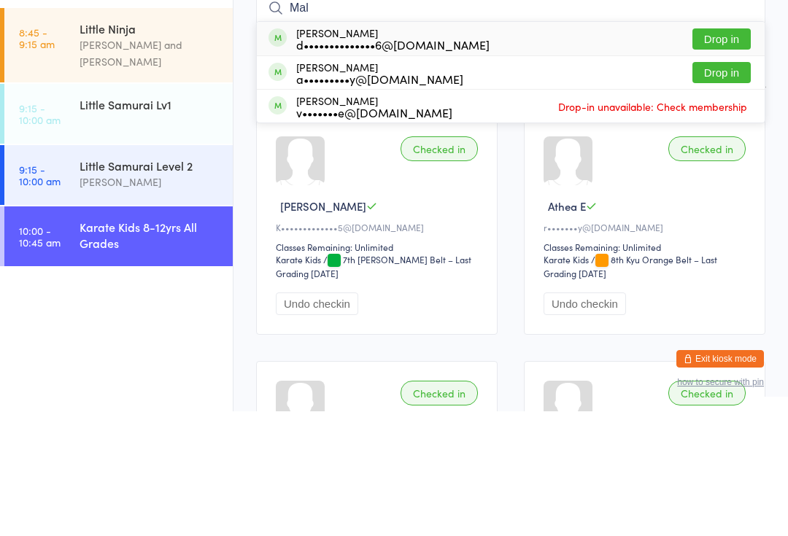
type input "Mal"
click at [727, 187] on button "Drop in" at bounding box center [721, 197] width 58 height 21
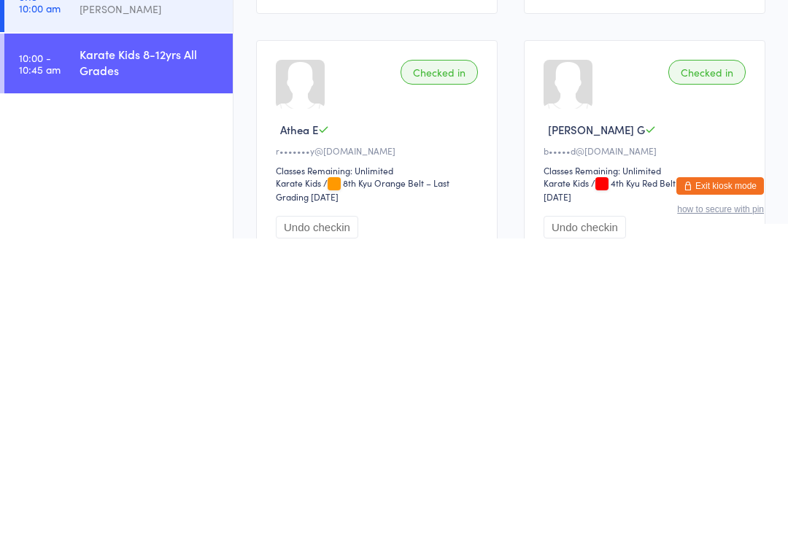
scroll to position [176, 0]
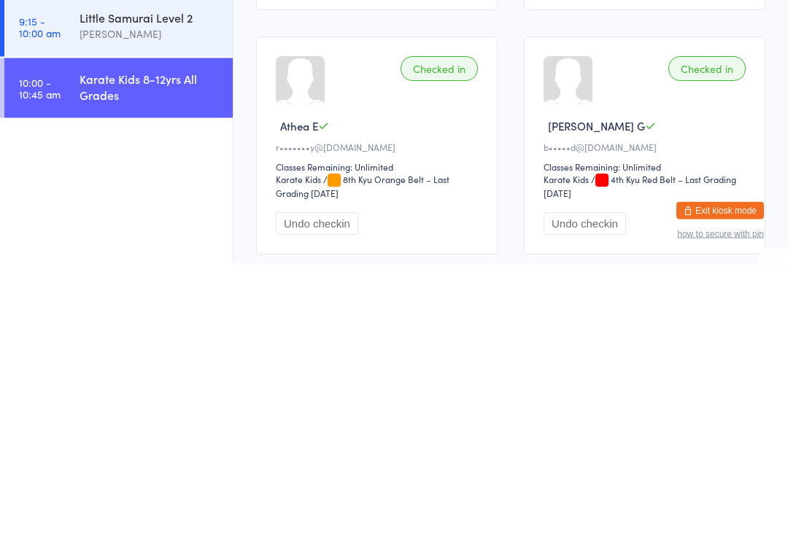
click at [192, 344] on div "Karate Kids 8-12yrs All Grades" at bounding box center [150, 360] width 141 height 32
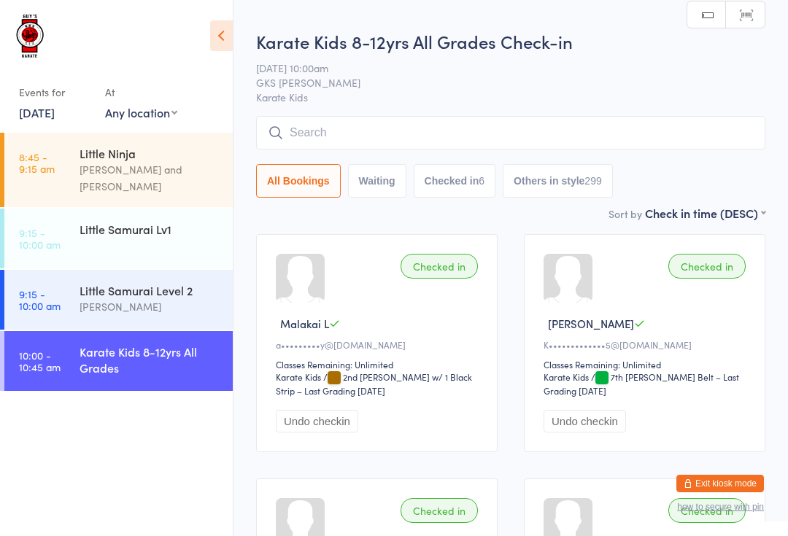
scroll to position [8, 0]
click at [622, 147] on input "search" at bounding box center [510, 132] width 509 height 34
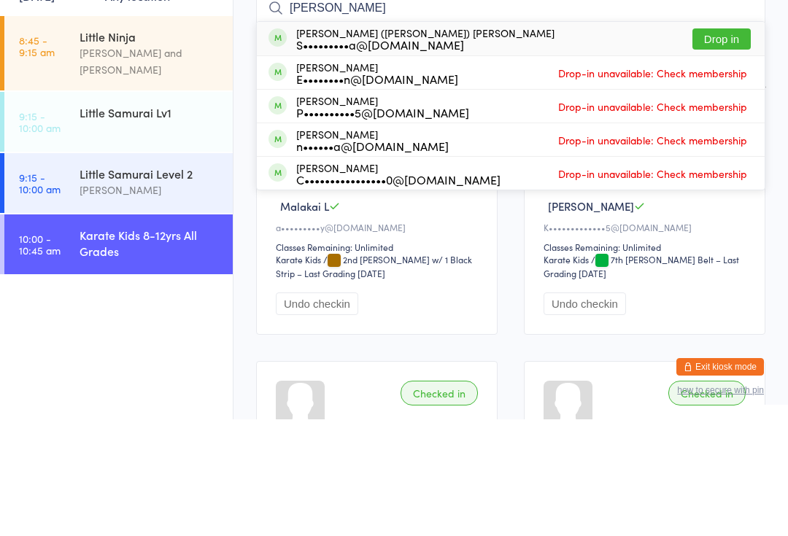
type input "[PERSON_NAME]"
click at [739, 145] on button "Drop in" at bounding box center [721, 155] width 58 height 21
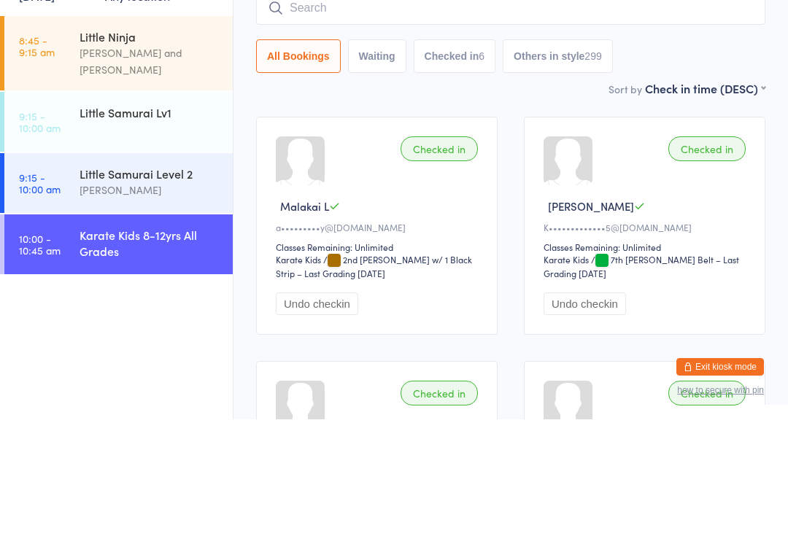
scroll to position [125, 0]
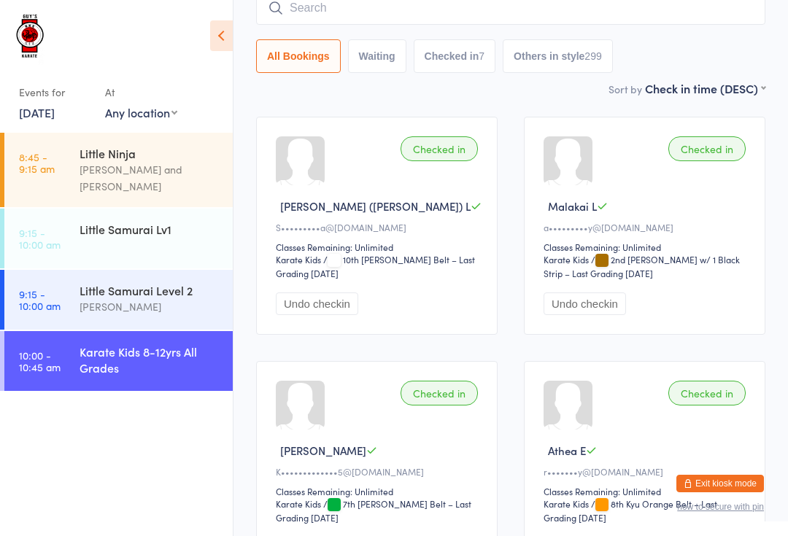
click at [360, 16] on input "search" at bounding box center [510, 8] width 509 height 34
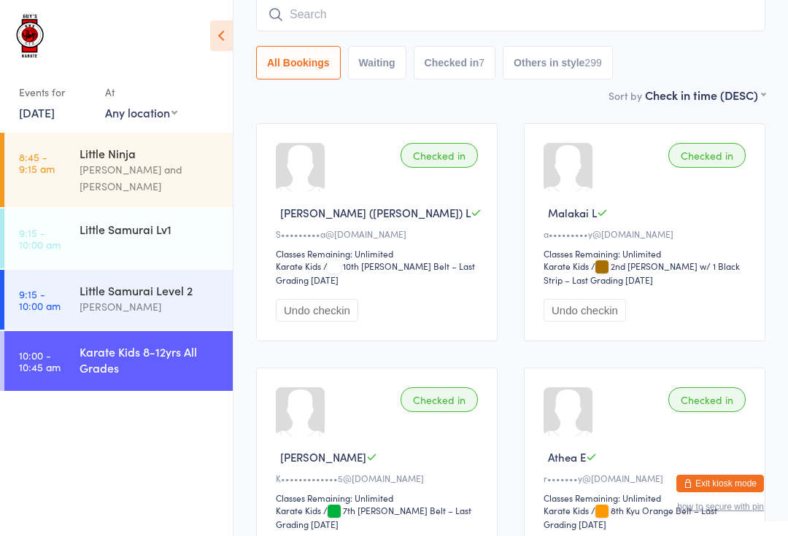
scroll to position [117, 0]
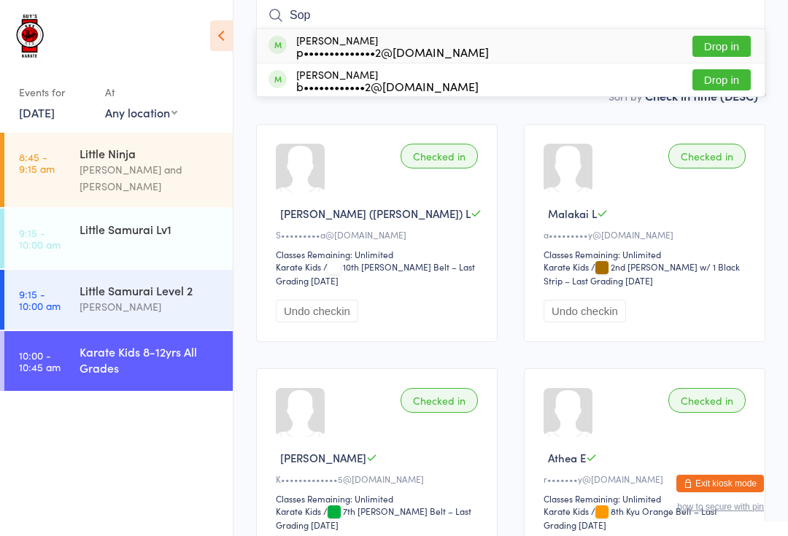
type input "Sop"
click at [734, 39] on button "Drop in" at bounding box center [721, 46] width 58 height 21
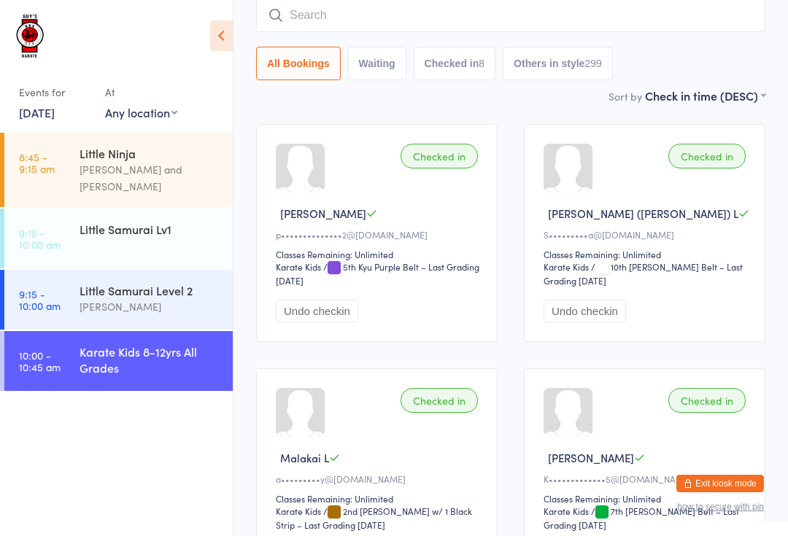
click at [97, 389] on ul "8:45 - 9:15 am Little Ninja [PERSON_NAME] and [PERSON_NAME] 9:15 - 10:00 am Lit…" at bounding box center [116, 334] width 233 height 403
click at [80, 344] on div "Karate Kids 8-12yrs All Grades" at bounding box center [150, 360] width 141 height 32
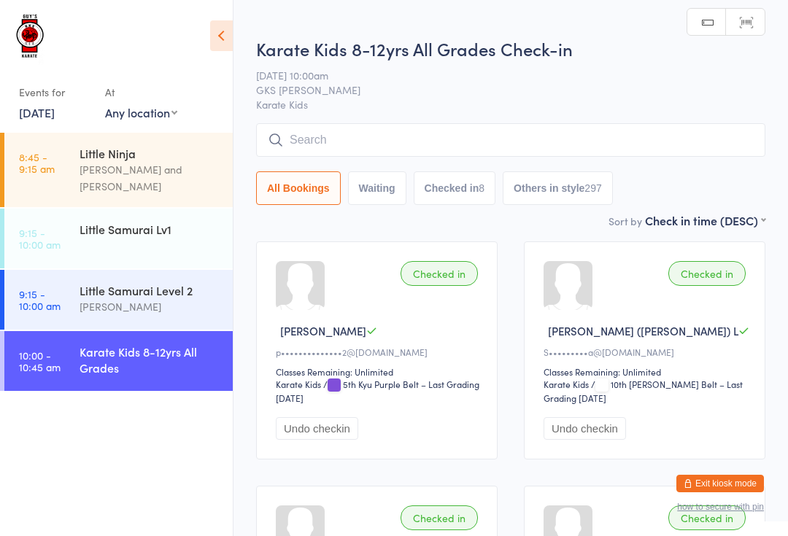
click at [283, 131] on input "search" at bounding box center [510, 140] width 509 height 34
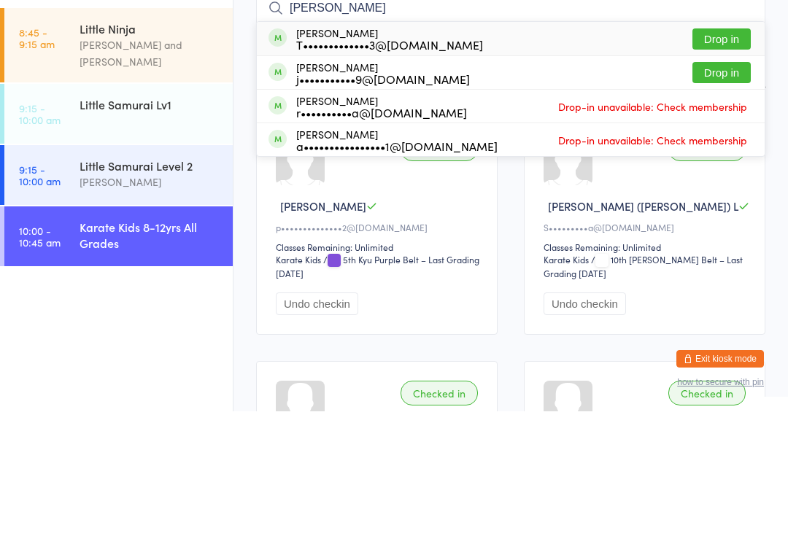
type input "[PERSON_NAME]"
click at [729, 153] on button "Drop in" at bounding box center [721, 163] width 58 height 21
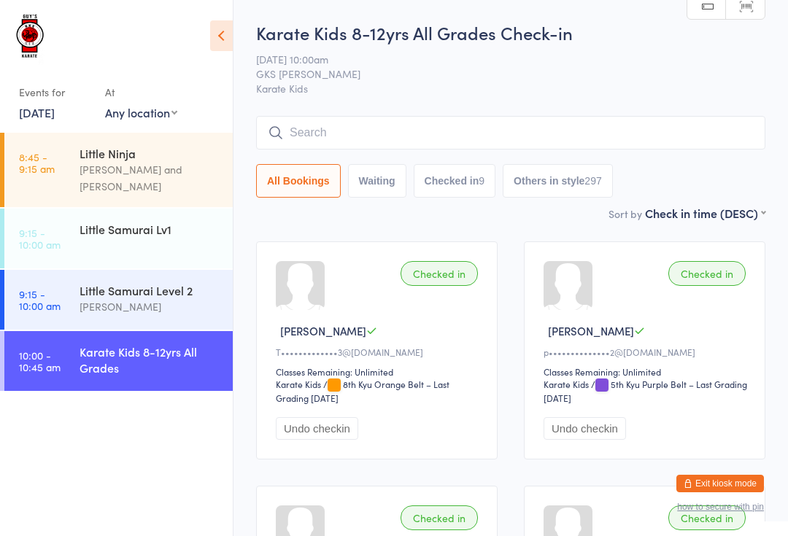
click at [436, 119] on input "search" at bounding box center [510, 133] width 509 height 34
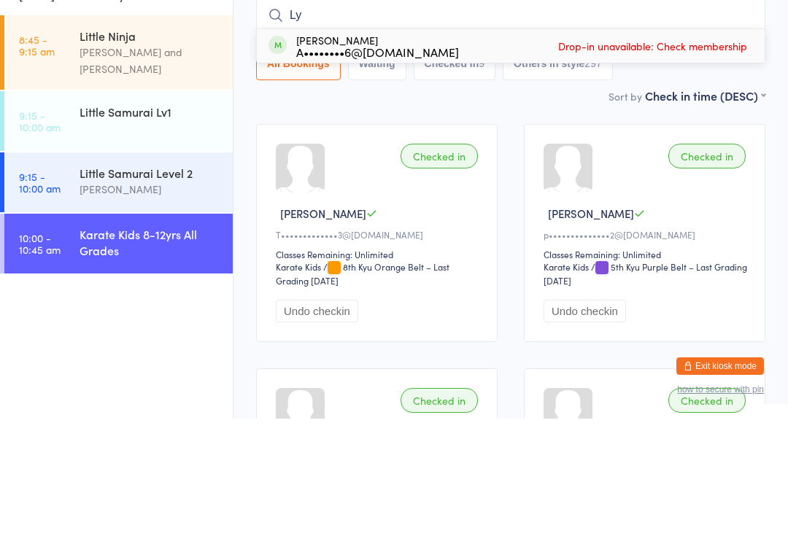
type input "L"
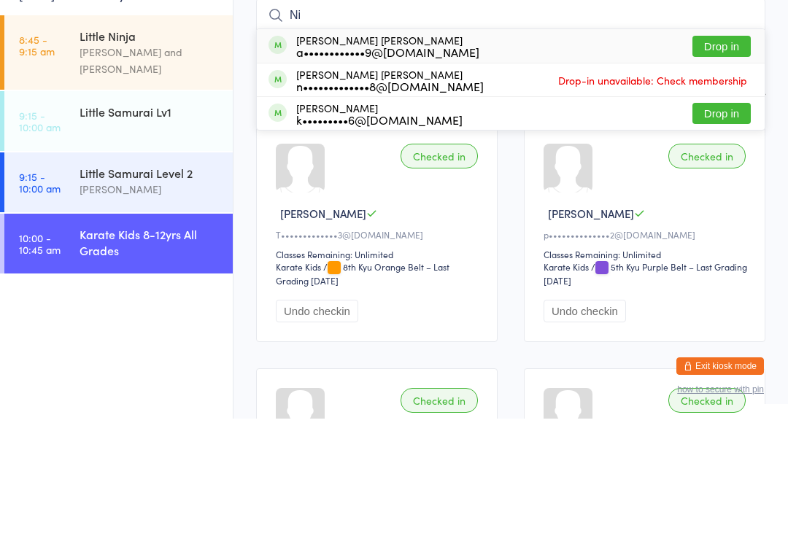
type input "N"
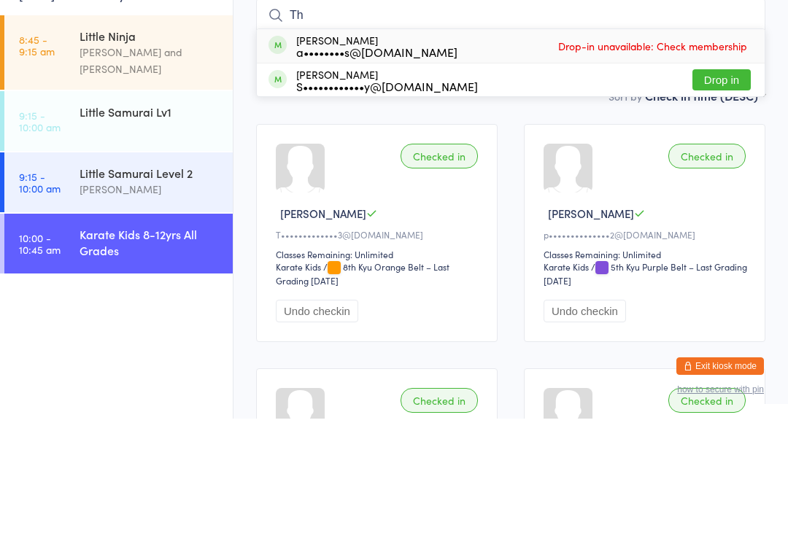
type input "Th"
click at [729, 187] on button "Drop in" at bounding box center [721, 197] width 58 height 21
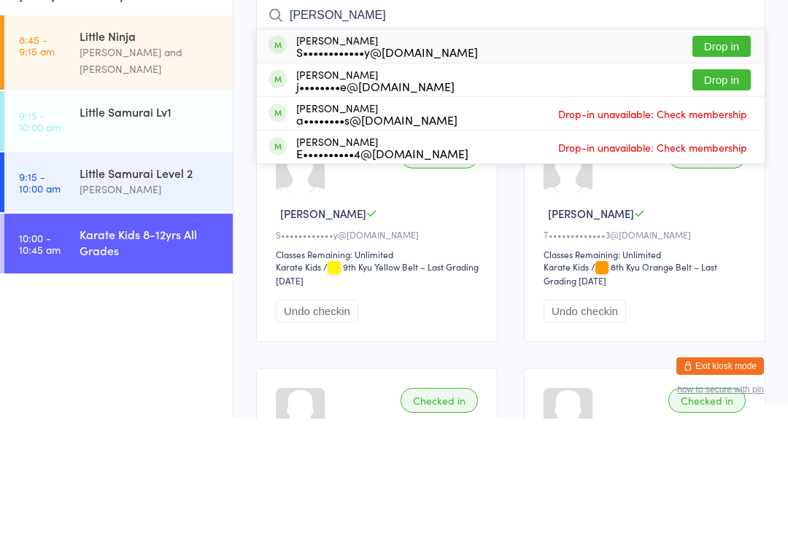
type input "[PERSON_NAME]"
click at [724, 153] on button "Drop in" at bounding box center [721, 163] width 58 height 21
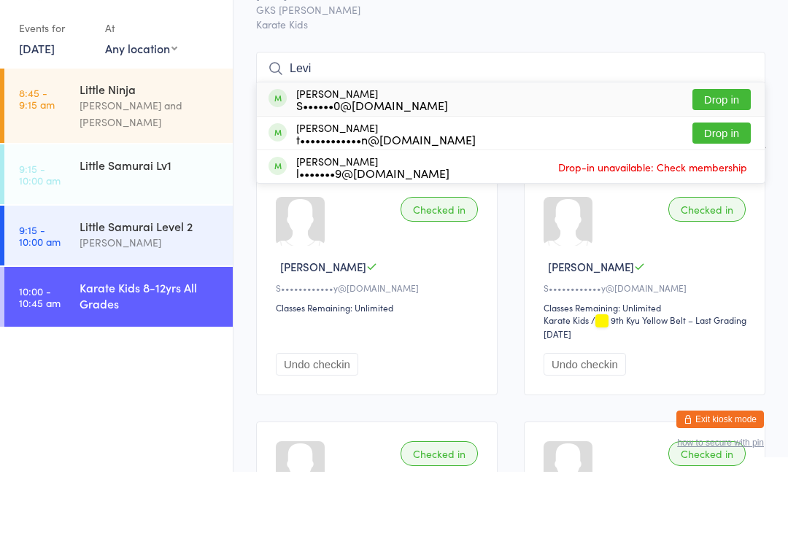
type input "Levi"
click at [729, 153] on button "Drop in" at bounding box center [721, 163] width 58 height 21
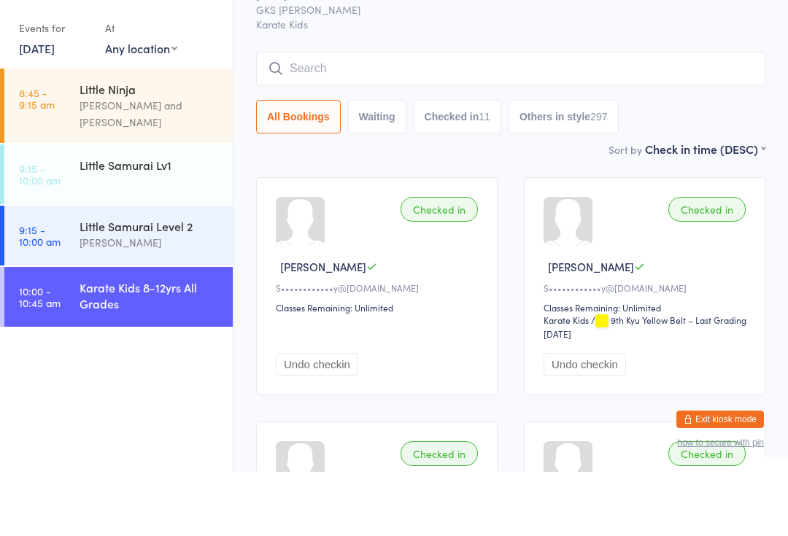
scroll to position [64, 0]
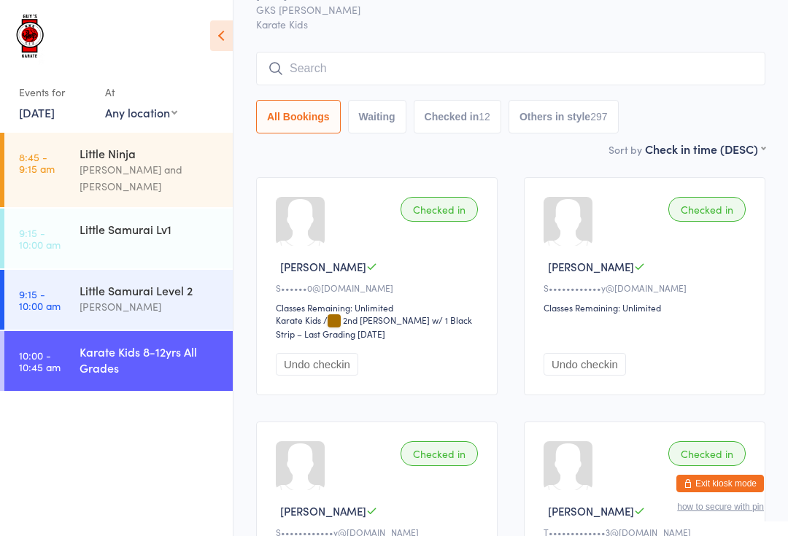
click at [697, 50] on div "Karate Kids 8-12yrs All Grades Check-in [DATE] 10:00am GKS [PERSON_NAME] Karate…" at bounding box center [510, 48] width 509 height 185
click at [680, 71] on input "search" at bounding box center [510, 69] width 509 height 34
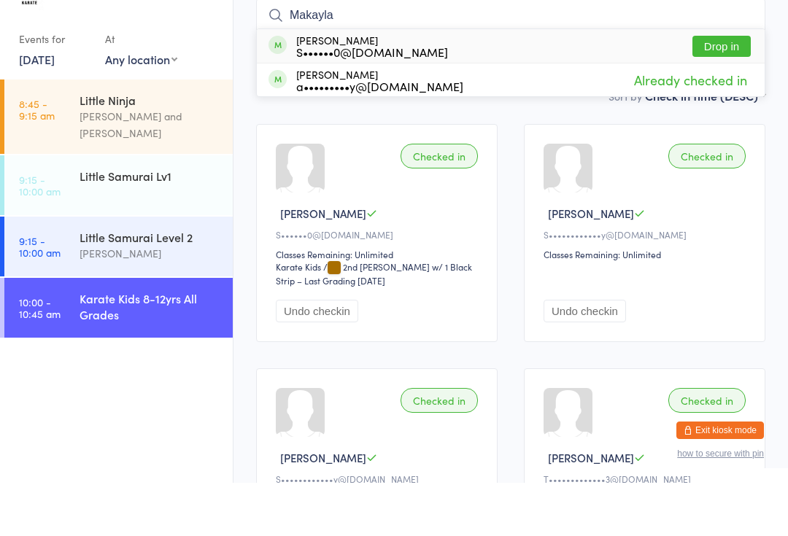
type input "Makayla"
click at [726, 89] on button "Drop in" at bounding box center [721, 99] width 58 height 21
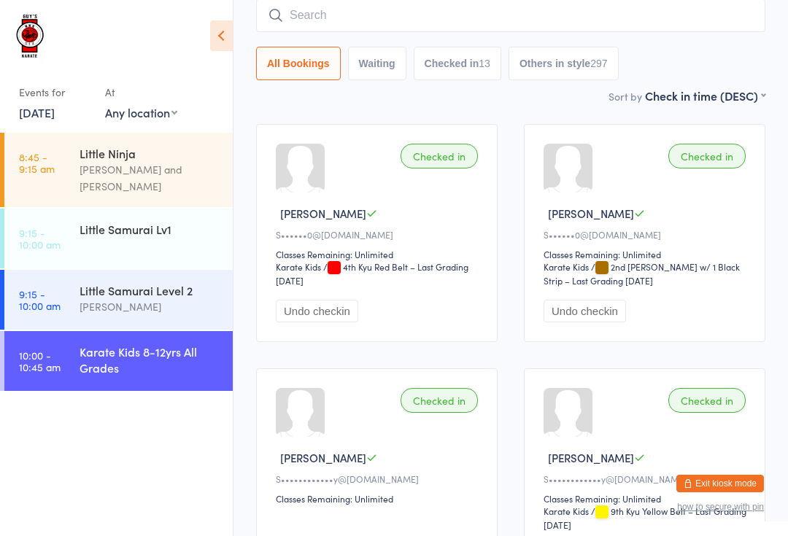
click at [303, 19] on input "search" at bounding box center [510, 16] width 509 height 34
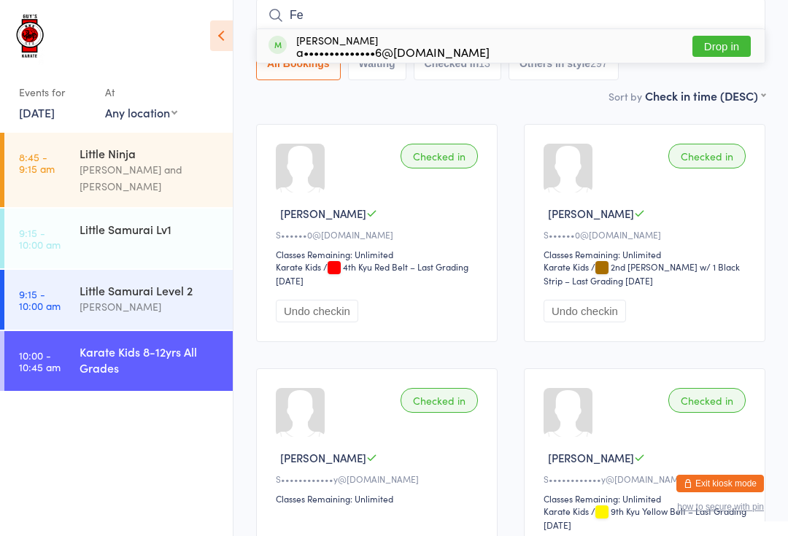
type input "Fe"
click at [706, 49] on button "Drop in" at bounding box center [721, 46] width 58 height 21
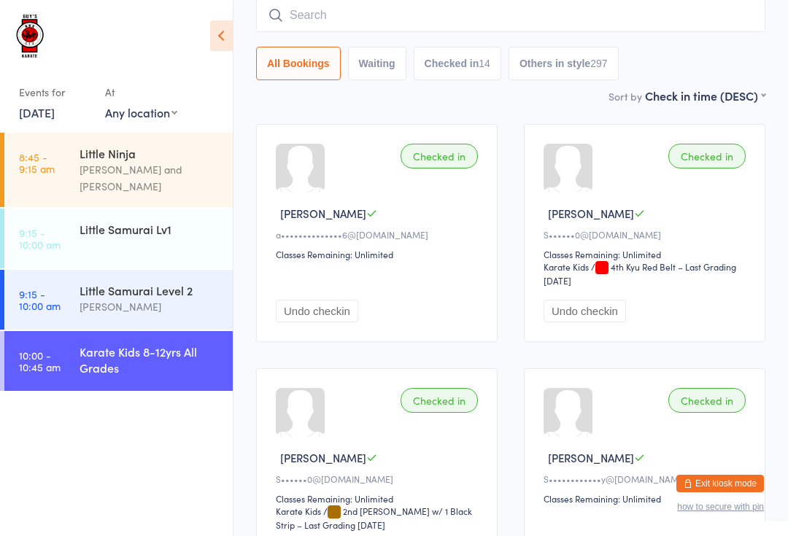
click at [525, 18] on input "search" at bounding box center [510, 16] width 509 height 34
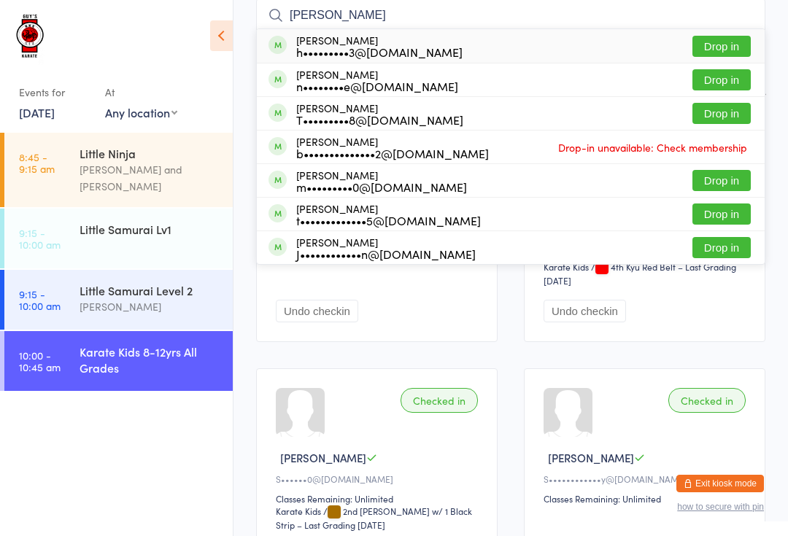
type input "[PERSON_NAME]"
click at [737, 72] on button "Drop in" at bounding box center [721, 79] width 58 height 21
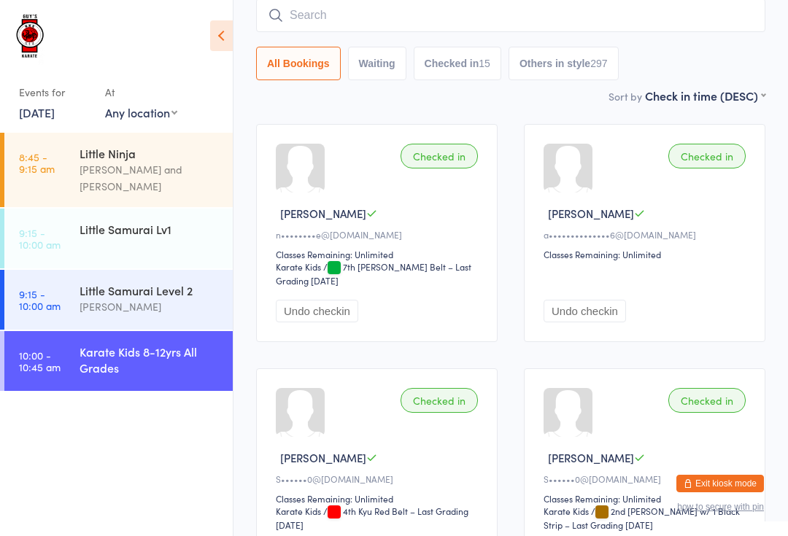
click at [380, 22] on input "search" at bounding box center [510, 16] width 509 height 34
type input "Ancina"
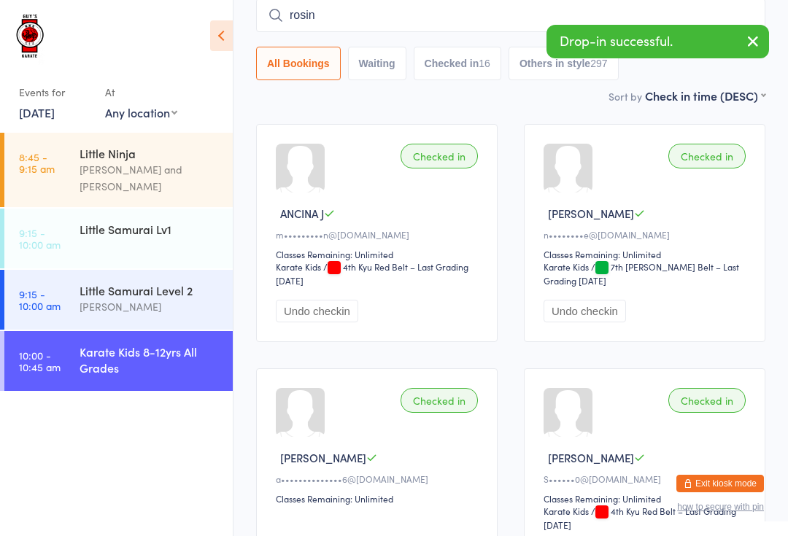
type input "[PERSON_NAME]"
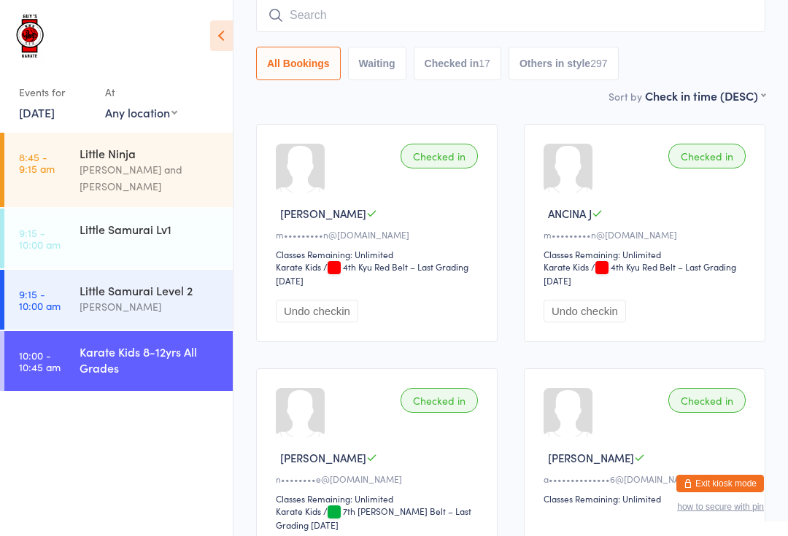
click at [704, 19] on input "search" at bounding box center [510, 16] width 509 height 34
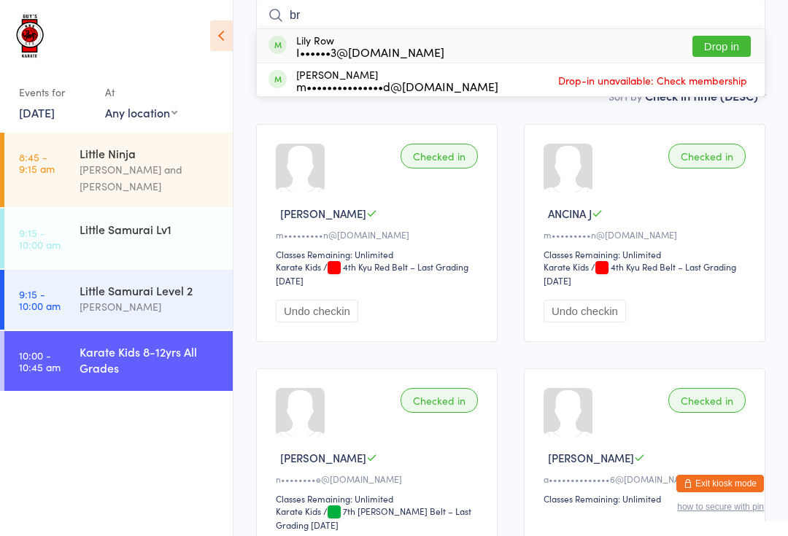
type input "b"
type input "Lily"
click at [401, 50] on div "I••••••3@[DOMAIN_NAME]" at bounding box center [370, 52] width 148 height 12
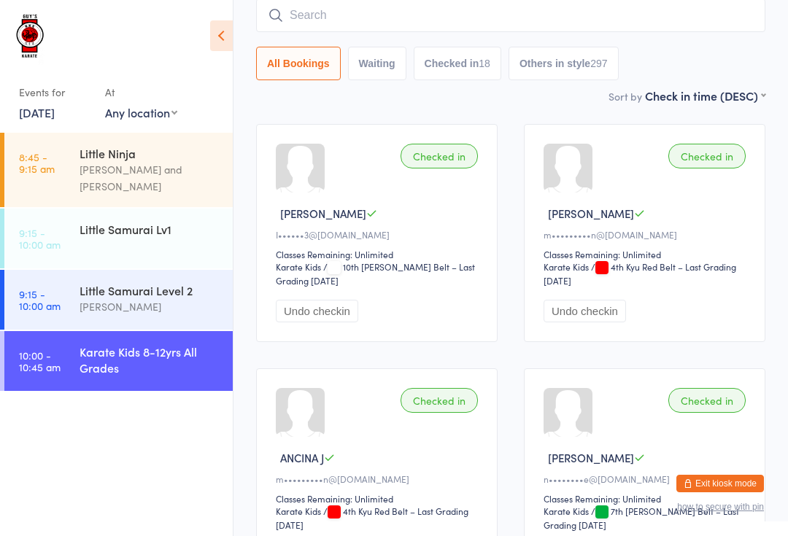
click at [518, 12] on input "search" at bounding box center [510, 16] width 509 height 34
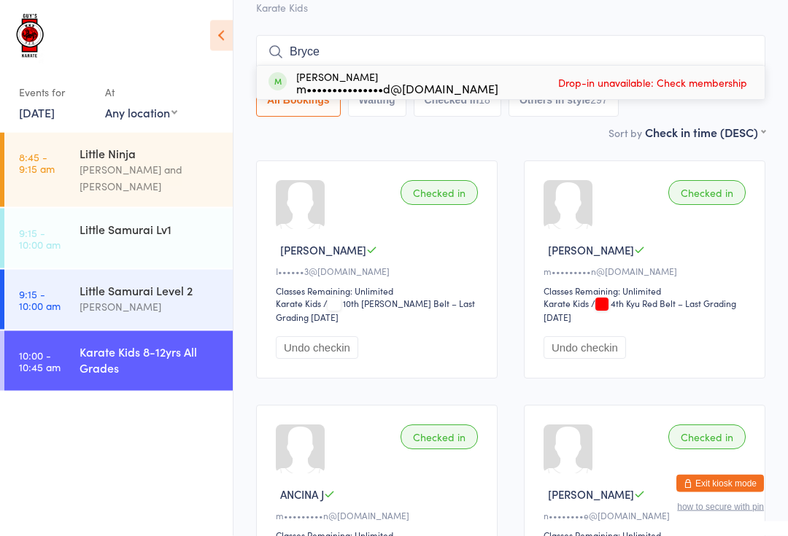
scroll to position [0, 0]
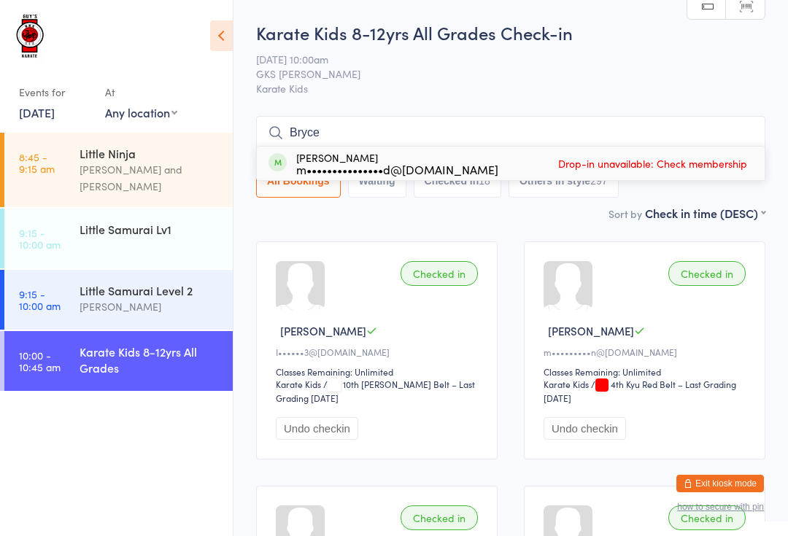
type input "Bryce"
click at [576, 69] on span "GKS [PERSON_NAME]" at bounding box center [499, 73] width 487 height 15
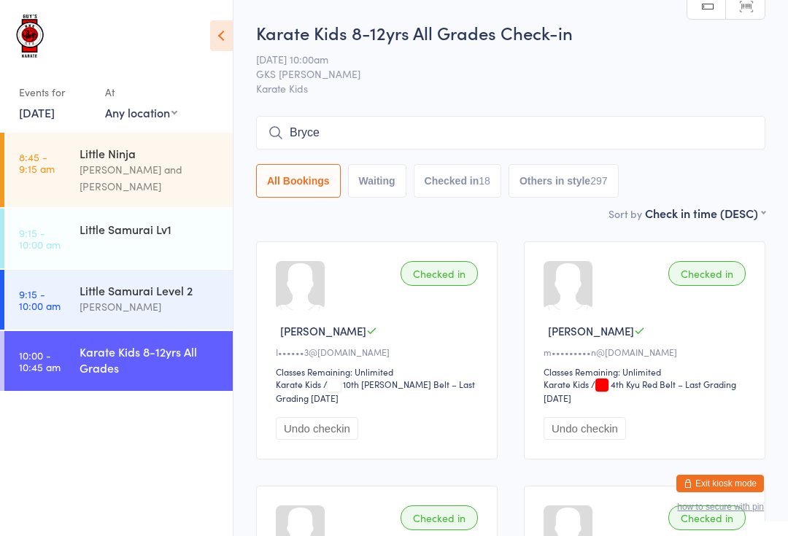
click at [472, 178] on button "Checked in 18" at bounding box center [458, 181] width 88 height 34
click at [161, 282] on div "Little Samurai Level 2" at bounding box center [150, 290] width 141 height 16
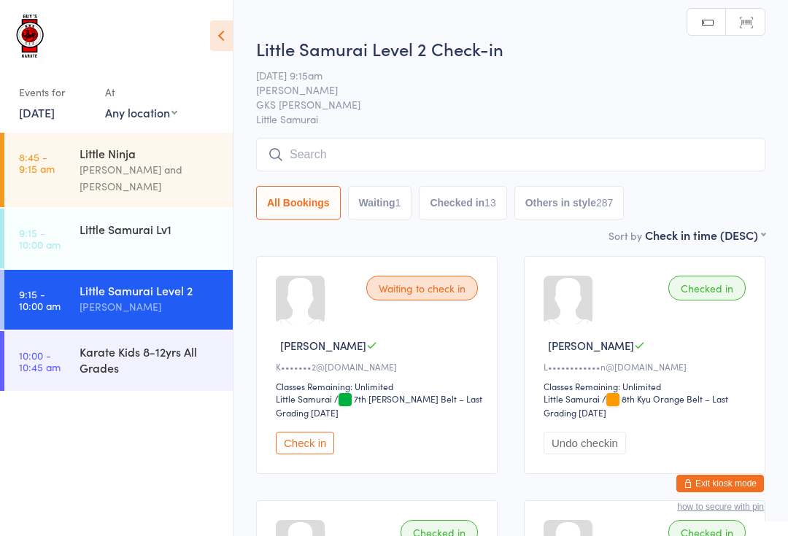
click at [314, 141] on input "search" at bounding box center [510, 155] width 509 height 34
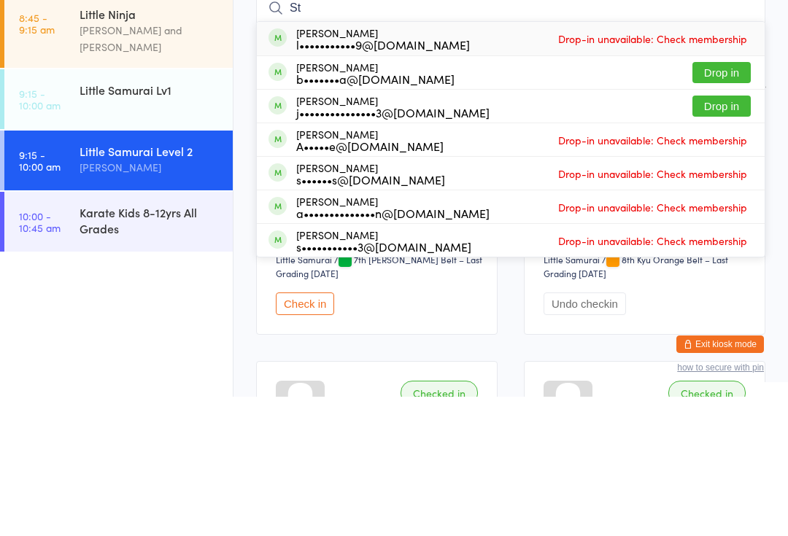
type input "S"
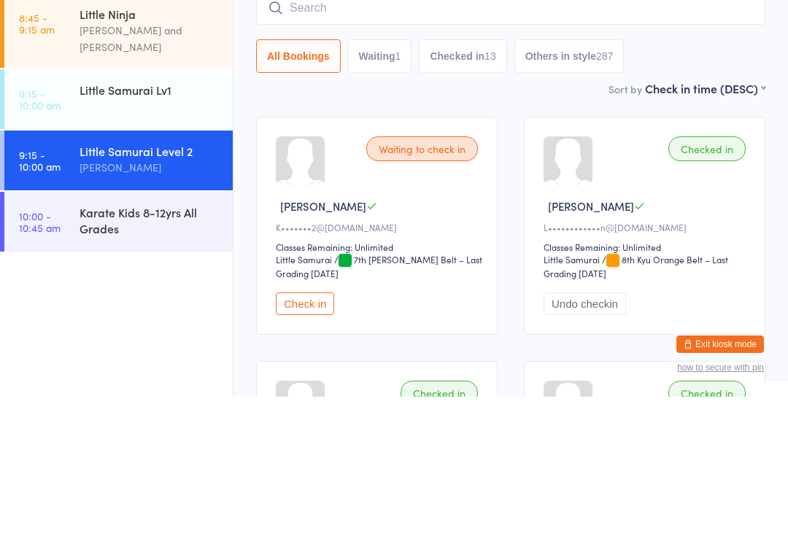
scroll to position [139, 0]
